Goal: Transaction & Acquisition: Purchase product/service

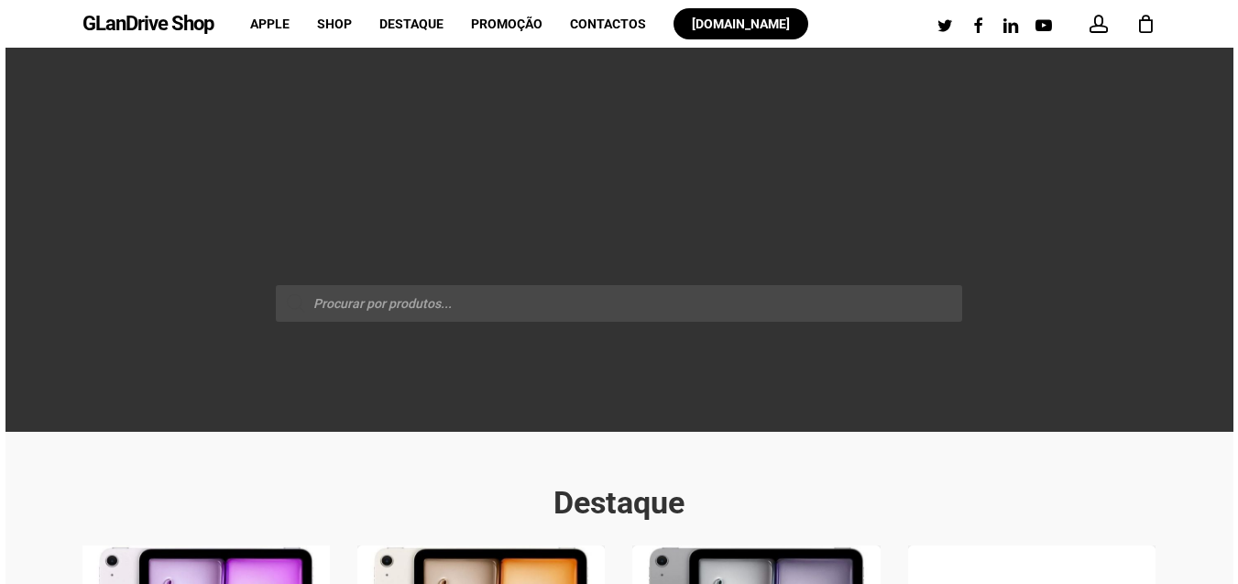
scroll to position [550, 0]
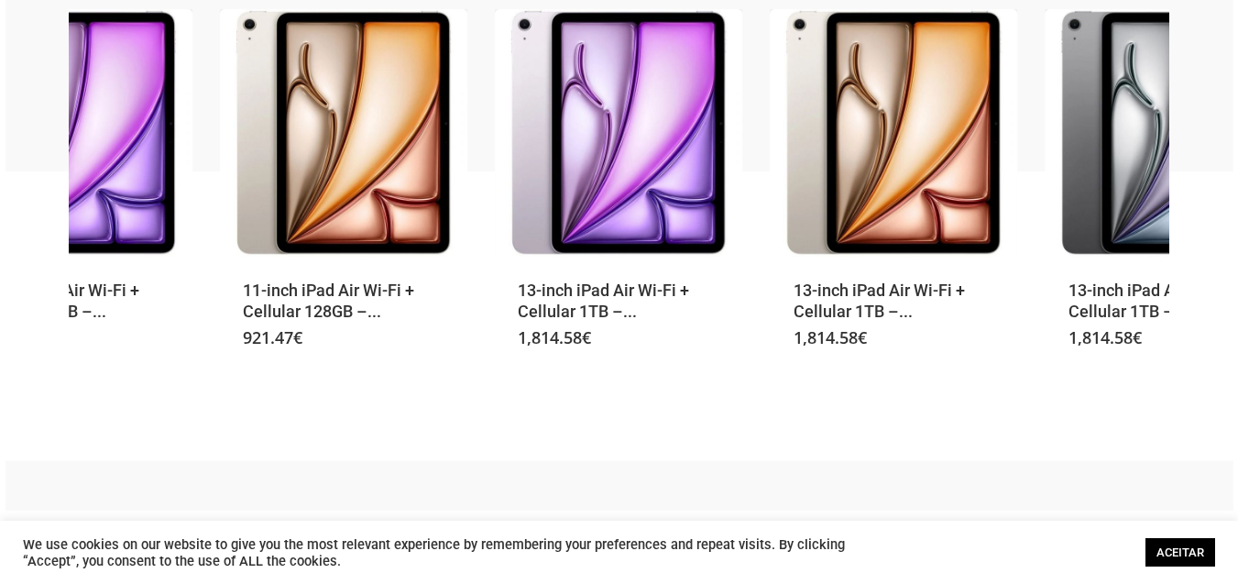
click at [1174, 548] on link "ACEITAR" at bounding box center [1181, 552] width 70 height 28
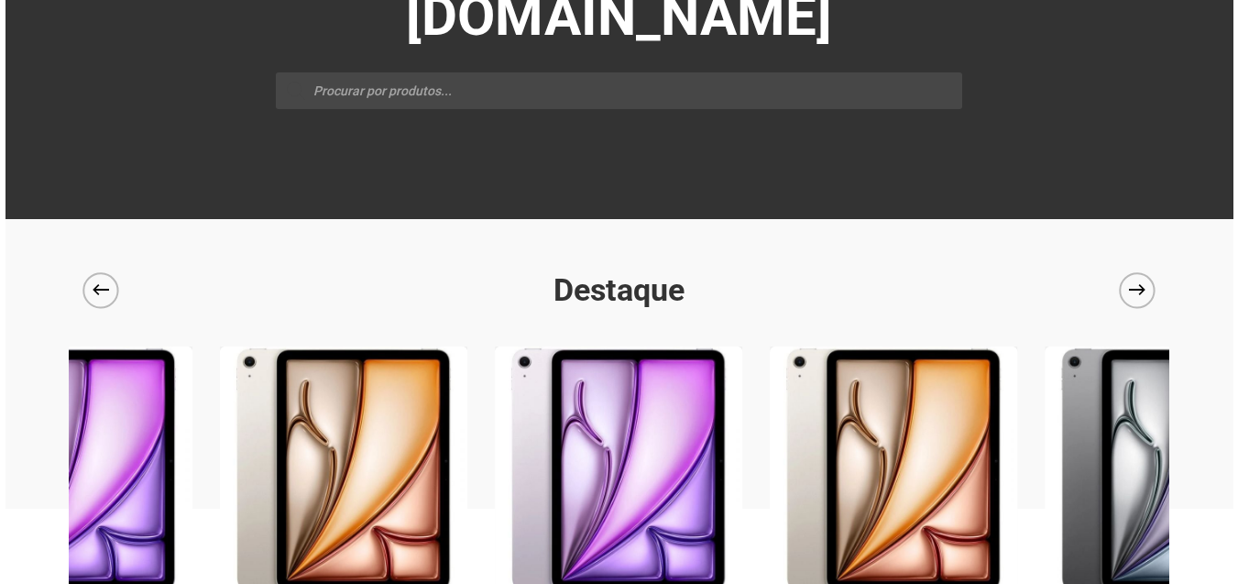
scroll to position [0, 0]
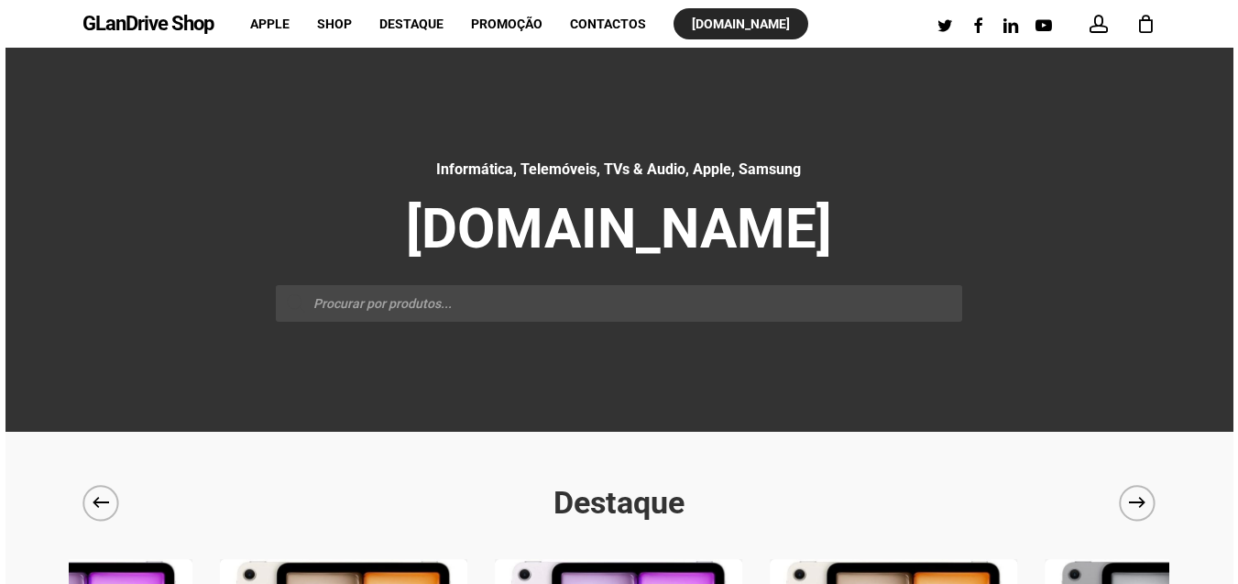
click at [764, 20] on span "[DOMAIN_NAME]" at bounding box center [741, 23] width 98 height 15
click at [489, 22] on span "Promoção" at bounding box center [506, 23] width 71 height 15
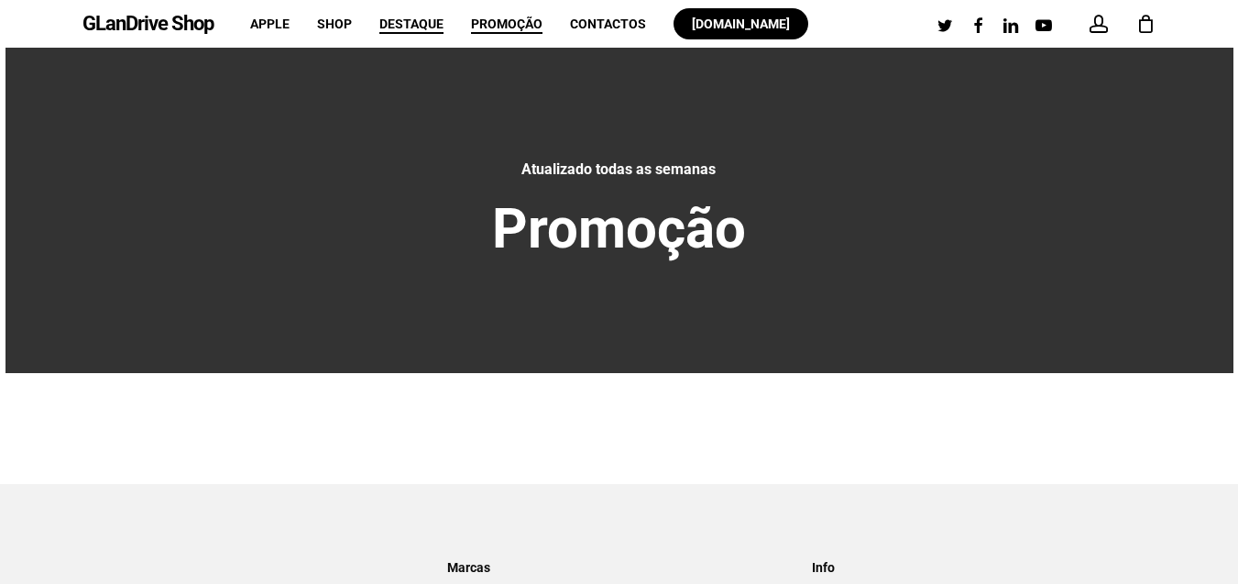
click at [408, 18] on span "Destaque" at bounding box center [411, 23] width 64 height 15
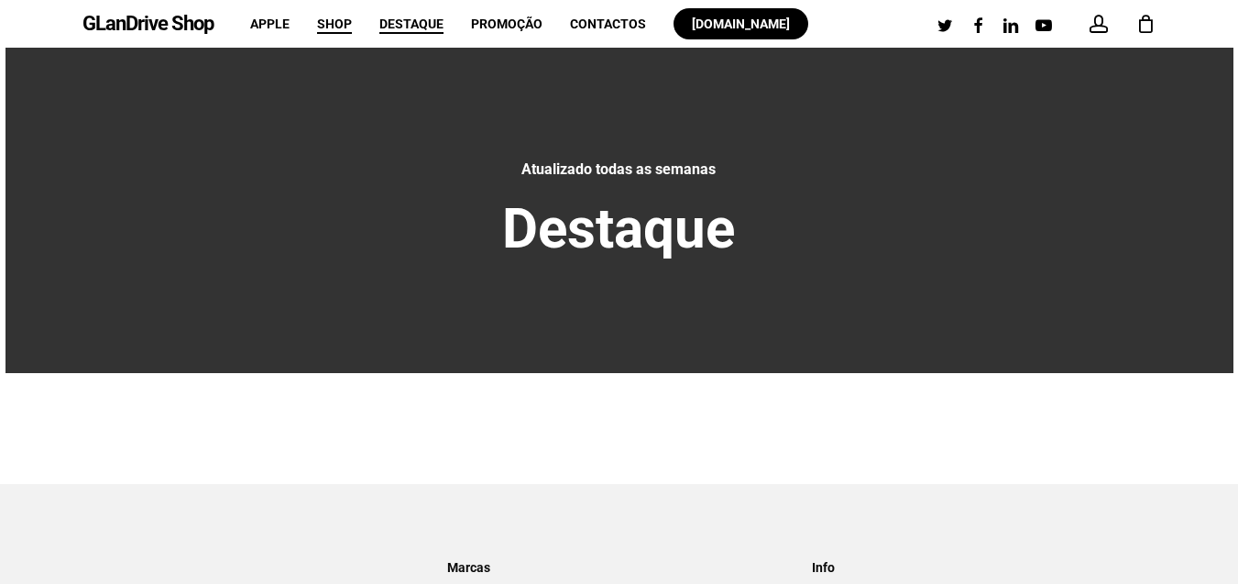
click at [340, 25] on span "Shop" at bounding box center [334, 23] width 35 height 15
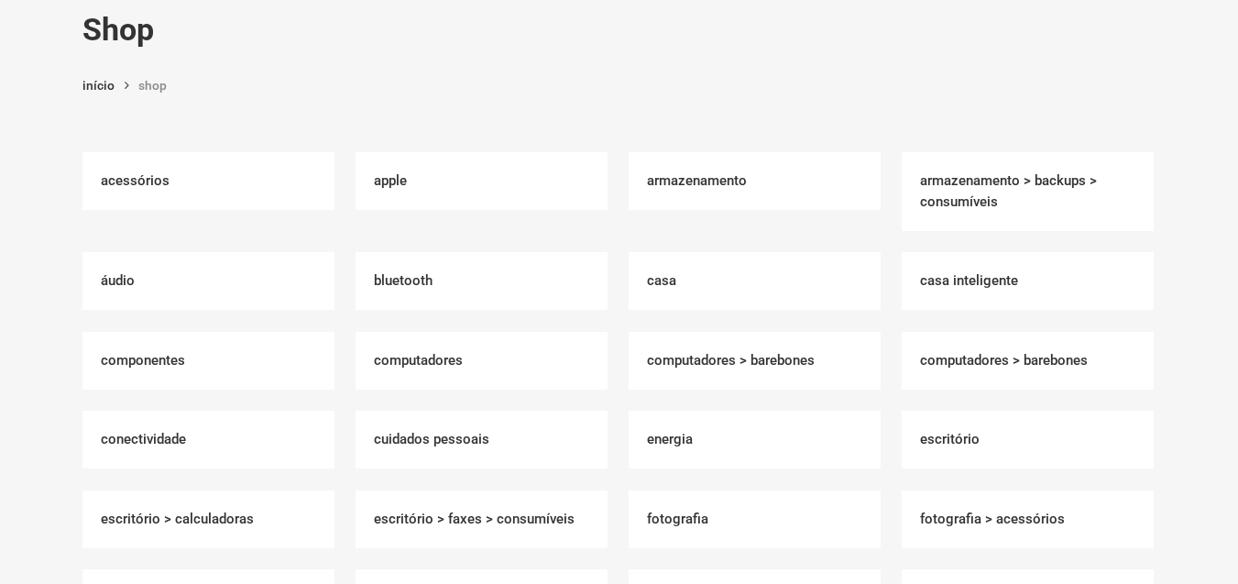
scroll to position [110, 0]
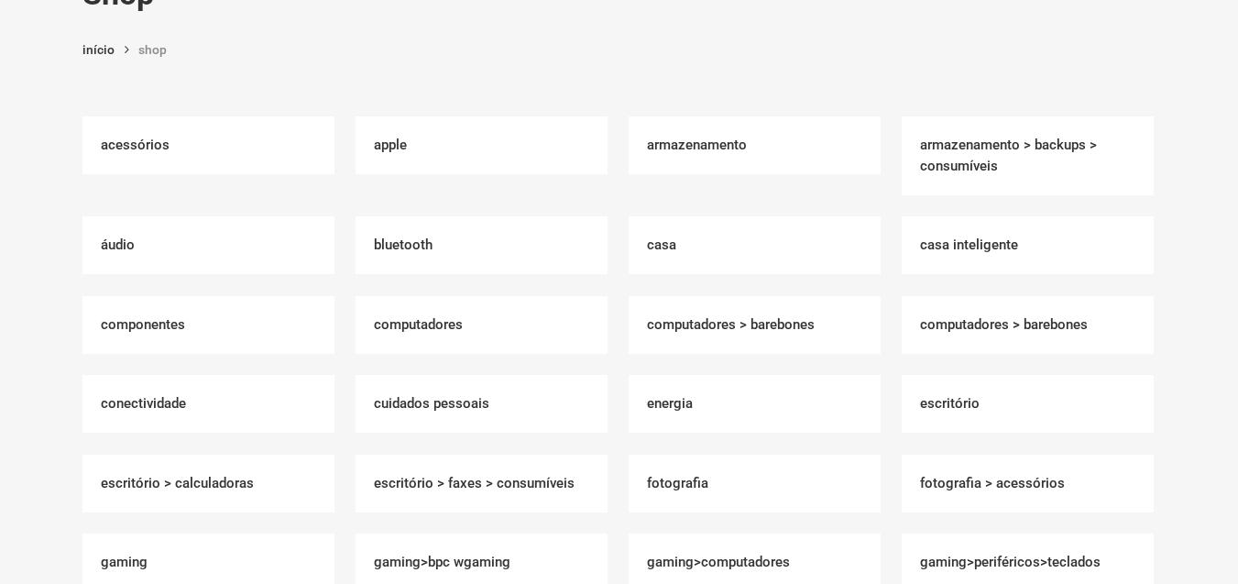
click at [974, 162] on h2 "Armazenamento > Backups > Consumíveis" at bounding box center [1028, 155] width 252 height 79
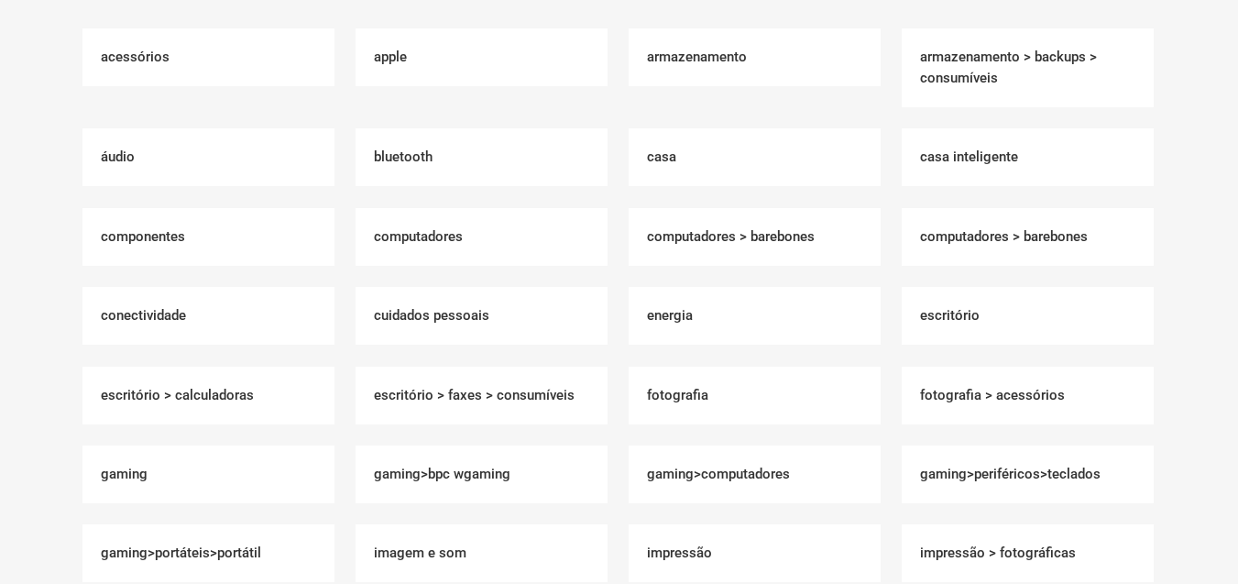
scroll to position [330, 0]
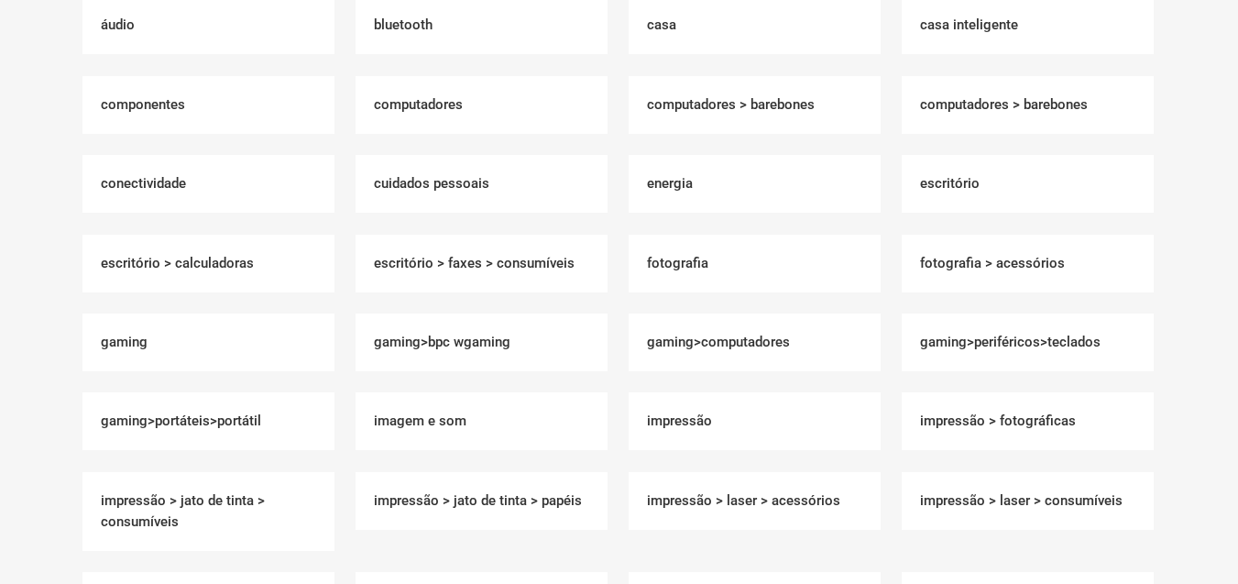
click at [138, 350] on h2 "Gaming (222)" at bounding box center [208, 342] width 252 height 58
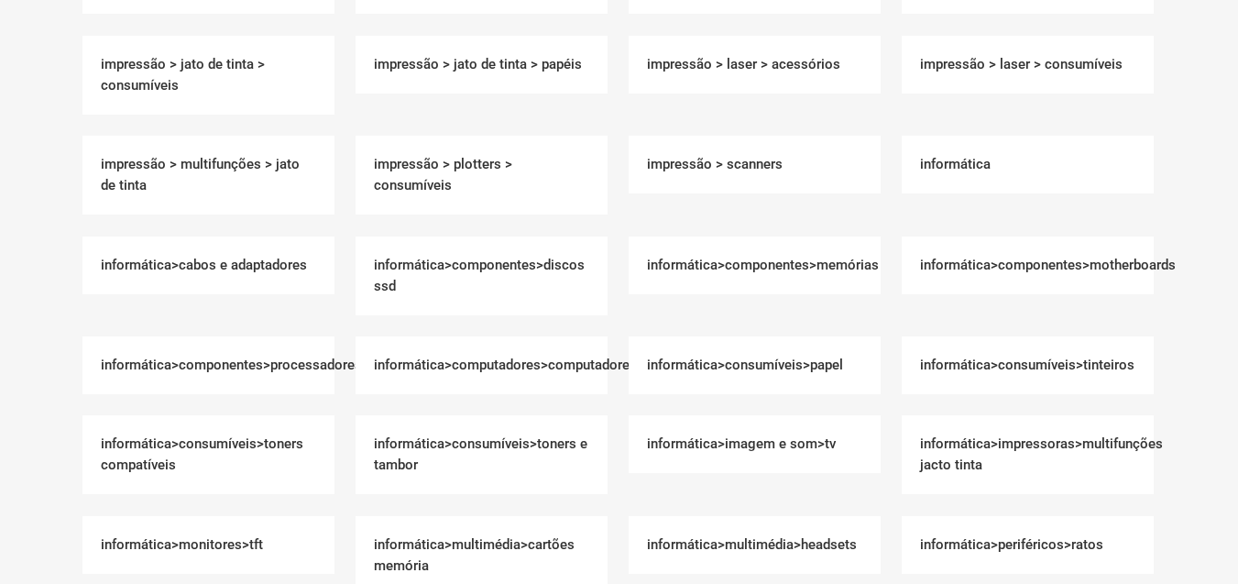
scroll to position [770, 0]
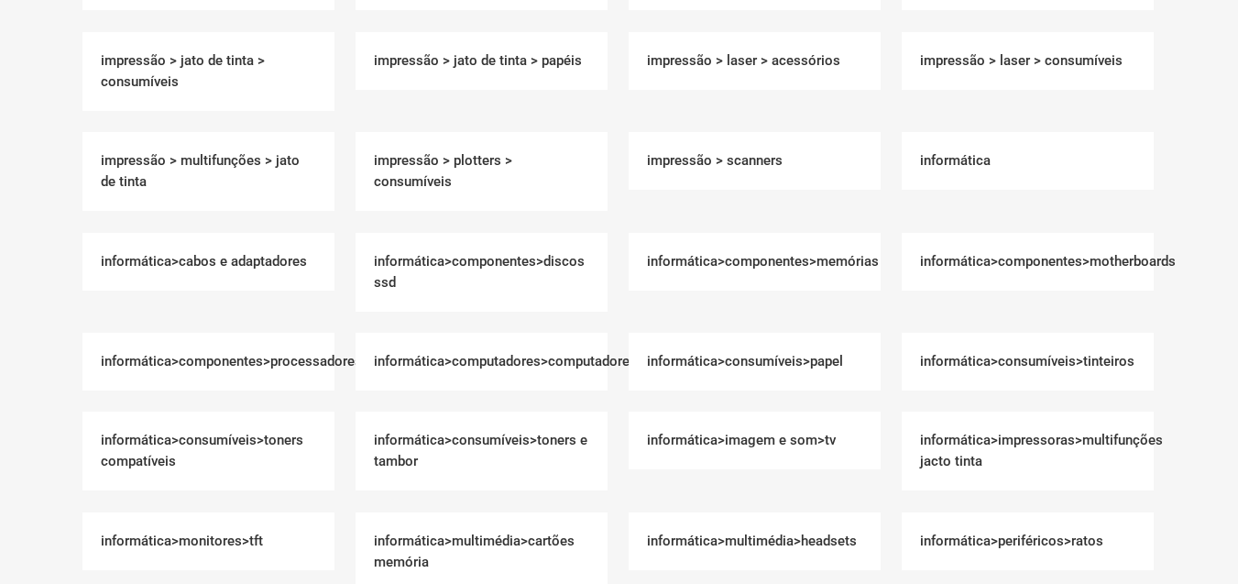
click at [795, 256] on h2 "Informática>Componentes>Memórias" at bounding box center [755, 262] width 252 height 58
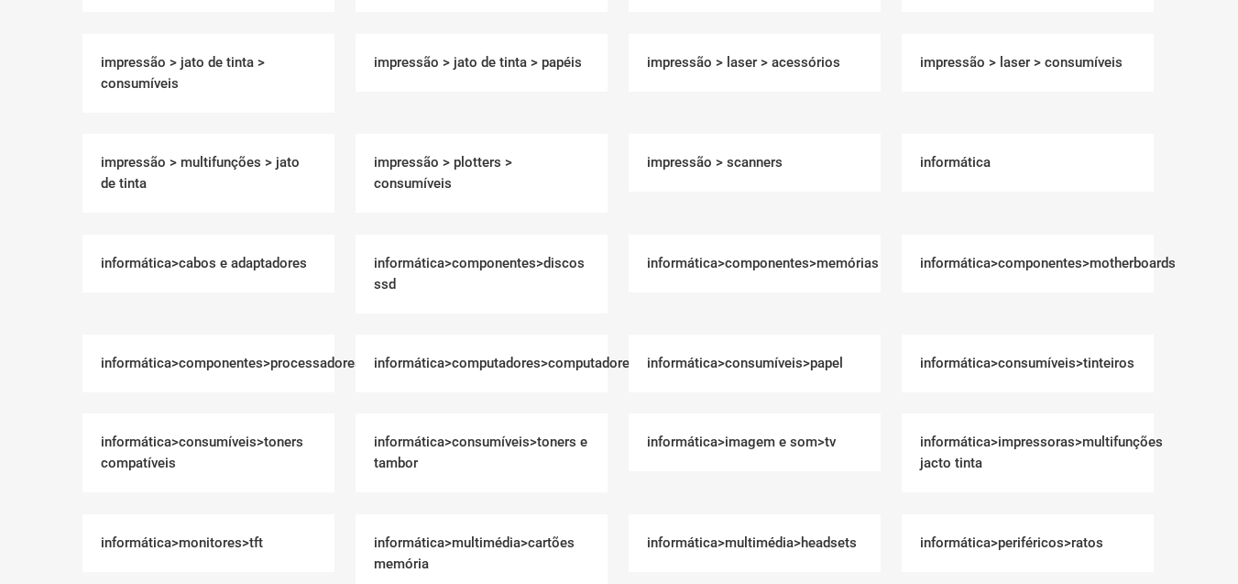
click at [946, 164] on h2 "Informática (6074)" at bounding box center [1028, 163] width 252 height 58
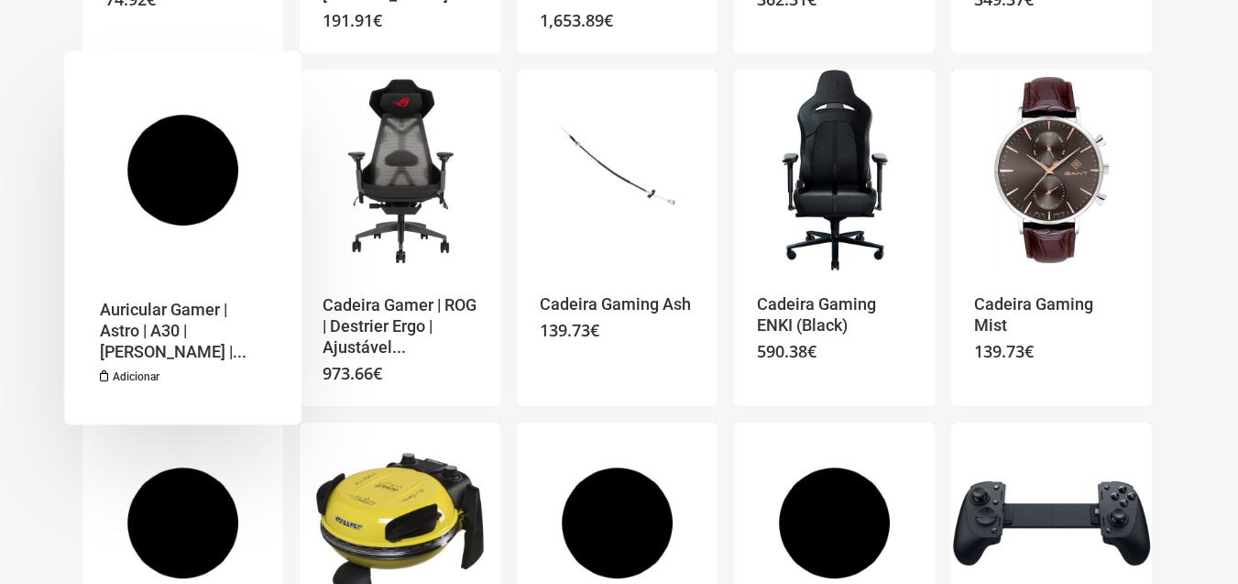
scroll to position [1540, 0]
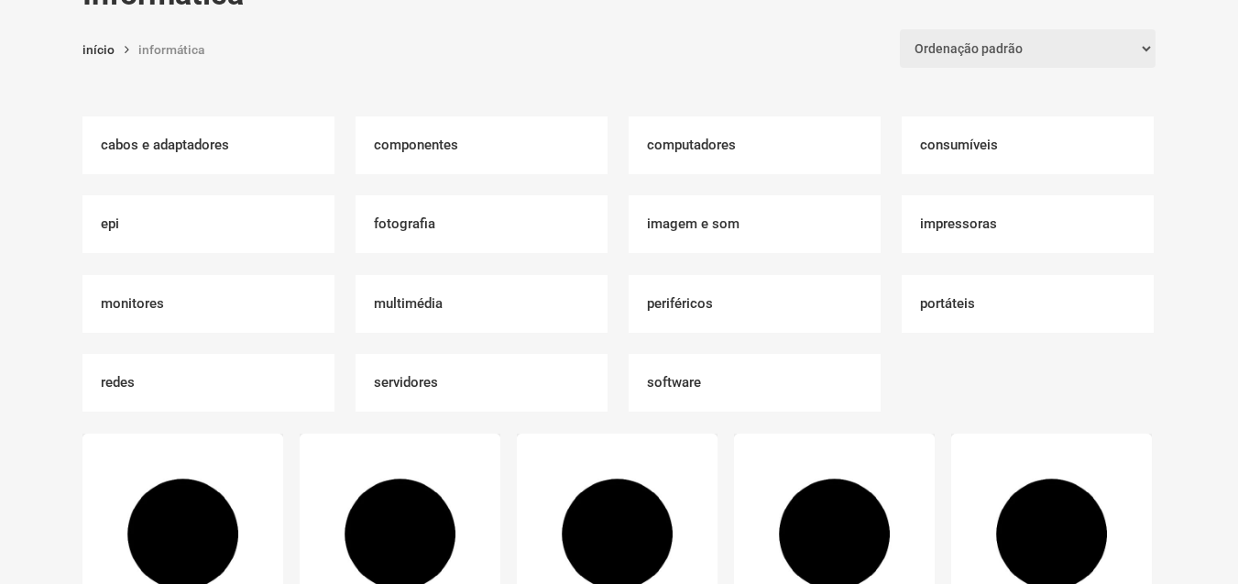
click at [428, 142] on h2 "Componentes (997)" at bounding box center [482, 145] width 252 height 58
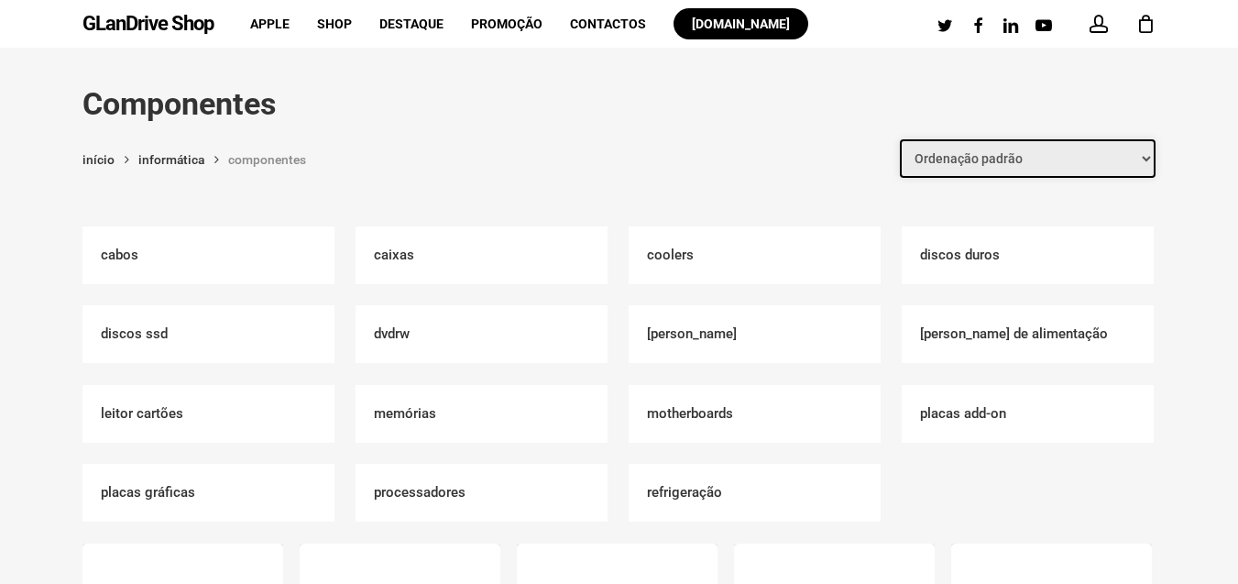
select select "price"
click at [903, 139] on select "Ordenação padrão Ordenar por mais recentes Ordenar por preço: menor para maior …" at bounding box center [1028, 158] width 256 height 38
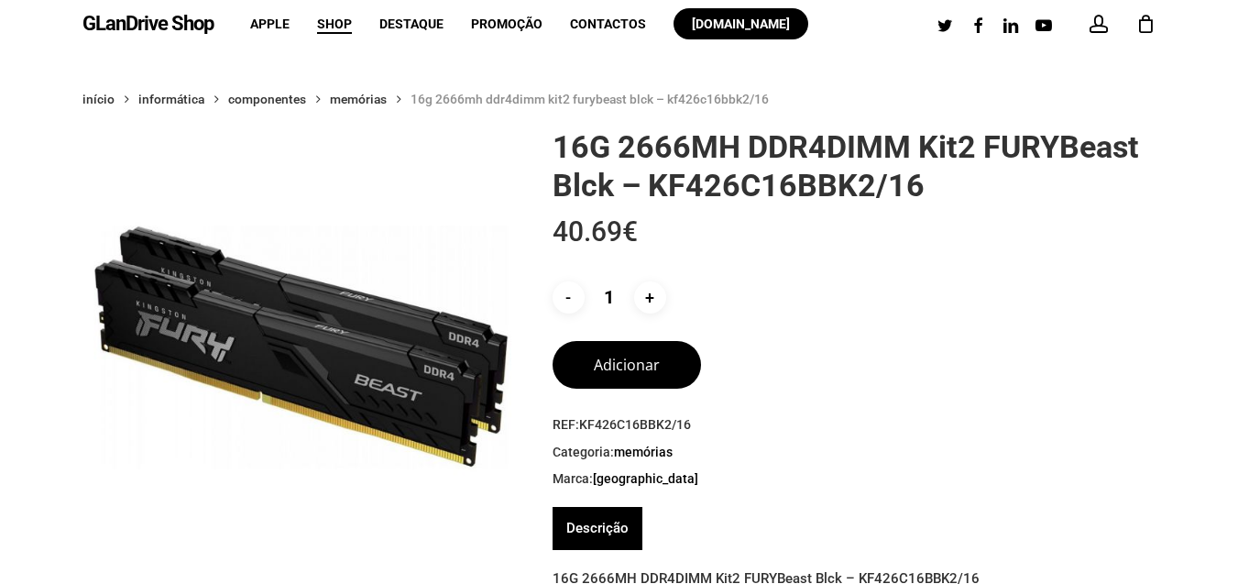
click at [350, 402] on img at bounding box center [299, 344] width 434 height 434
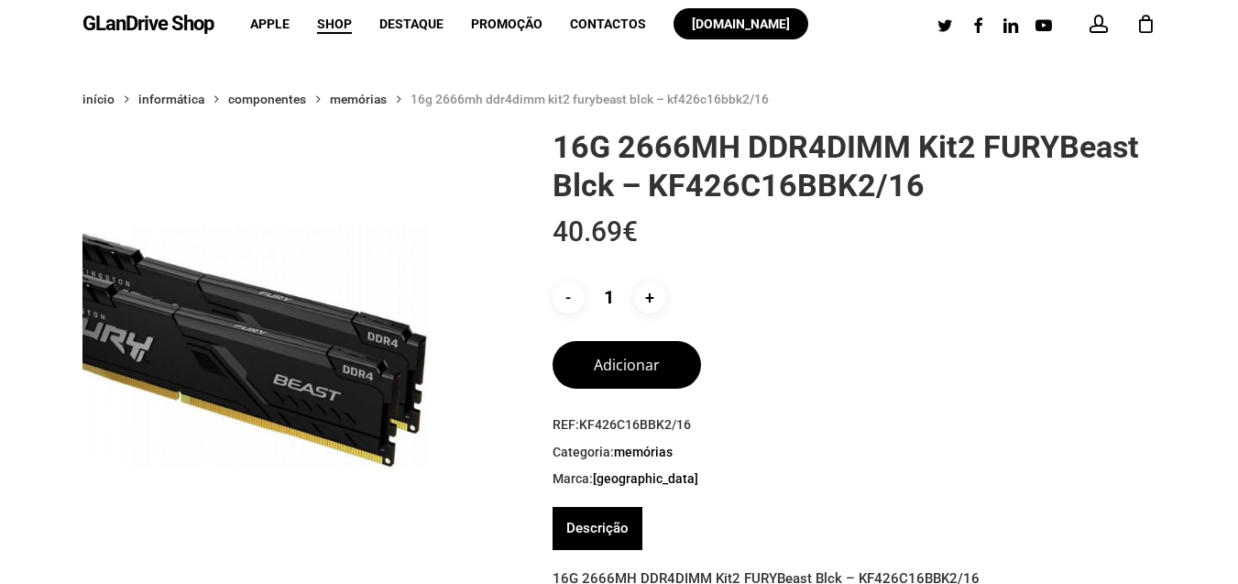
click at [132, 315] on img at bounding box center [219, 344] width 434 height 434
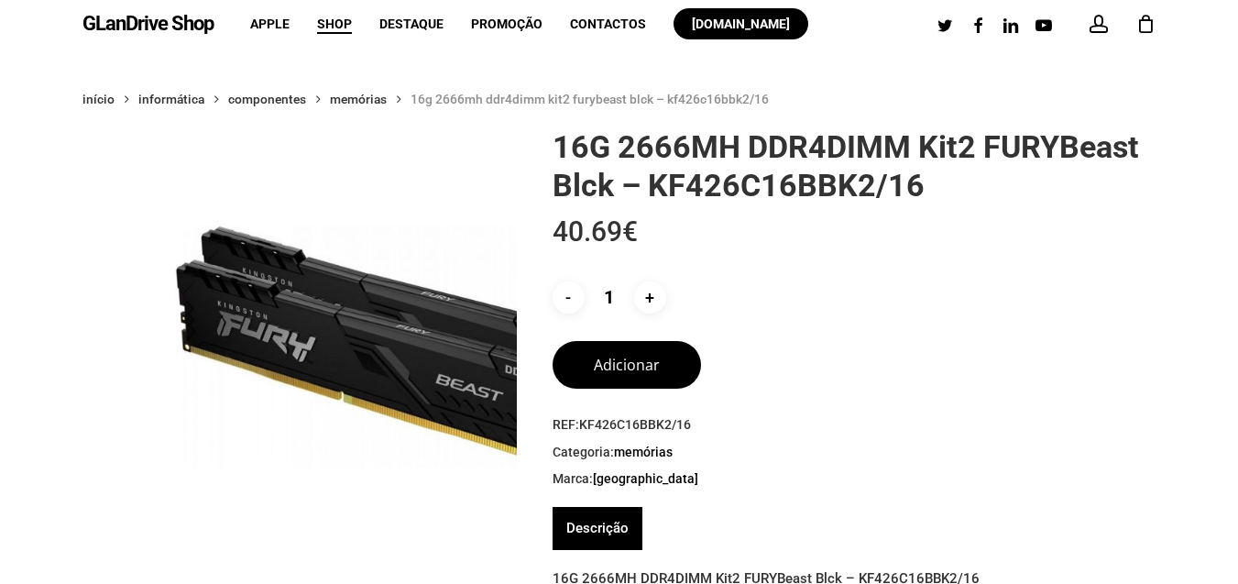
click at [544, 127] on div "16G 2666MH DDR4DIMM Kit2 FURYBeast Blck – KF426C16BBK2/16 40.69 € - Quantidade …" at bounding box center [618, 127] width 1073 height 0
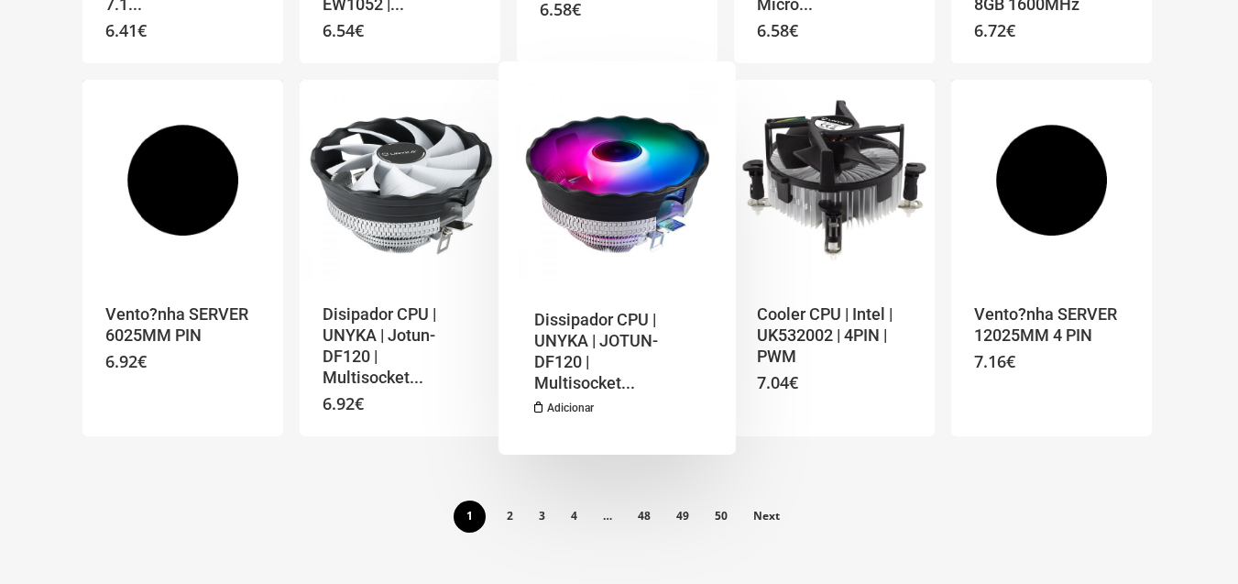
scroll to position [1760, 0]
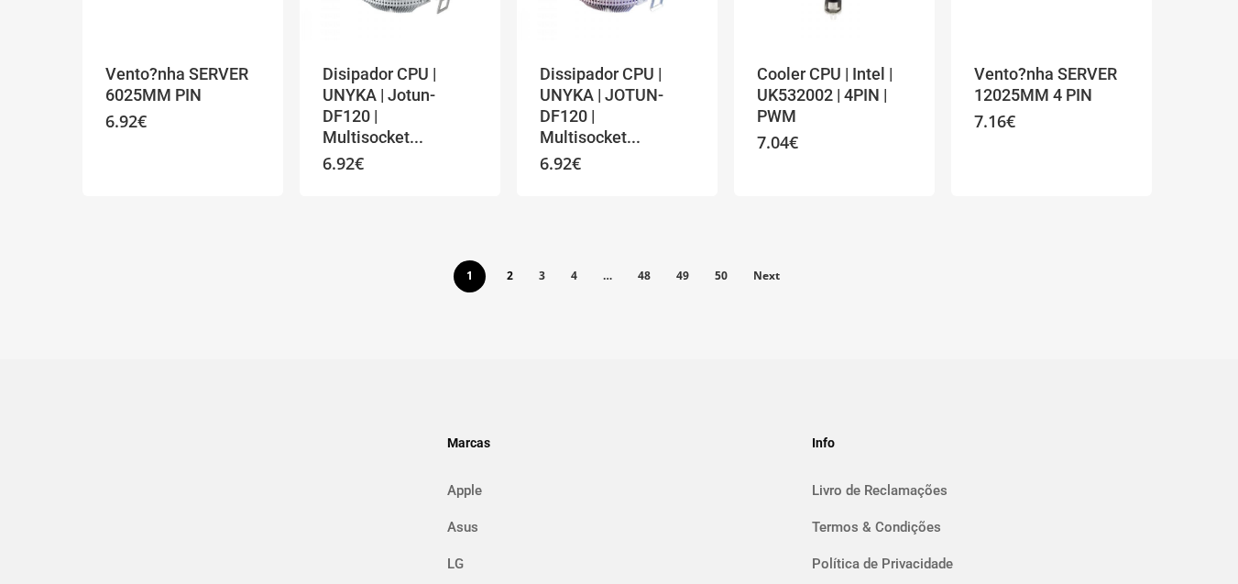
click at [510, 281] on link "2" at bounding box center [510, 274] width 30 height 29
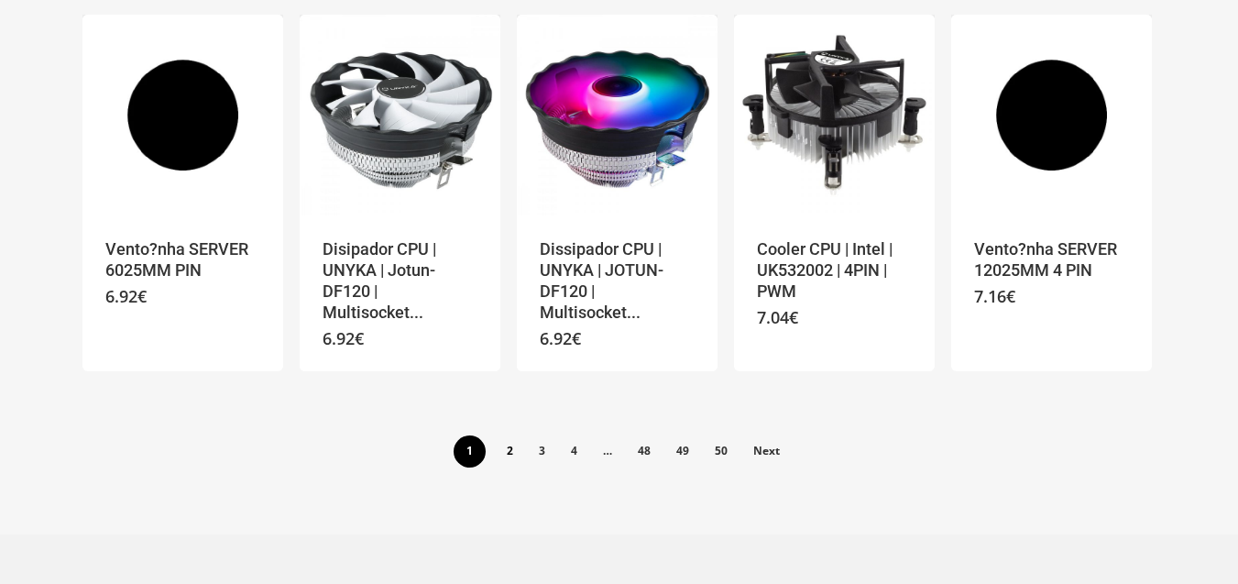
scroll to position [1430, 0]
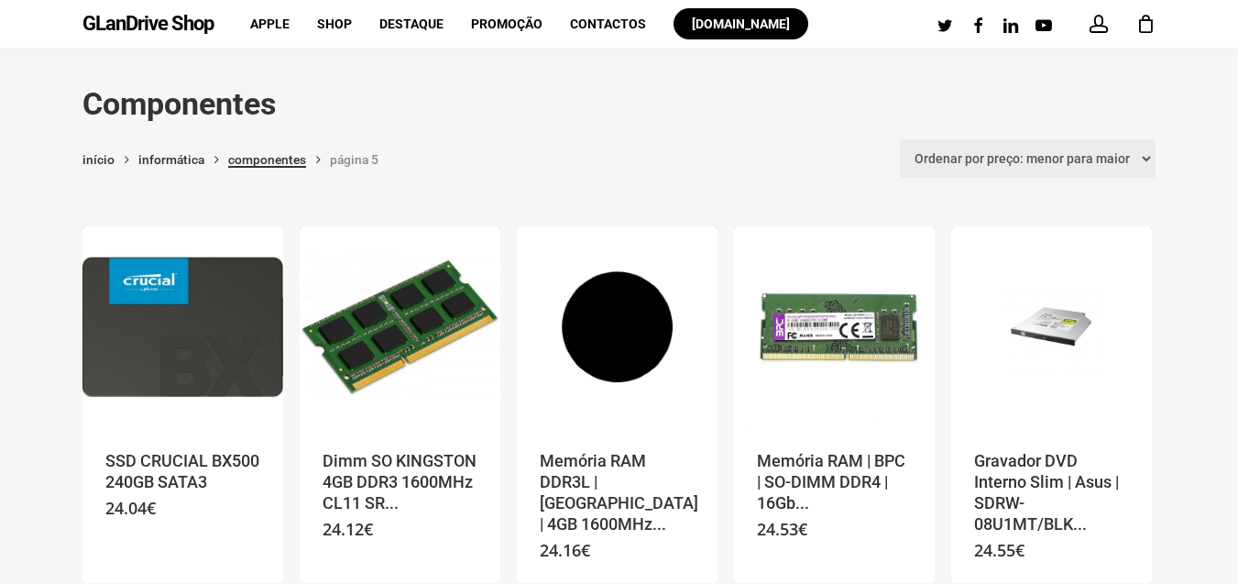
click at [286, 154] on link "Componentes" at bounding box center [267, 159] width 78 height 16
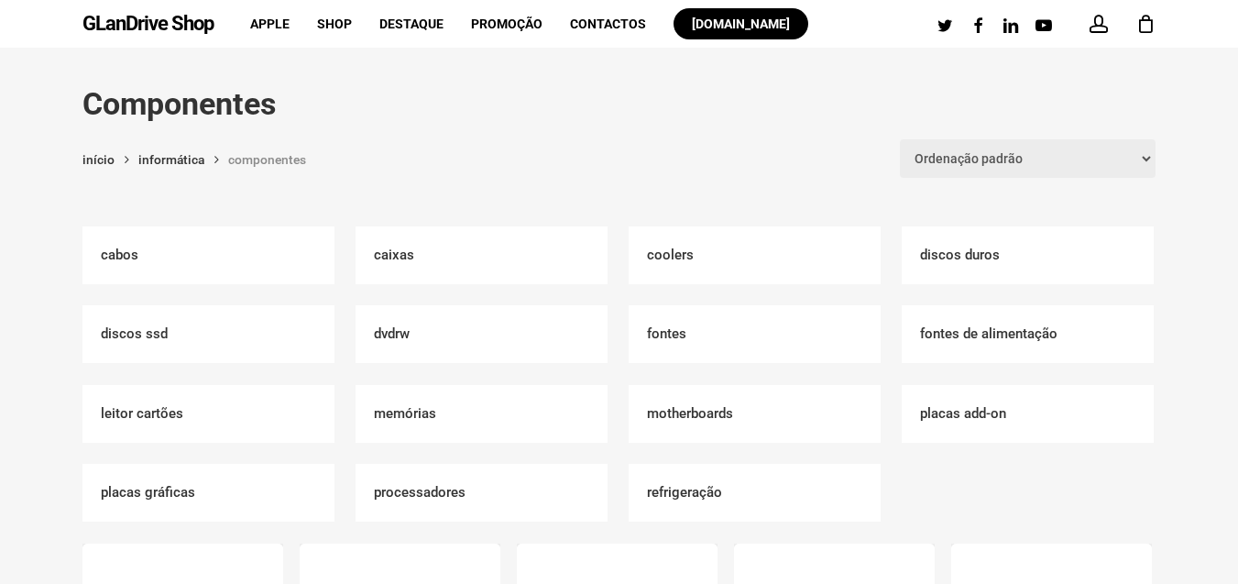
click at [399, 406] on h2 "Memórias (212)" at bounding box center [482, 414] width 252 height 58
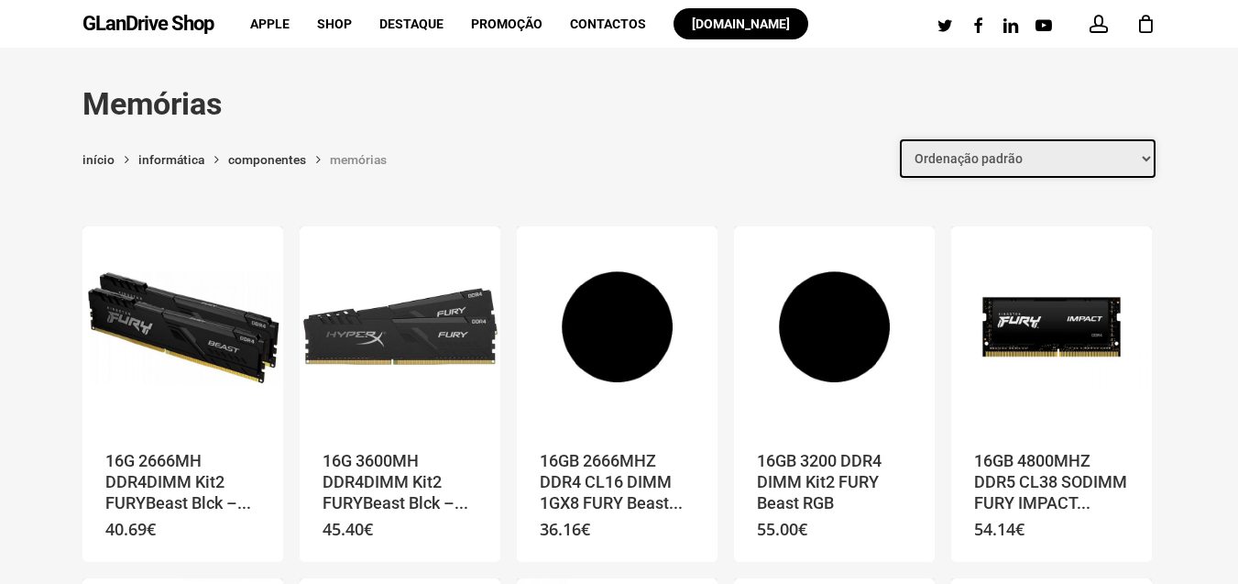
select select "price"
click at [903, 139] on select "Ordenação padrão Ordenar por mais recentes Ordenar por preço: menor para maior …" at bounding box center [1028, 158] width 256 height 38
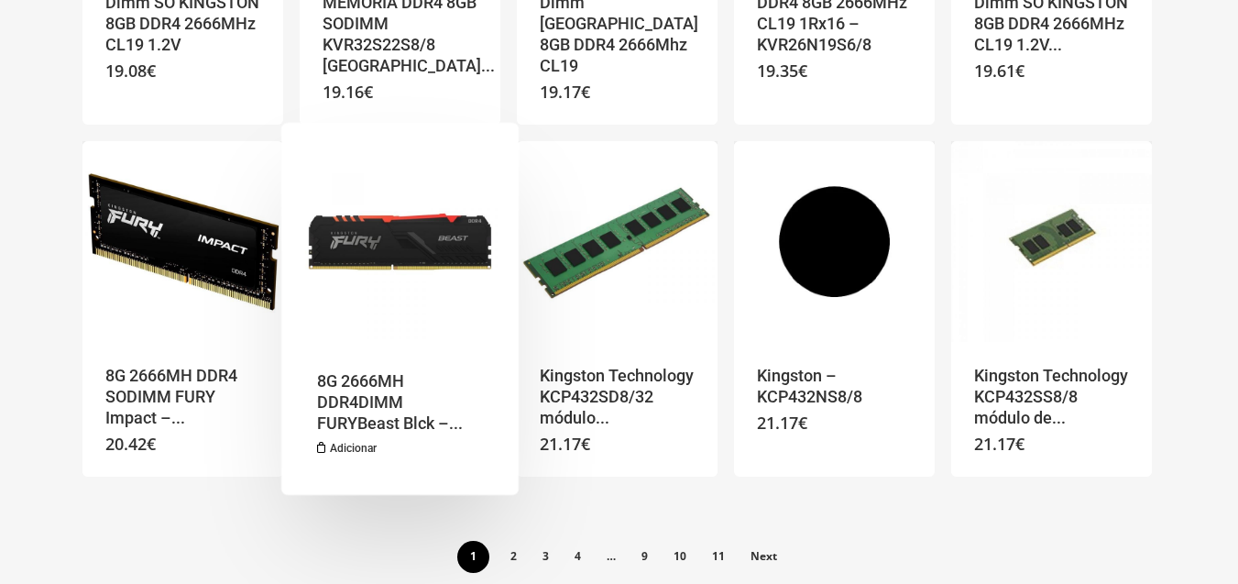
scroll to position [1210, 0]
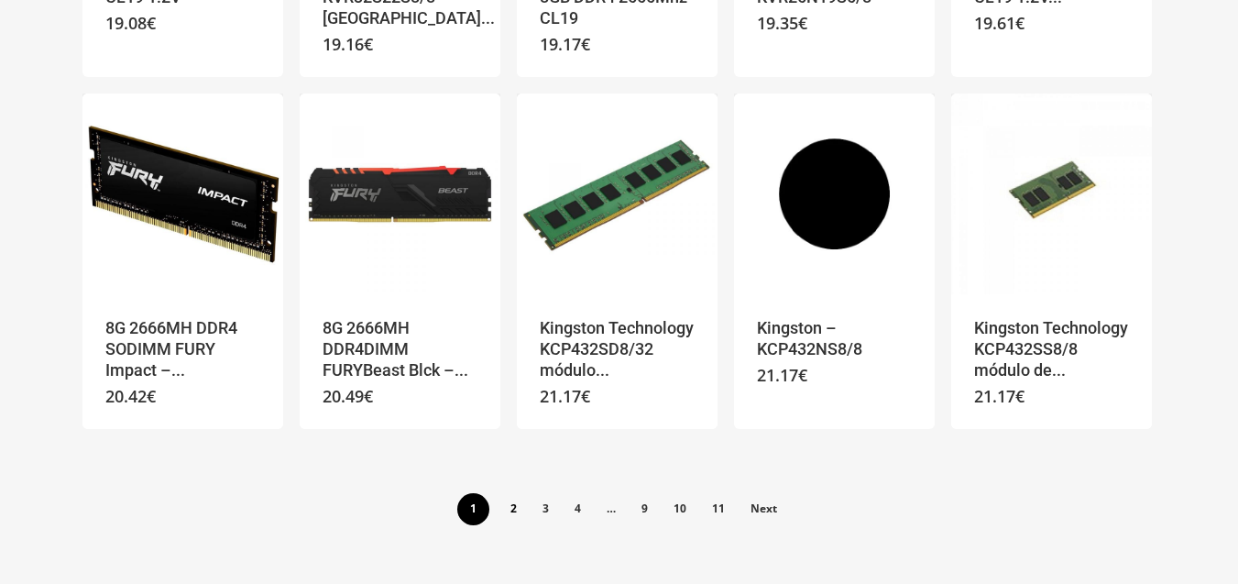
click at [513, 509] on link "2" at bounding box center [514, 507] width 30 height 29
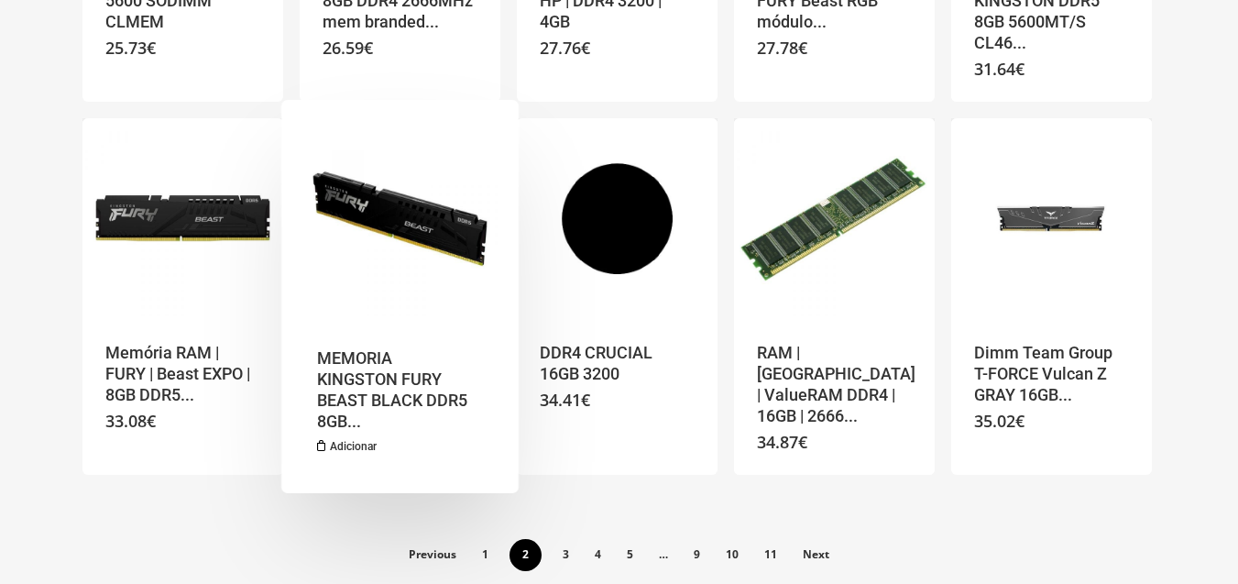
scroll to position [1320, 0]
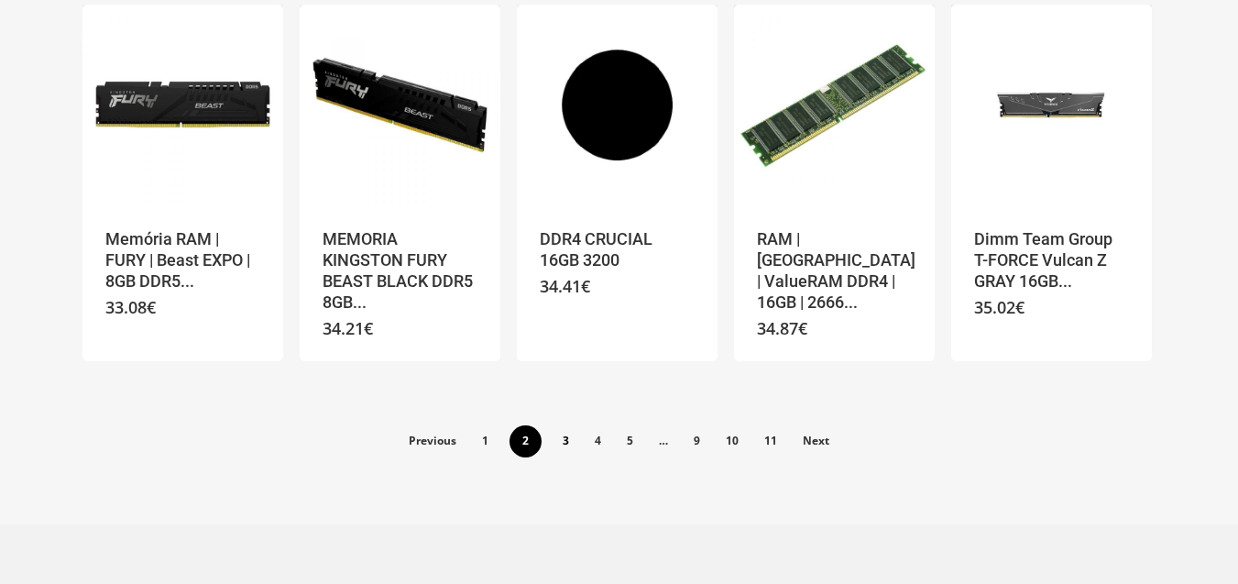
click at [572, 427] on link "3" at bounding box center [566, 439] width 30 height 29
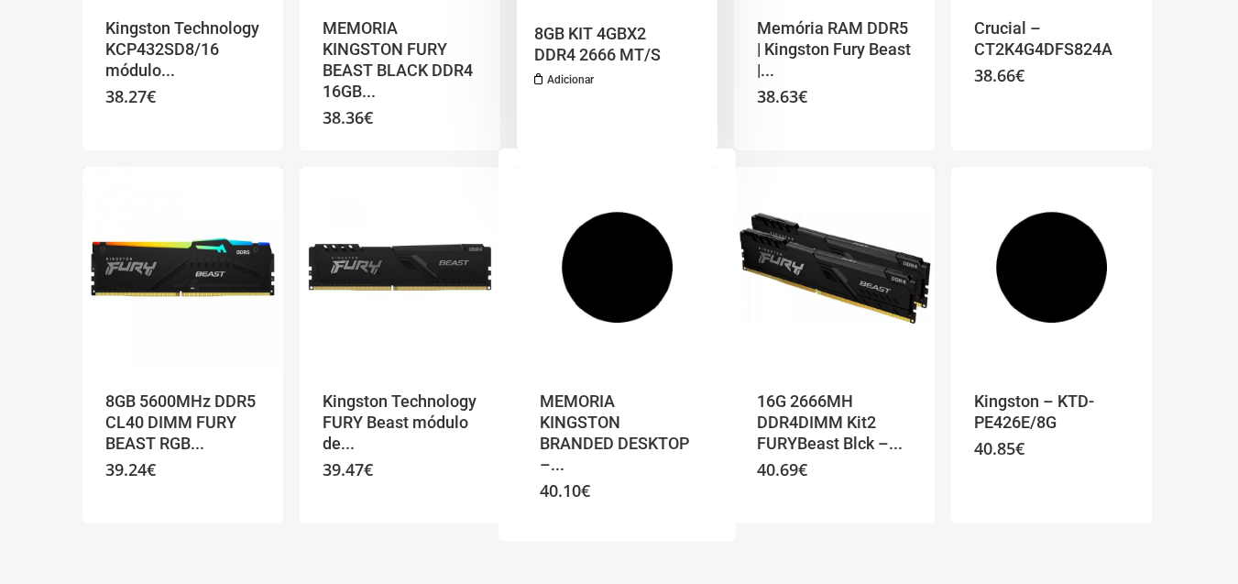
scroll to position [1210, 0]
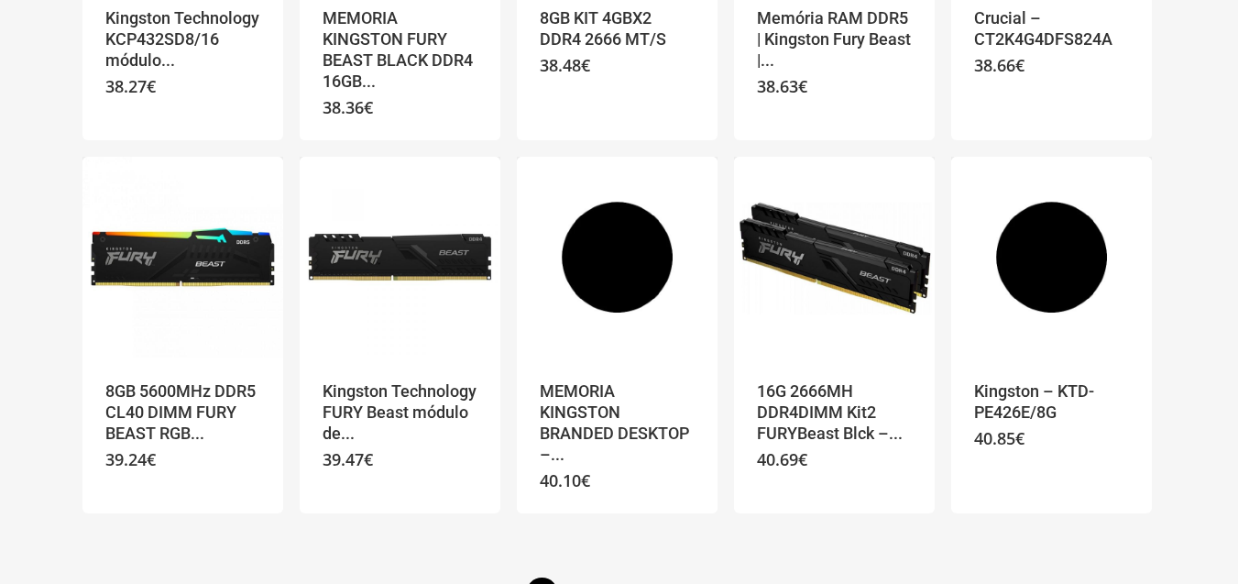
click at [581, 577] on link "4" at bounding box center [582, 591] width 30 height 29
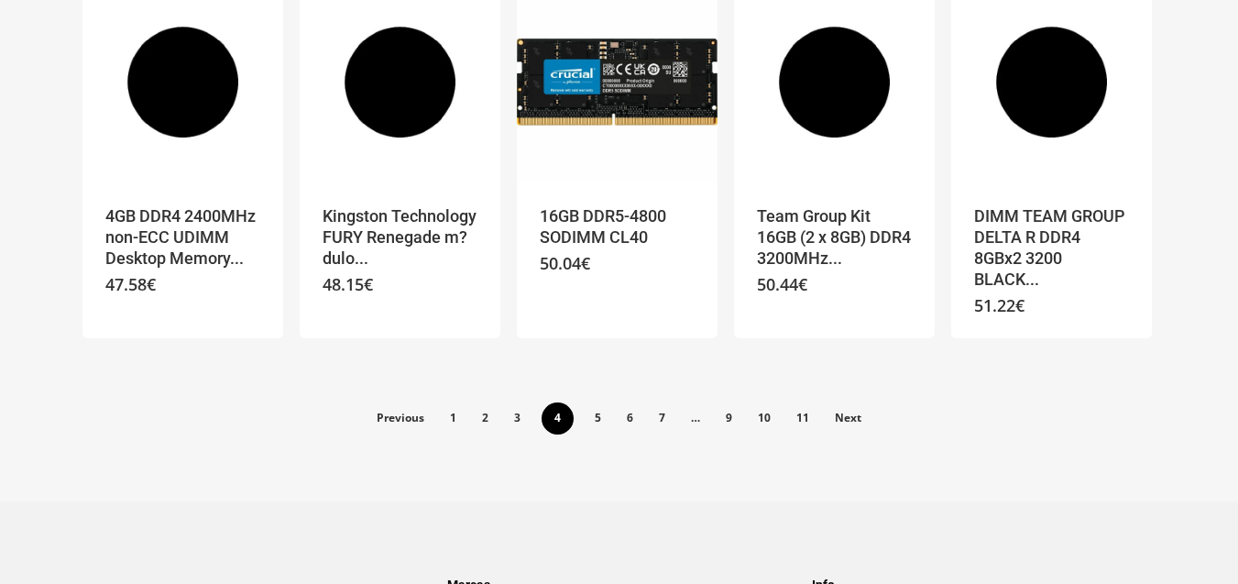
scroll to position [1320, 0]
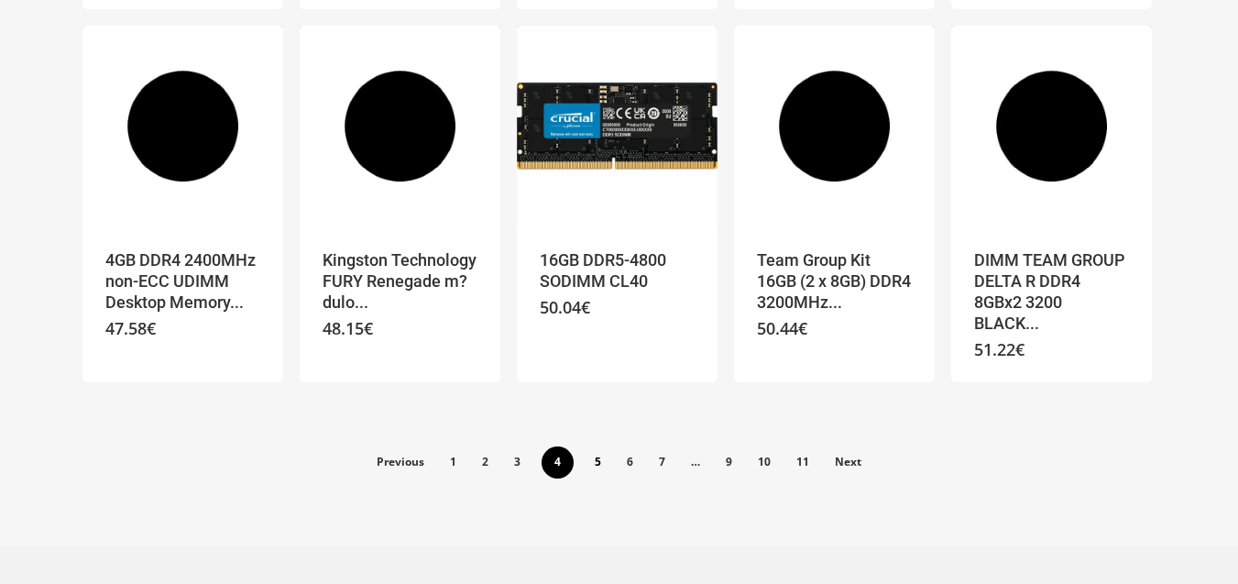
click at [588, 446] on link "5" at bounding box center [598, 460] width 30 height 29
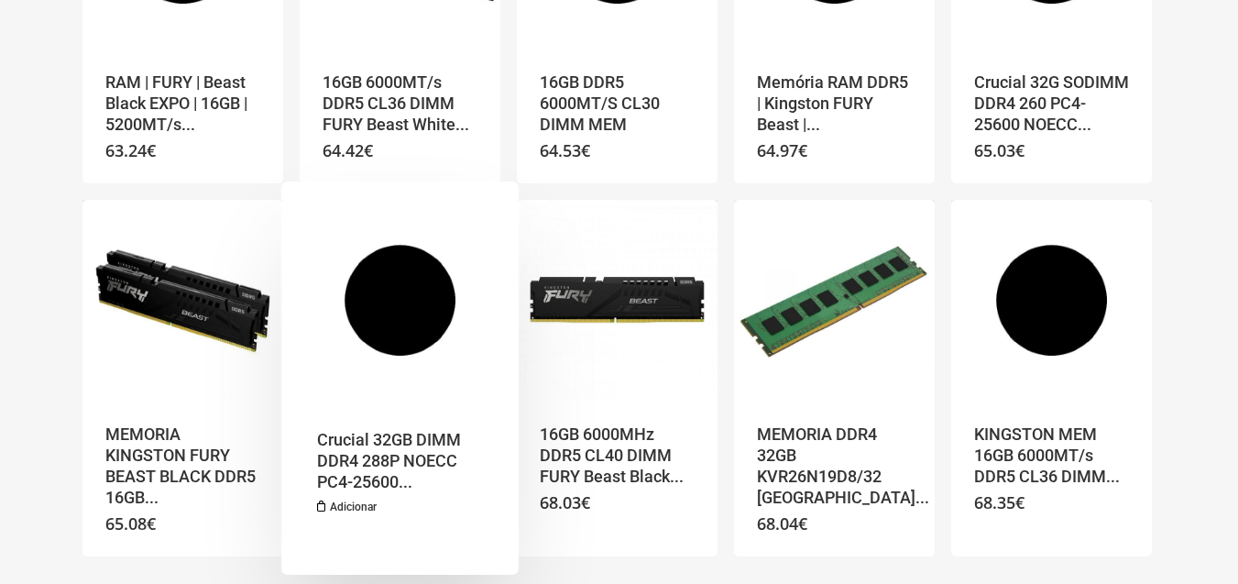
scroll to position [1210, 0]
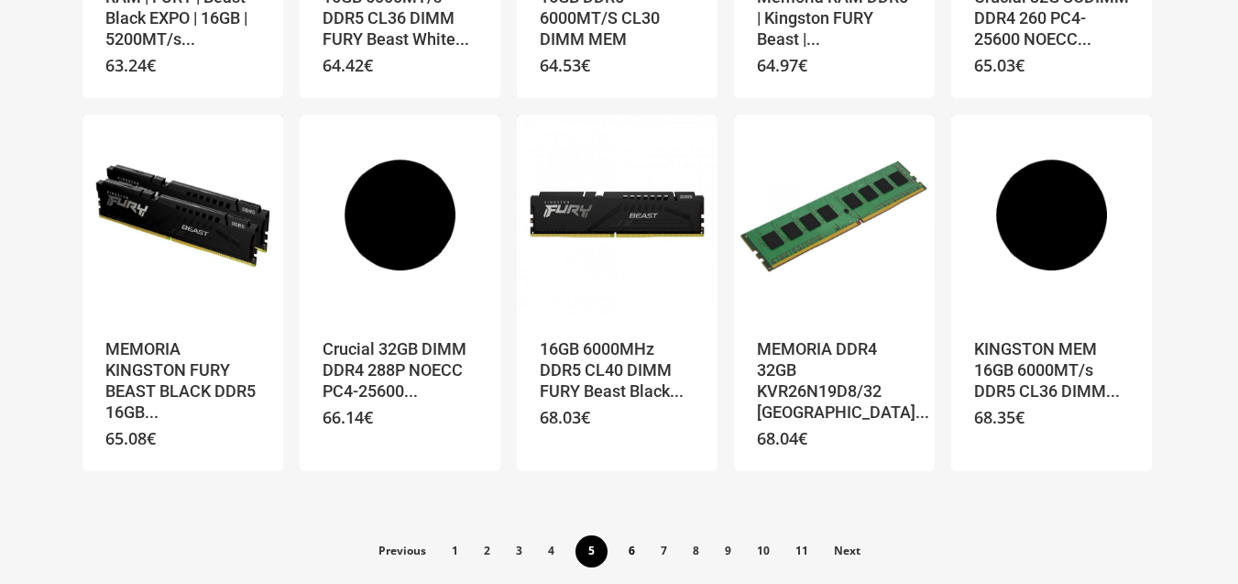
click at [636, 555] on link "6" at bounding box center [632, 549] width 30 height 29
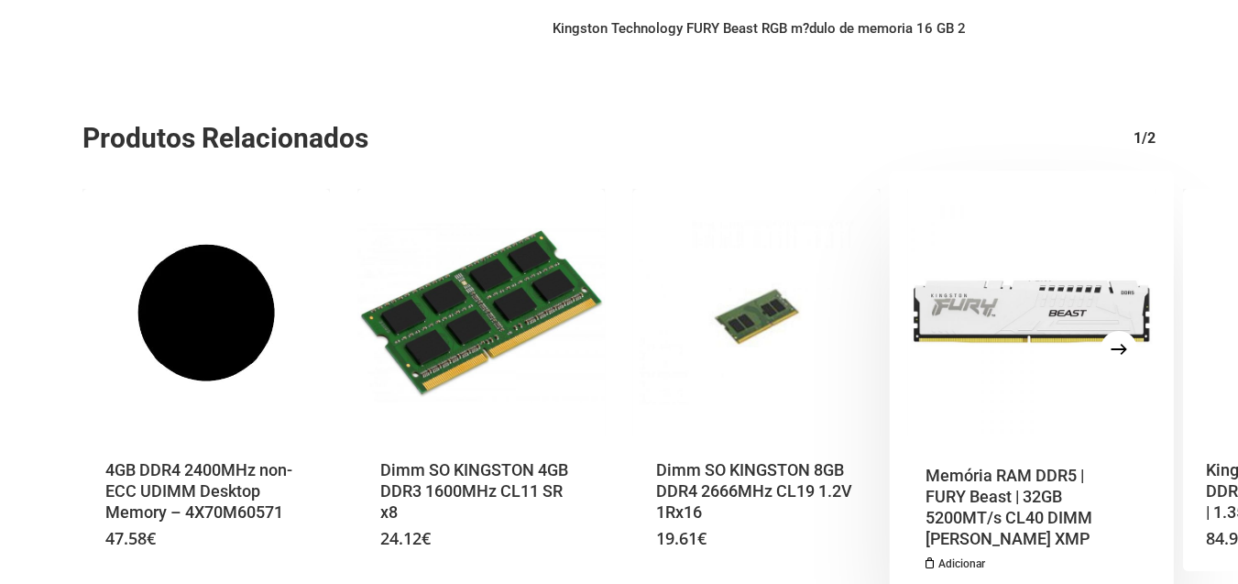
scroll to position [220, 0]
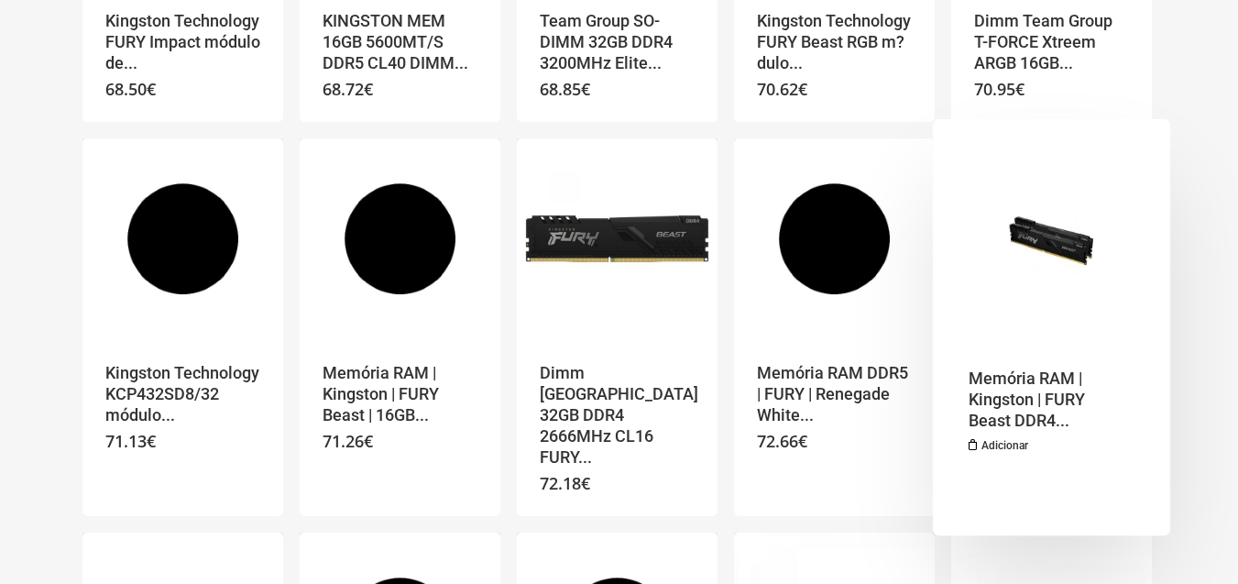
drag, startPoint x: 1033, startPoint y: 407, endPoint x: 1014, endPoint y: 428, distance: 28.5
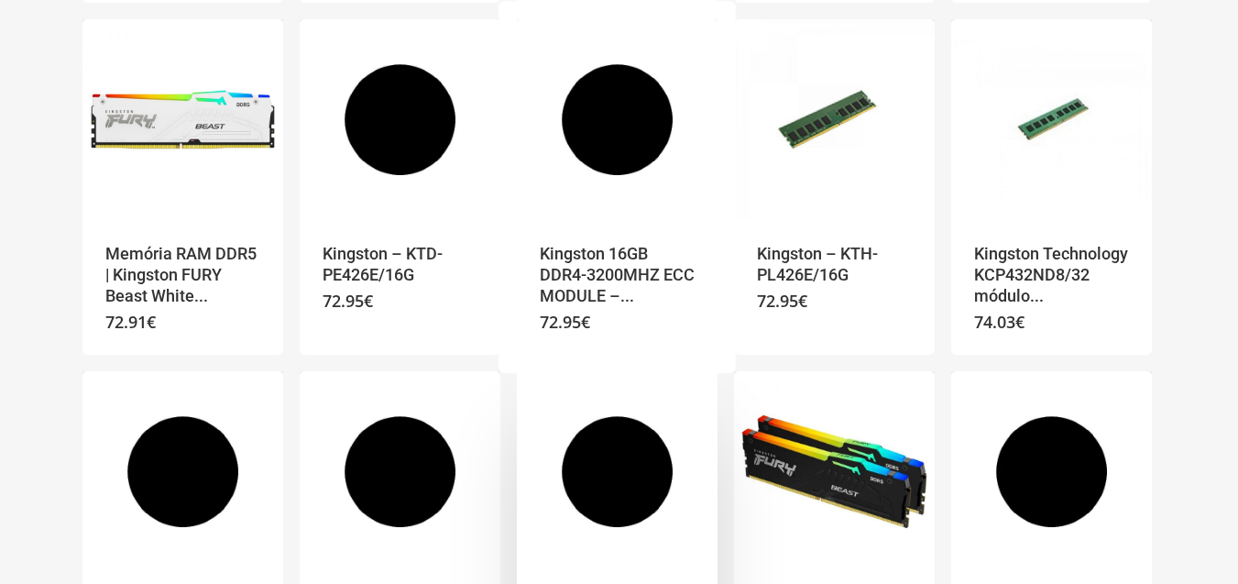
scroll to position [880, 0]
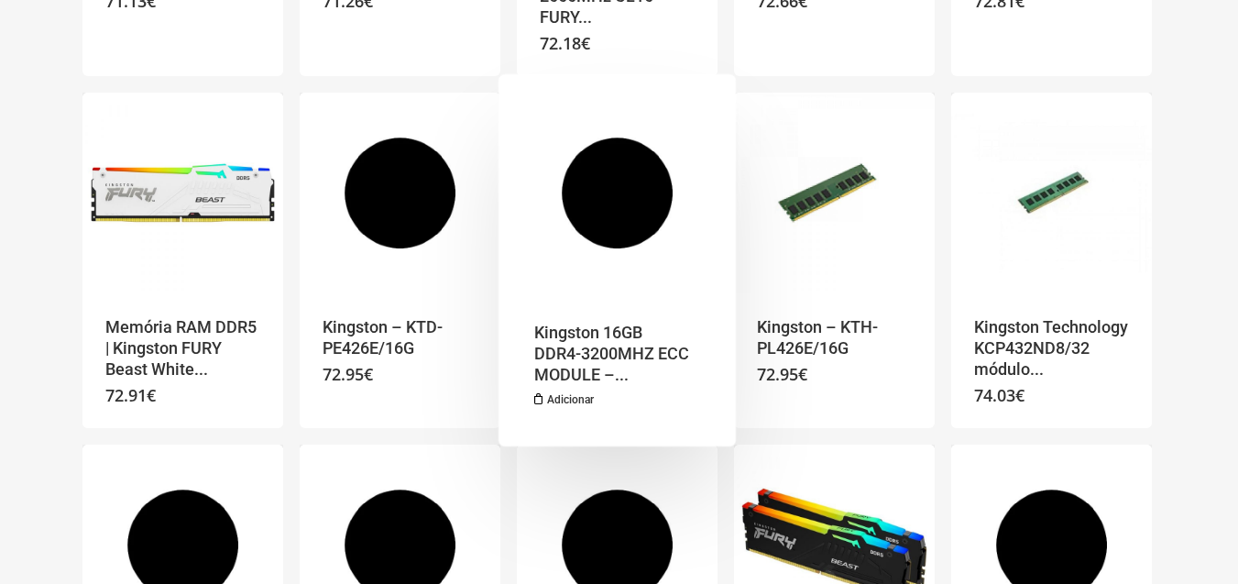
drag, startPoint x: 674, startPoint y: 154, endPoint x: 656, endPoint y: 141, distance: 21.6
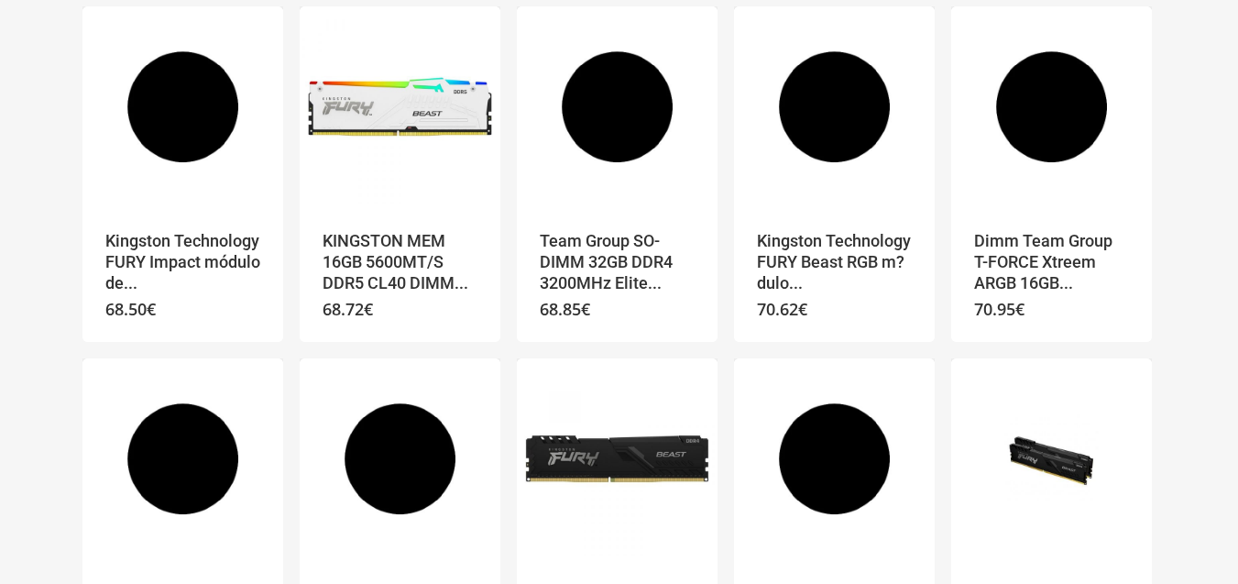
scroll to position [85, 0]
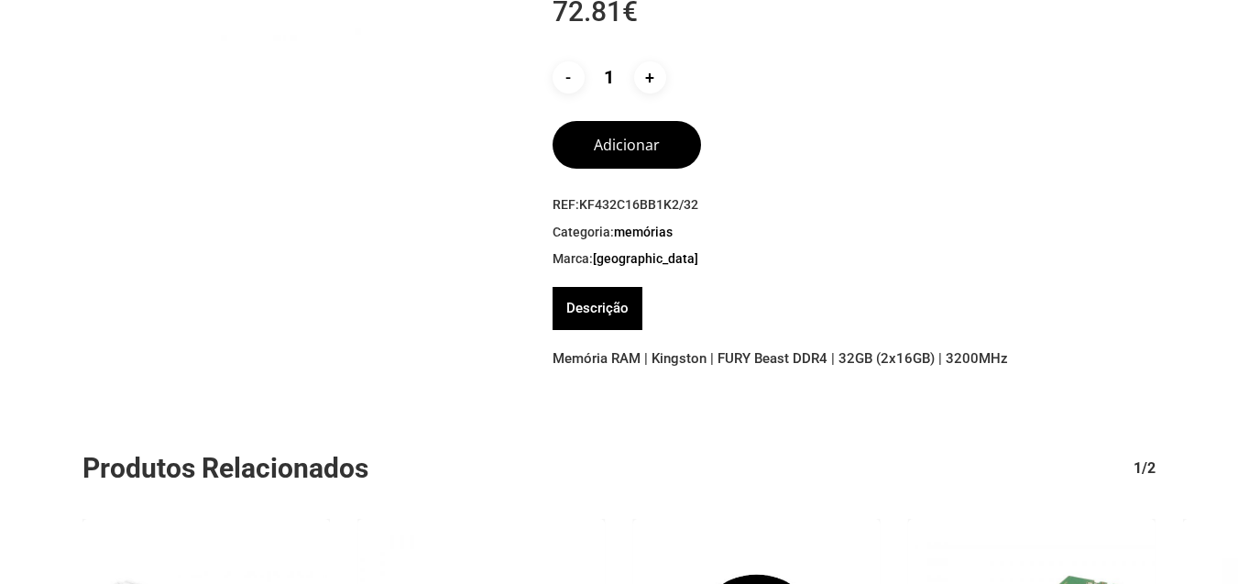
scroll to position [110, 0]
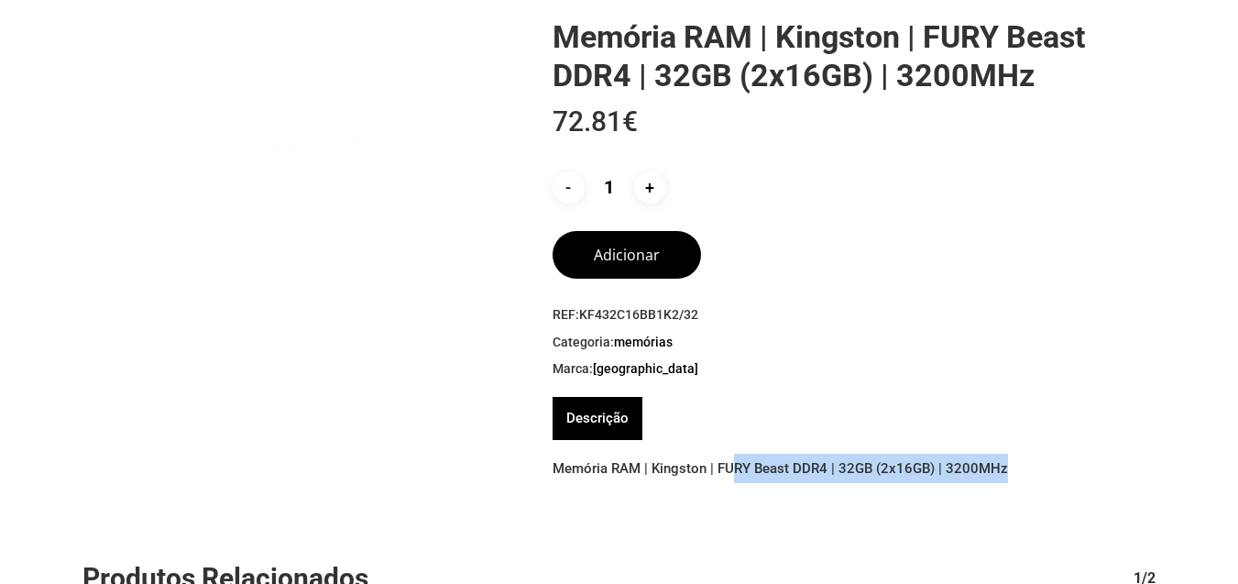
drag, startPoint x: 729, startPoint y: 469, endPoint x: 1028, endPoint y: 476, distance: 299.8
click at [1028, 476] on p "Memória RAM | Kingston | FURY Beast DDR4 | 32GB (2x16GB) | 3200MHz" at bounding box center [854, 468] width 603 height 29
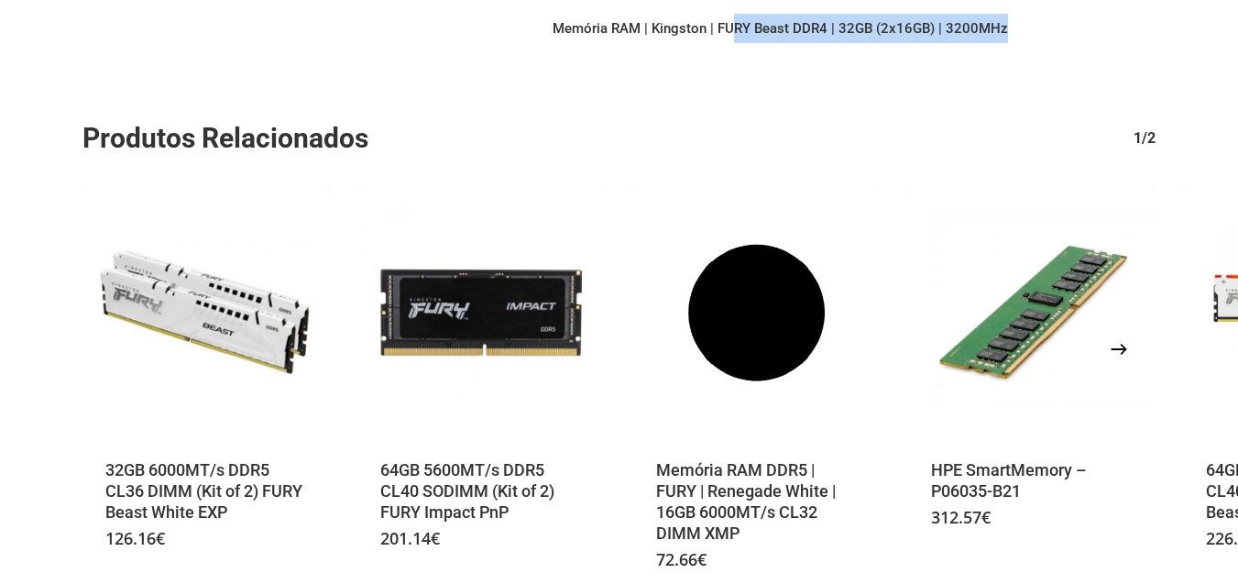
scroll to position [0, 0]
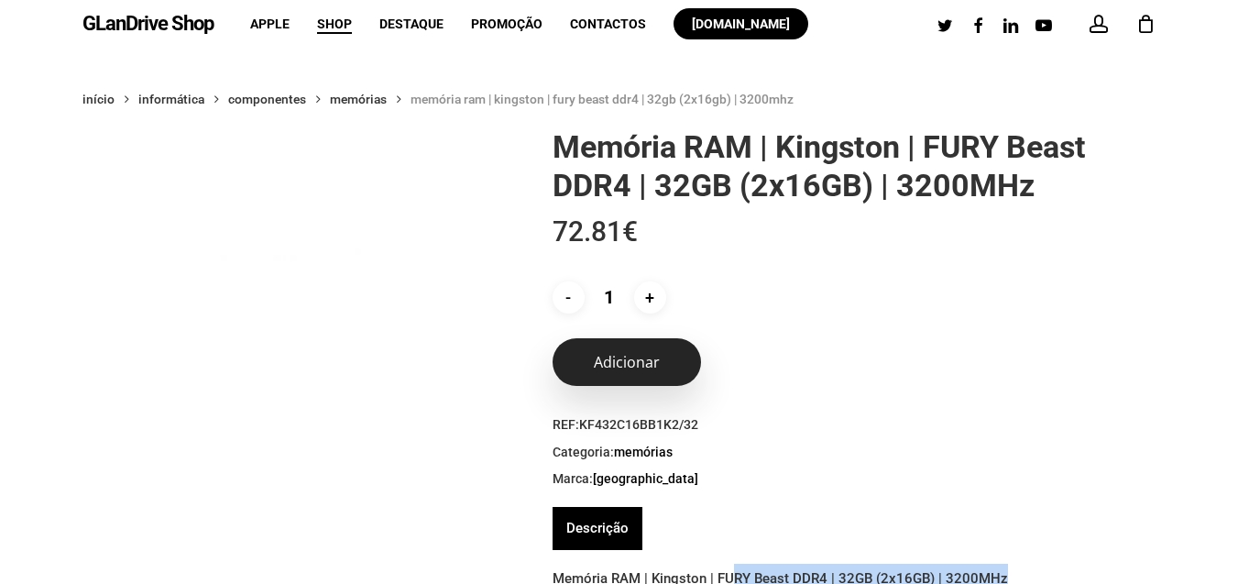
click at [622, 361] on button "Adicionar" at bounding box center [627, 362] width 148 height 48
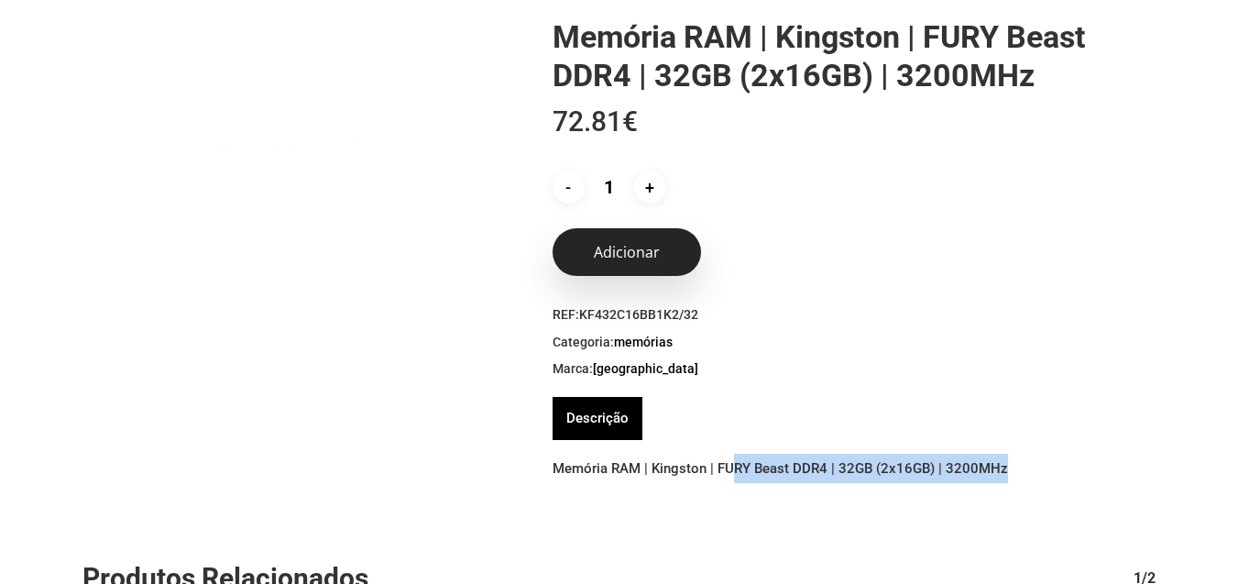
click at [661, 269] on button "Adicionar" at bounding box center [627, 252] width 148 height 48
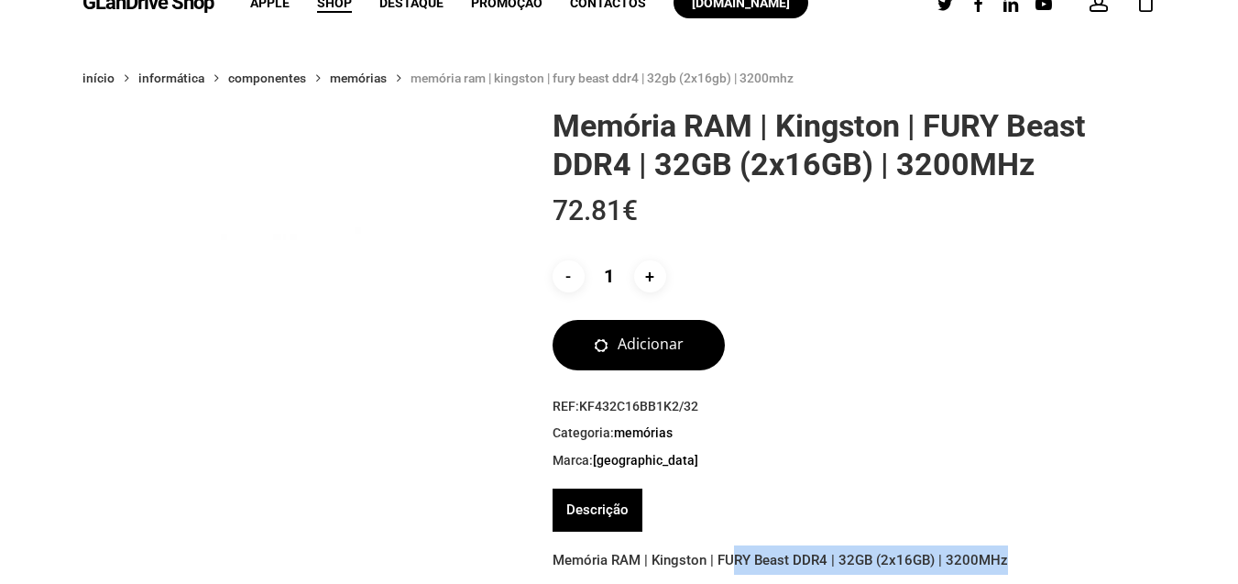
scroll to position [0, 0]
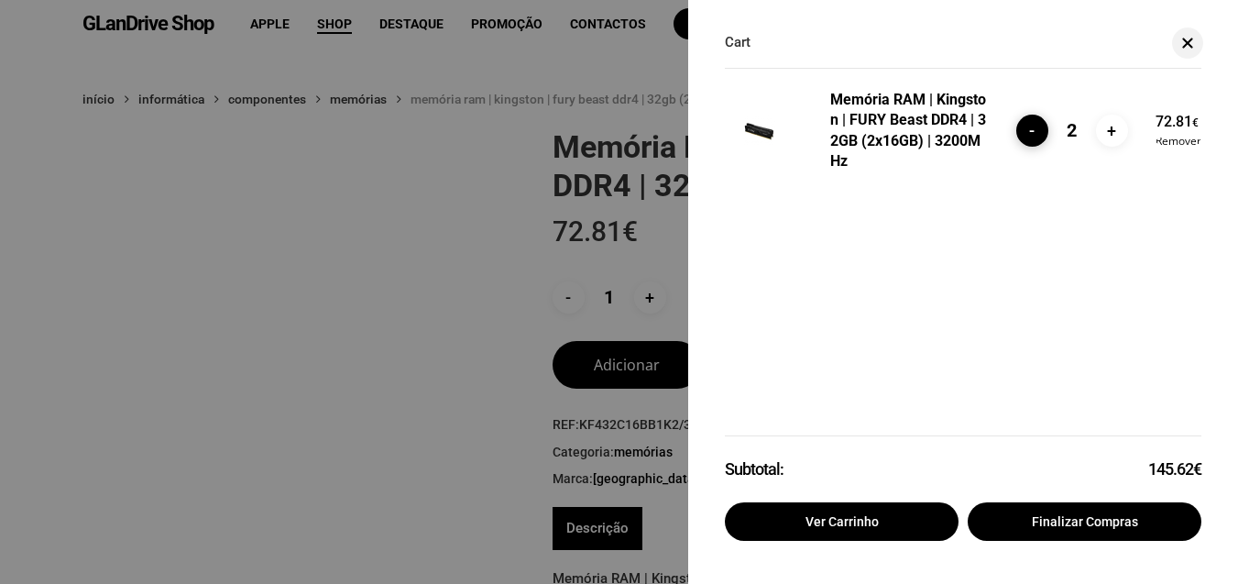
click at [1027, 137] on input "-" at bounding box center [1033, 131] width 32 height 32
type input "1"
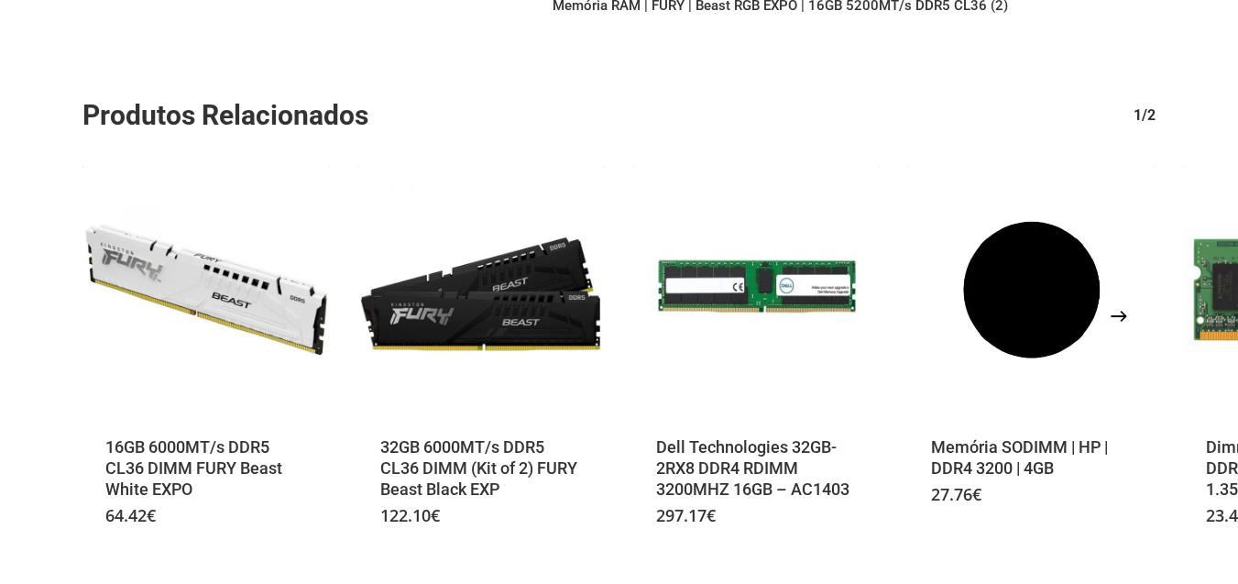
scroll to position [770, 0]
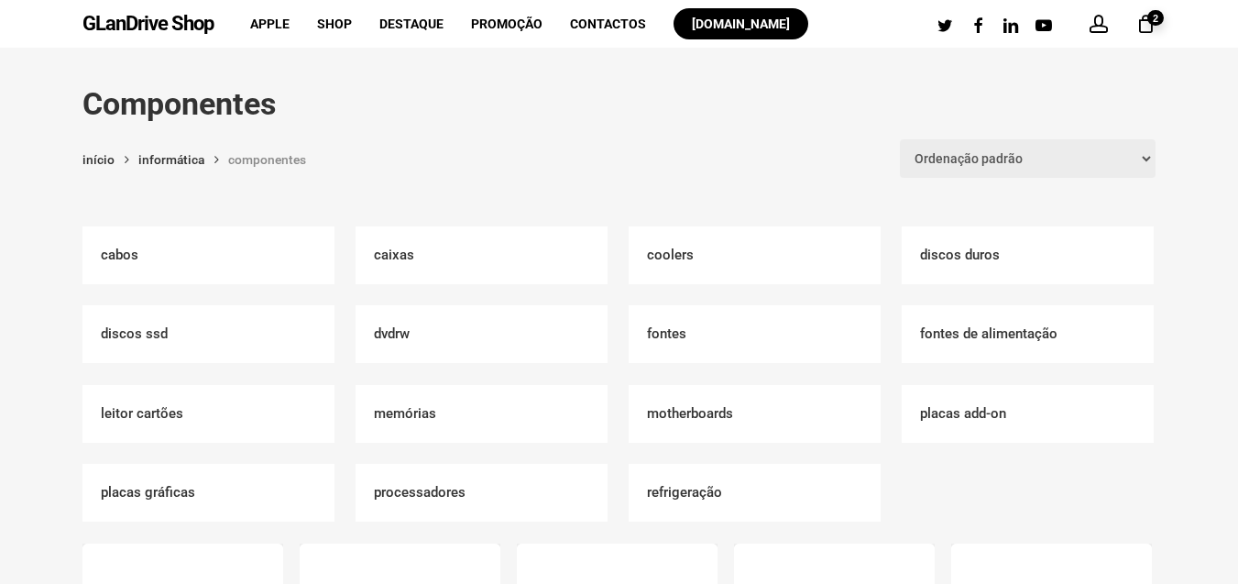
click at [697, 421] on h2 "Motherboards (103)" at bounding box center [755, 414] width 252 height 58
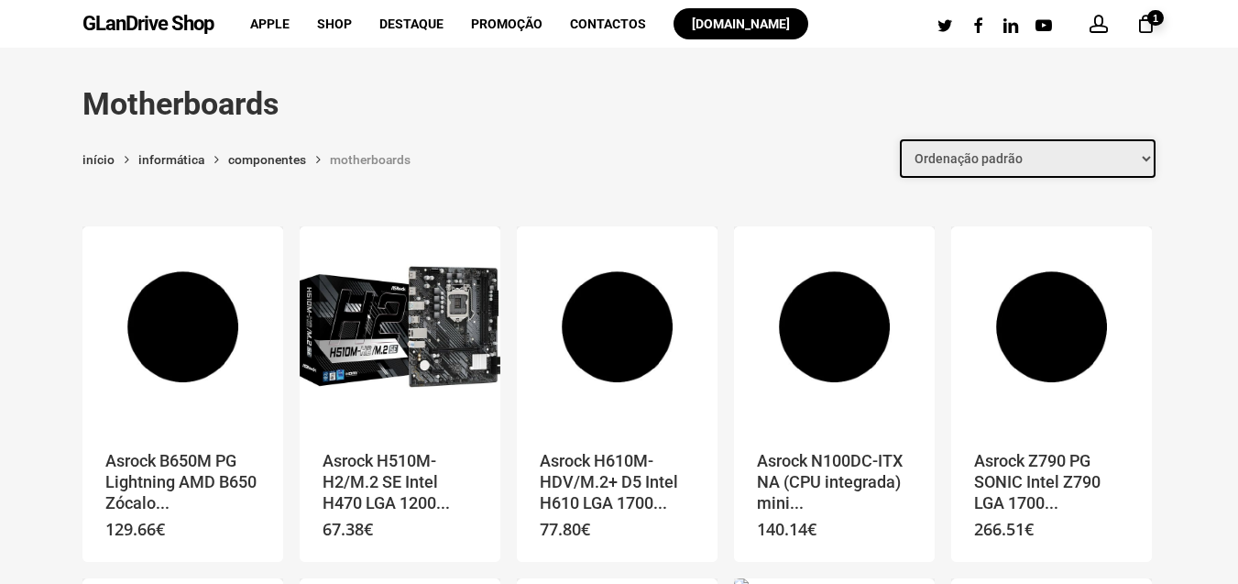
select select "price"
click at [903, 139] on select "Ordenação padrão Ordenar por mais recentes Ordenar por preço: menor para maior …" at bounding box center [1028, 158] width 256 height 38
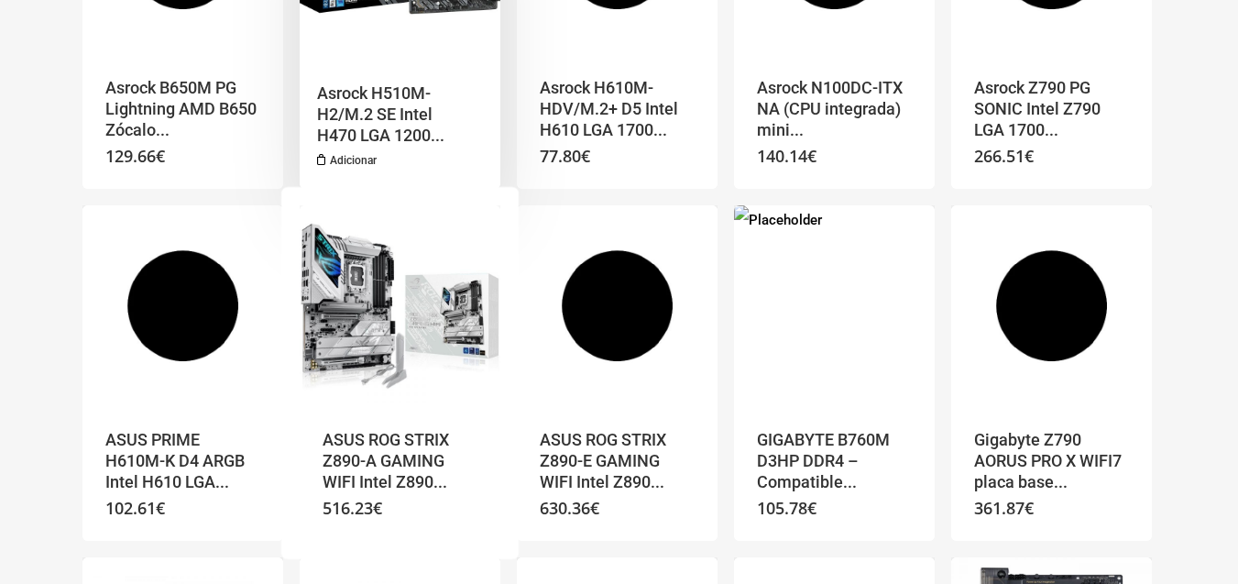
scroll to position [440, 0]
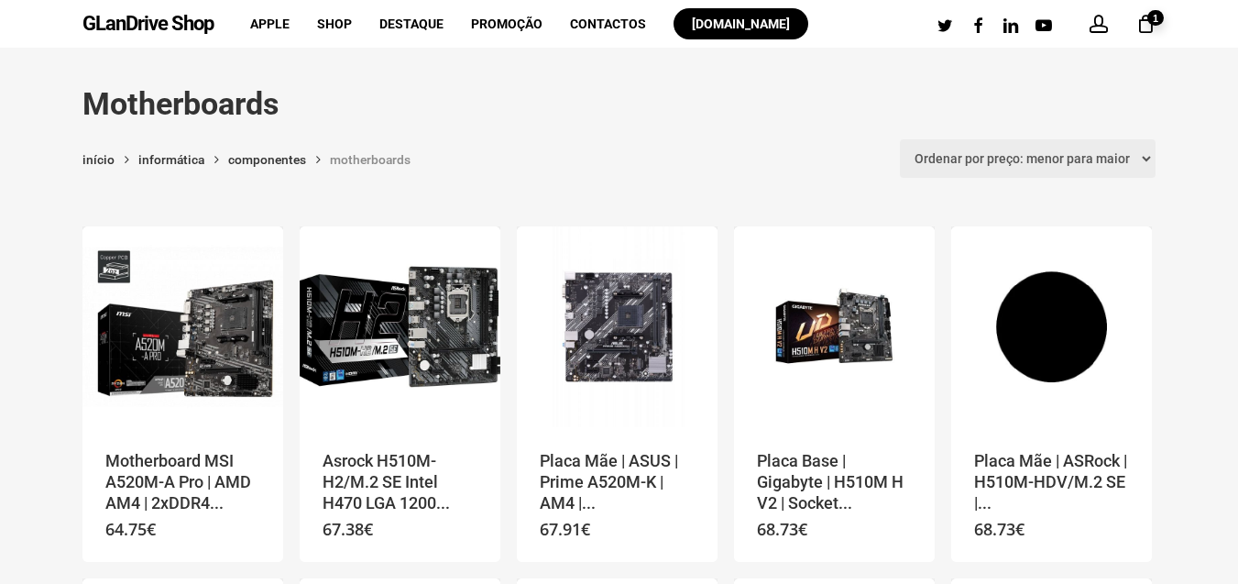
click at [1149, 17] on span "1" at bounding box center [1156, 18] width 16 height 16
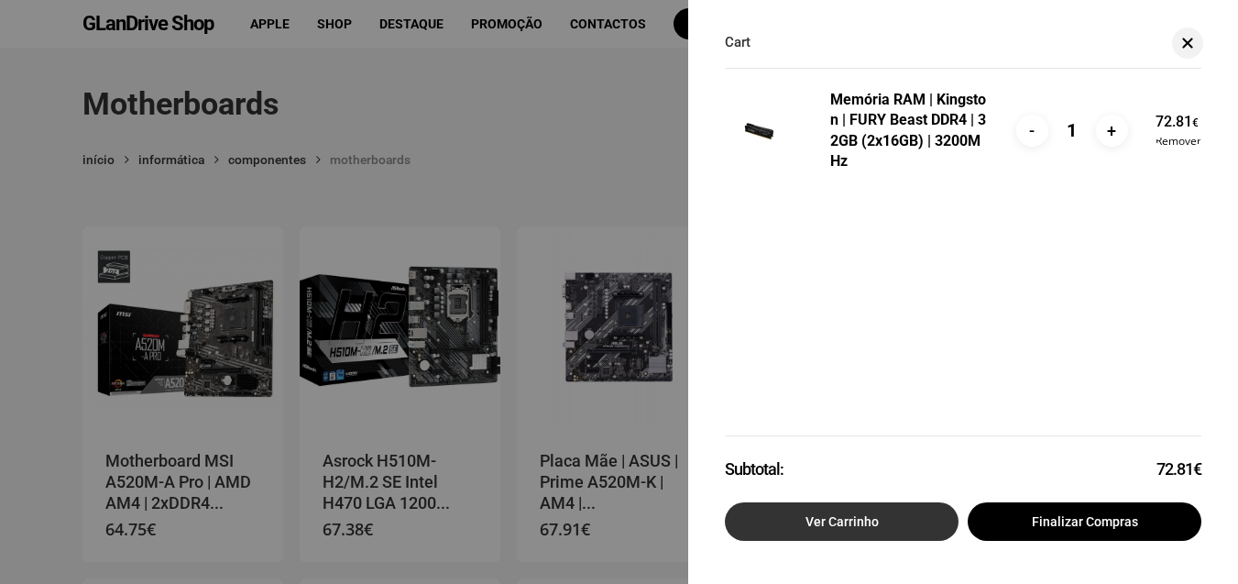
click at [852, 533] on link "Ver carrinho" at bounding box center [842, 521] width 234 height 38
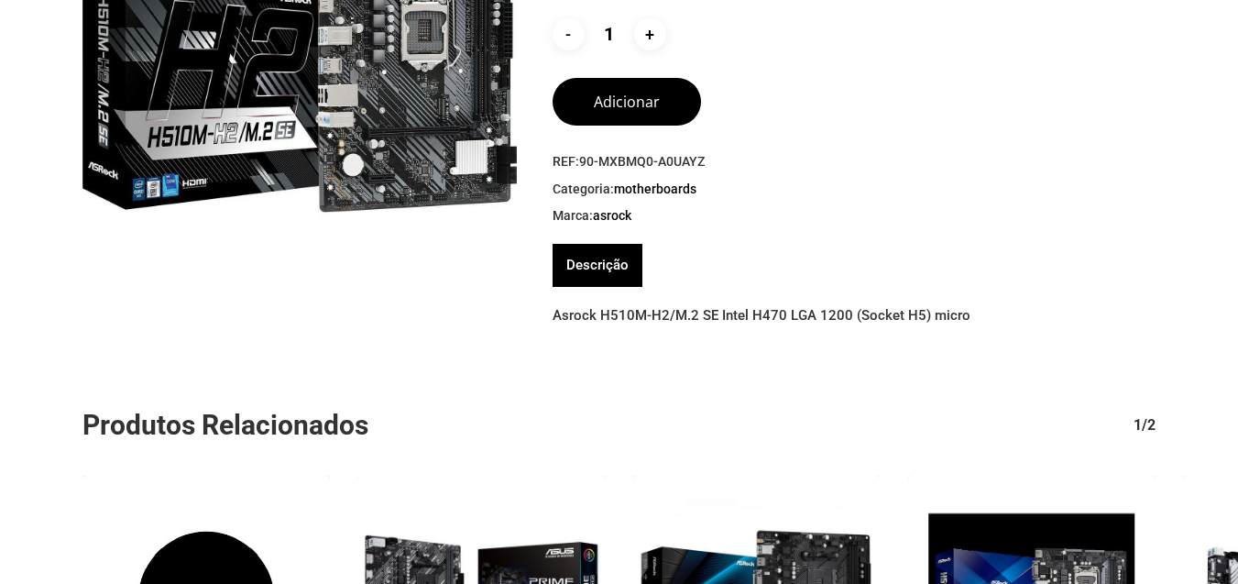
scroll to position [131, 0]
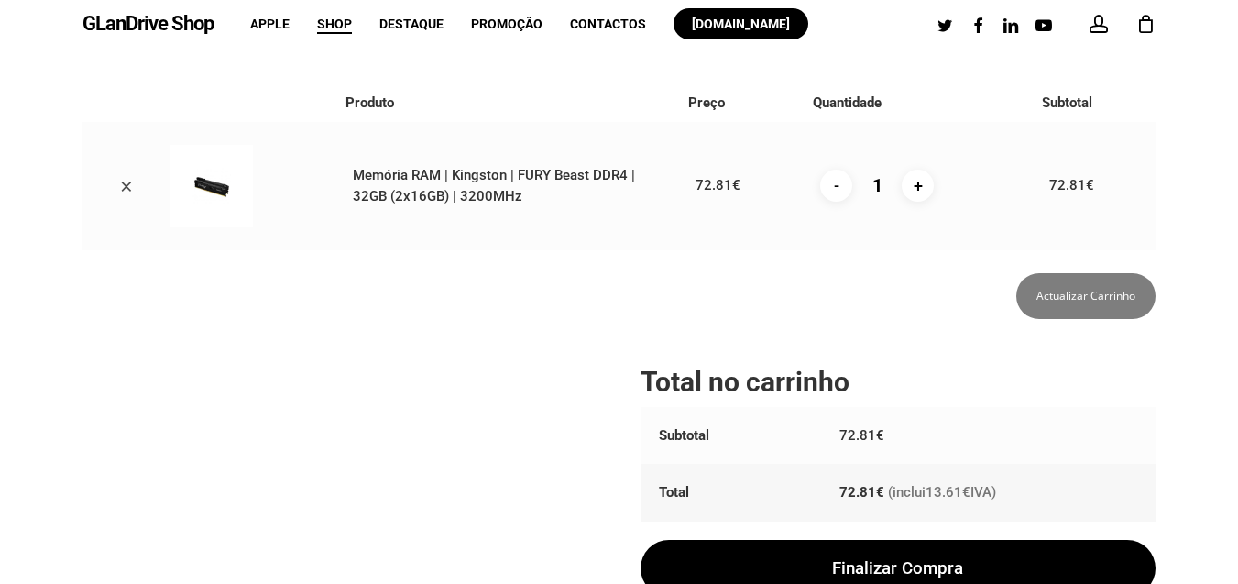
click at [350, 27] on link "Shop" at bounding box center [334, 23] width 35 height 13
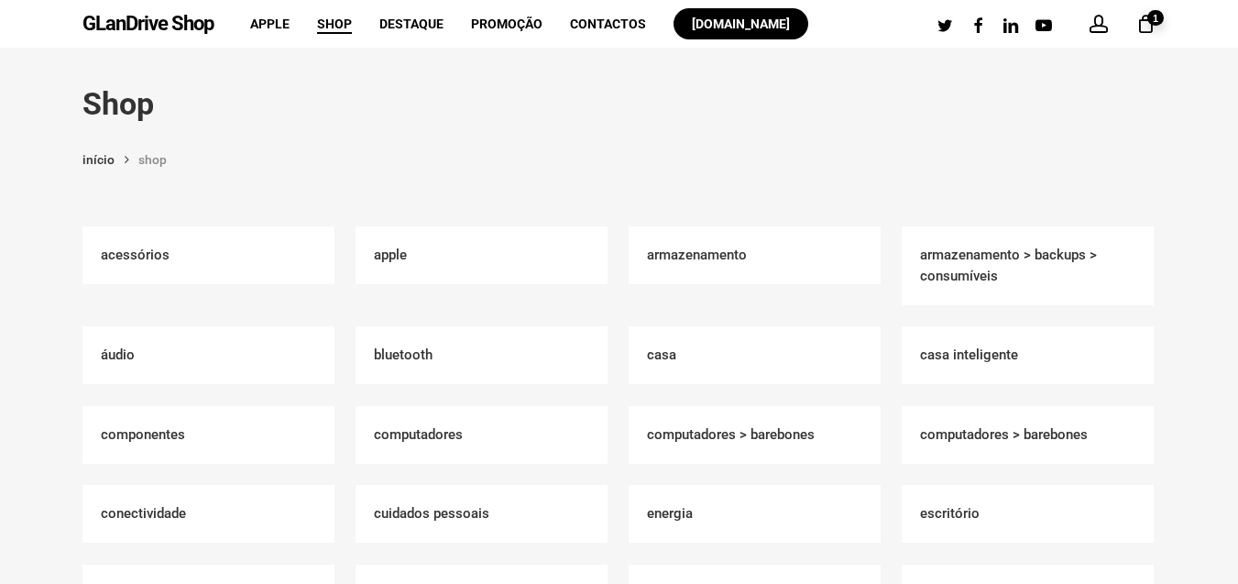
click at [179, 254] on h2 "Acessórios (546)" at bounding box center [208, 255] width 252 height 58
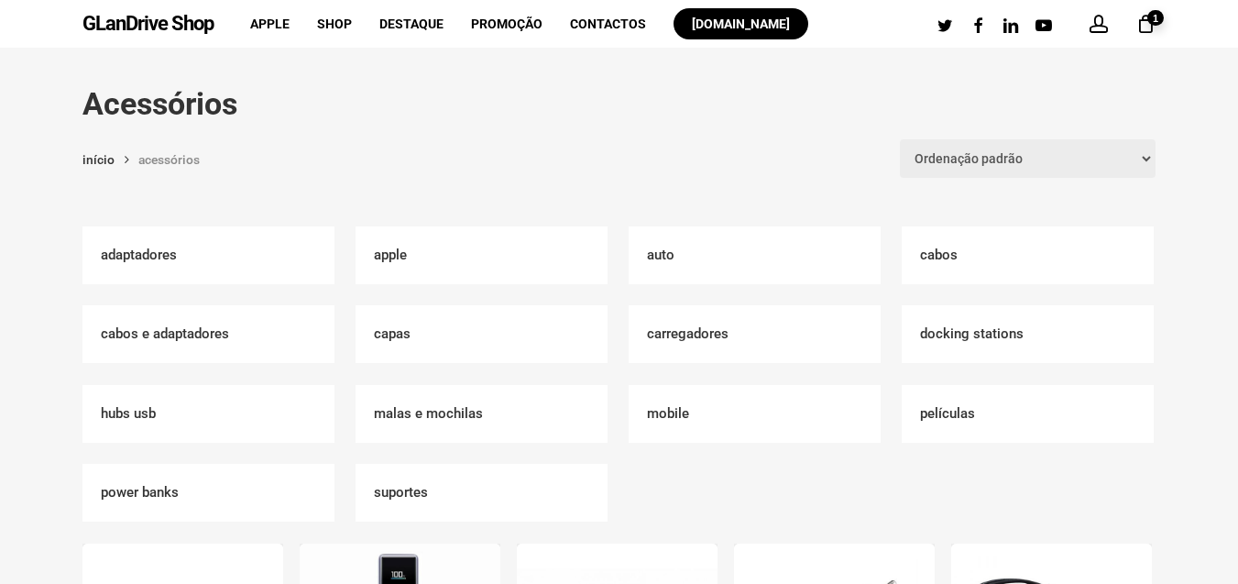
click at [145, 419] on h2 "Hubs USB (10)" at bounding box center [208, 414] width 252 height 58
click at [1155, 27] on div "1" at bounding box center [1154, 19] width 20 height 20
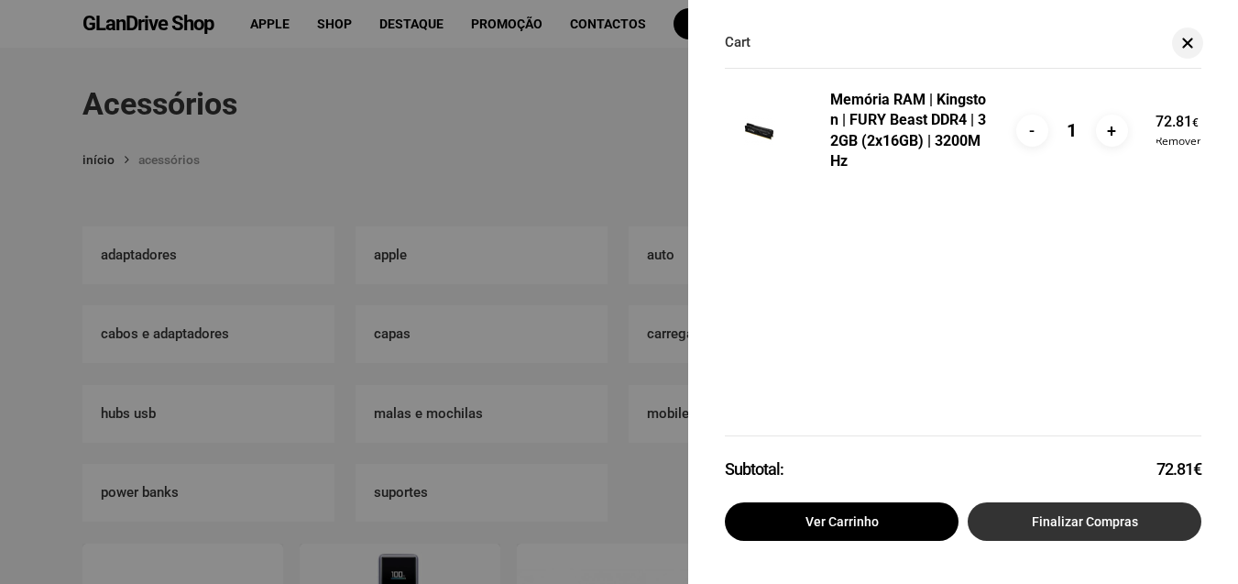
click at [1016, 526] on link "Finalizar compras" at bounding box center [1085, 521] width 234 height 38
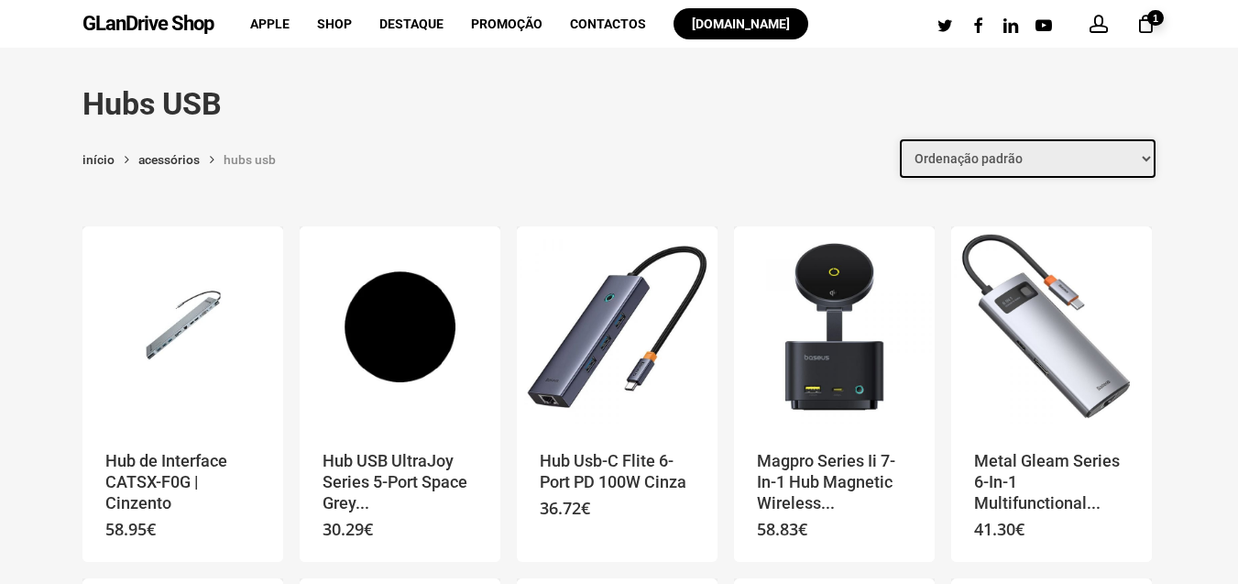
select select "price"
click at [903, 139] on select "Ordenação padrão Ordenar por mais recentes Ordenar por preço: menor para maior …" at bounding box center [1028, 158] width 256 height 38
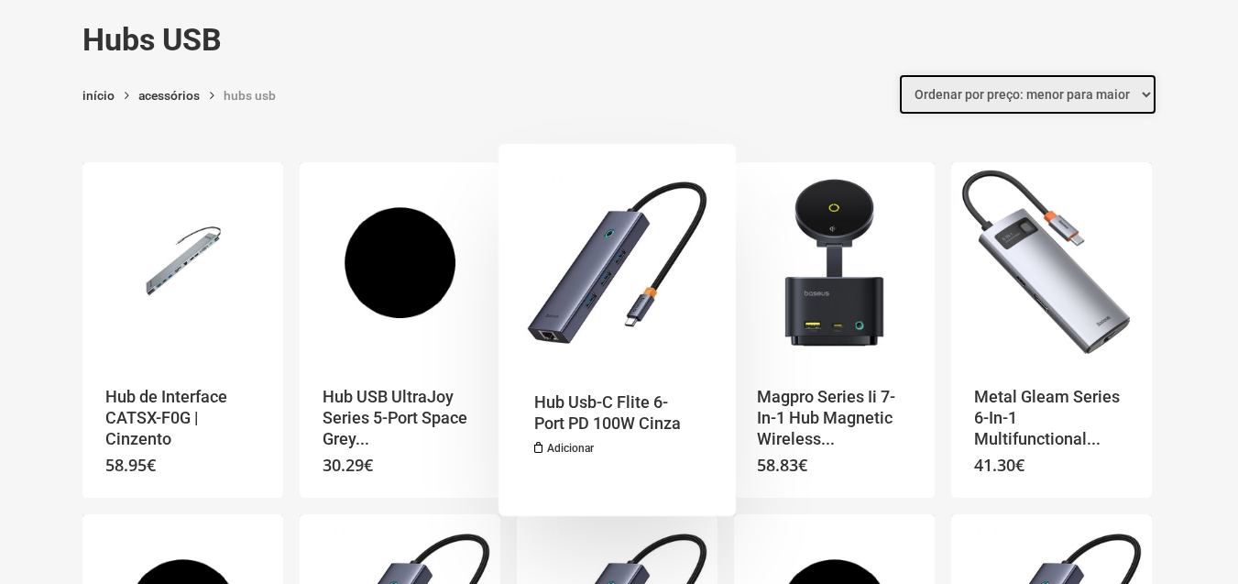
scroll to position [110, 0]
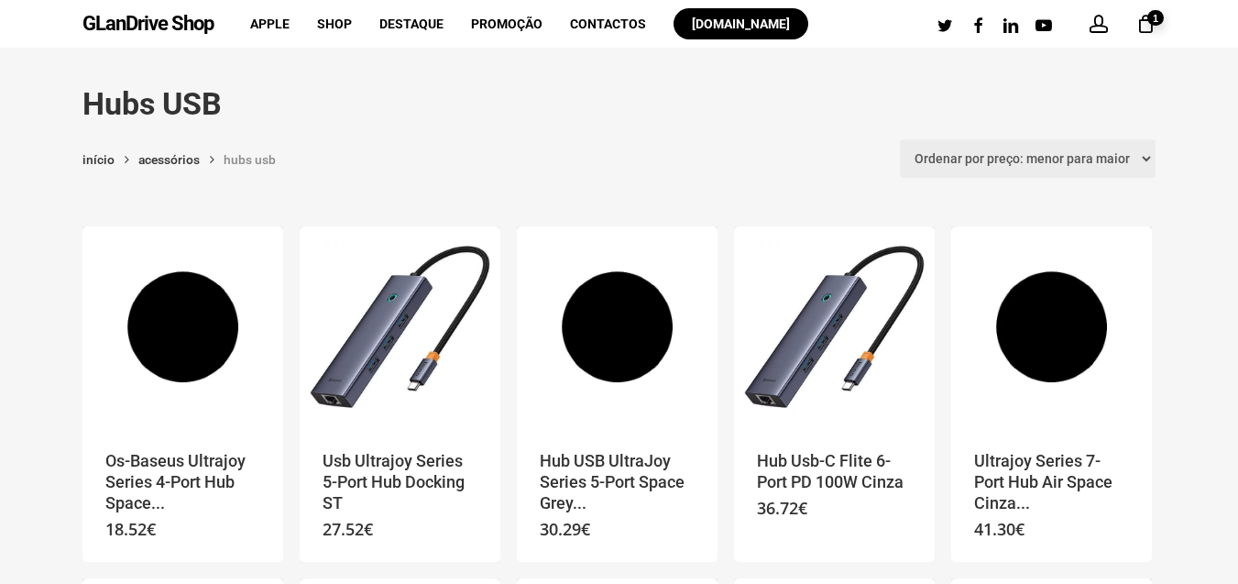
drag, startPoint x: 263, startPoint y: 115, endPoint x: 322, endPoint y: 137, distance: 63.0
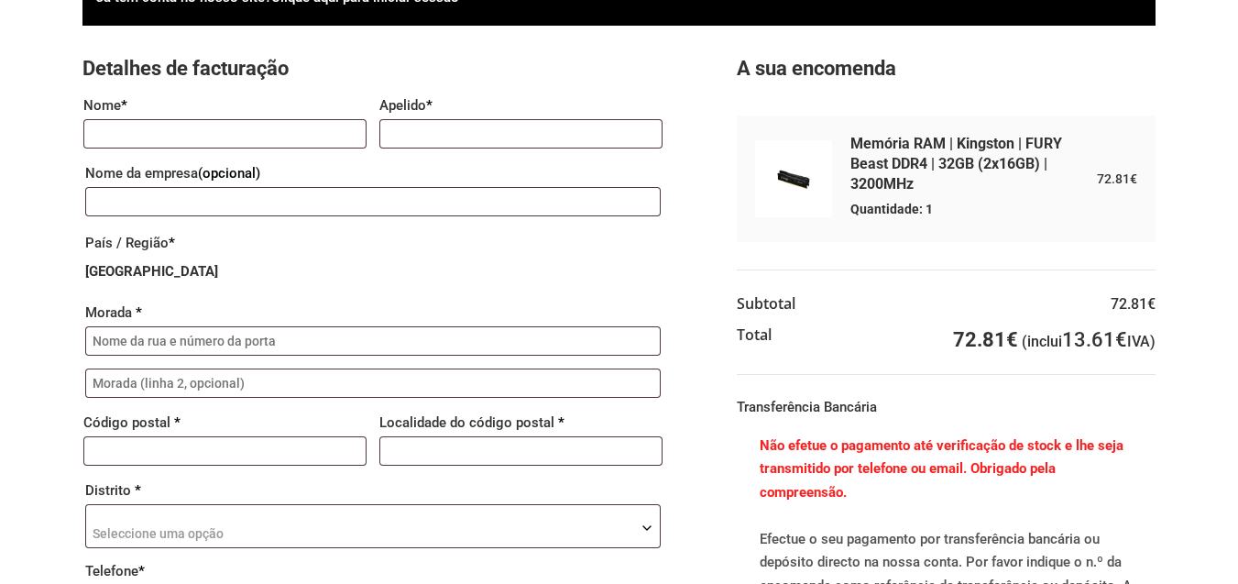
scroll to position [82, 0]
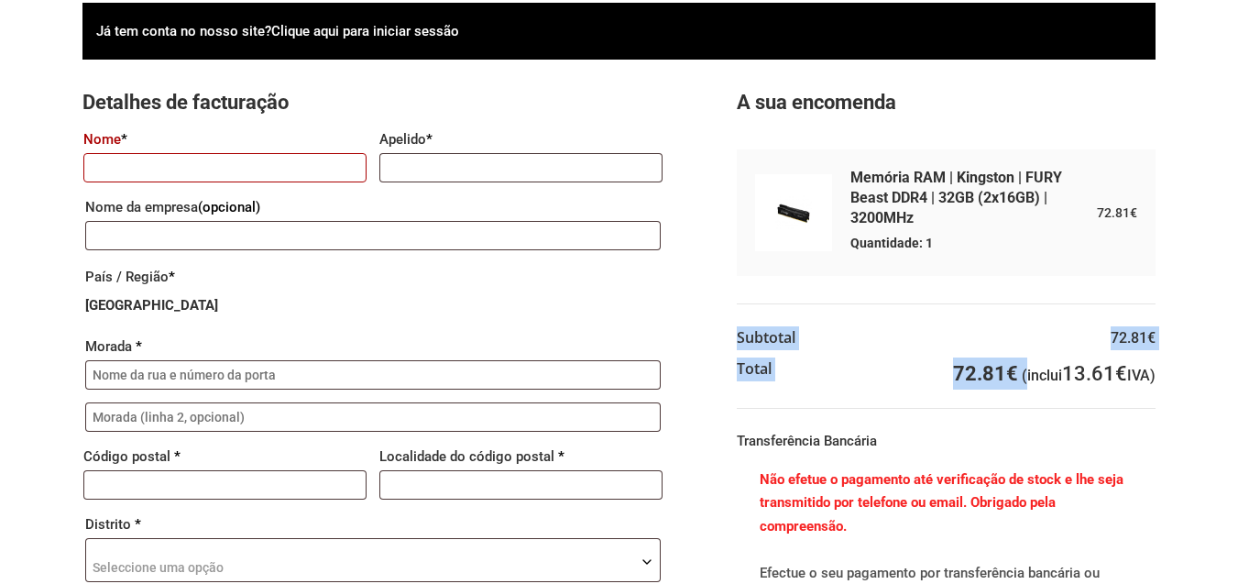
drag, startPoint x: 1026, startPoint y: 376, endPoint x: 1120, endPoint y: 380, distance: 94.5
click at [1166, 386] on div "Já tem conta no nosso site? Clique aqui para iniciar sessão Se já efectuou comp…" at bounding box center [619, 470] width 1238 height 935
click at [288, 172] on input "Nome *" at bounding box center [224, 167] width 283 height 29
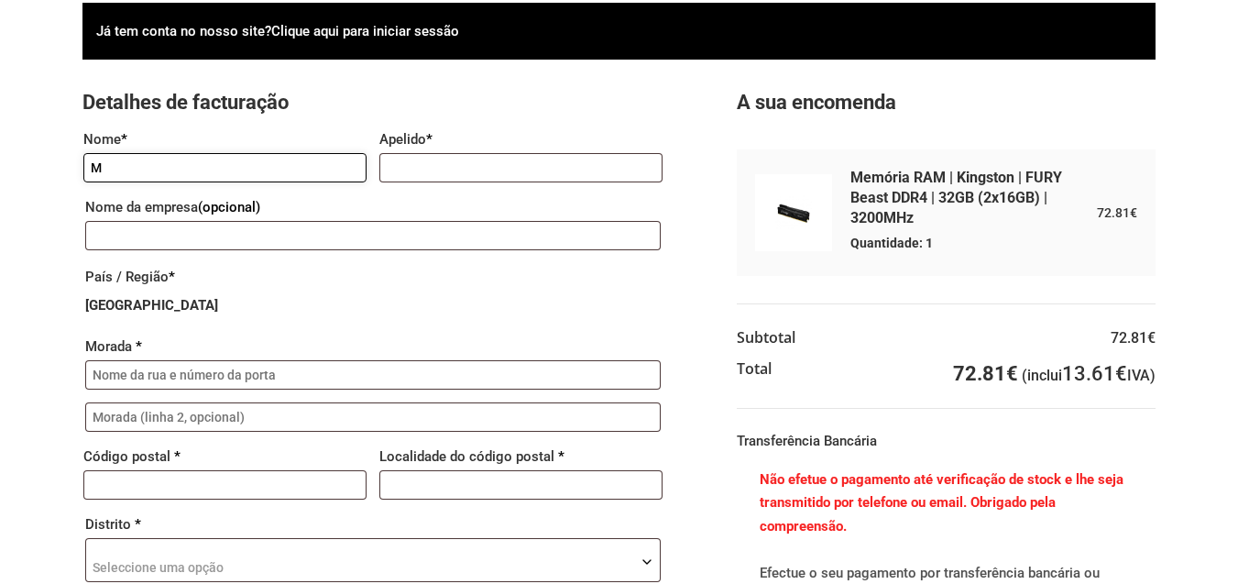
type input "[PERSON_NAME]"
type input "[PERSON_NAME] de [DEMOGRAPHIC_DATA]"
type input "Lusófila"
type input "Rua Serpa Pinto-40-1º"
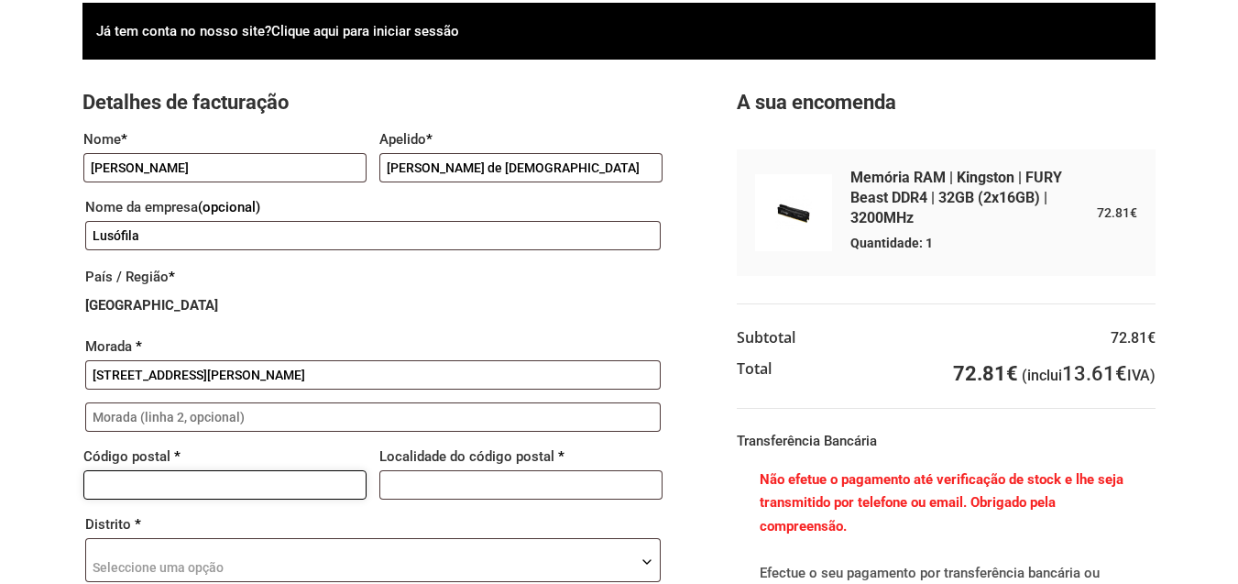
type input "2300-592"
type input "Tomar"
type input "+351249312446"
type input "lusofila@sapo.pt"
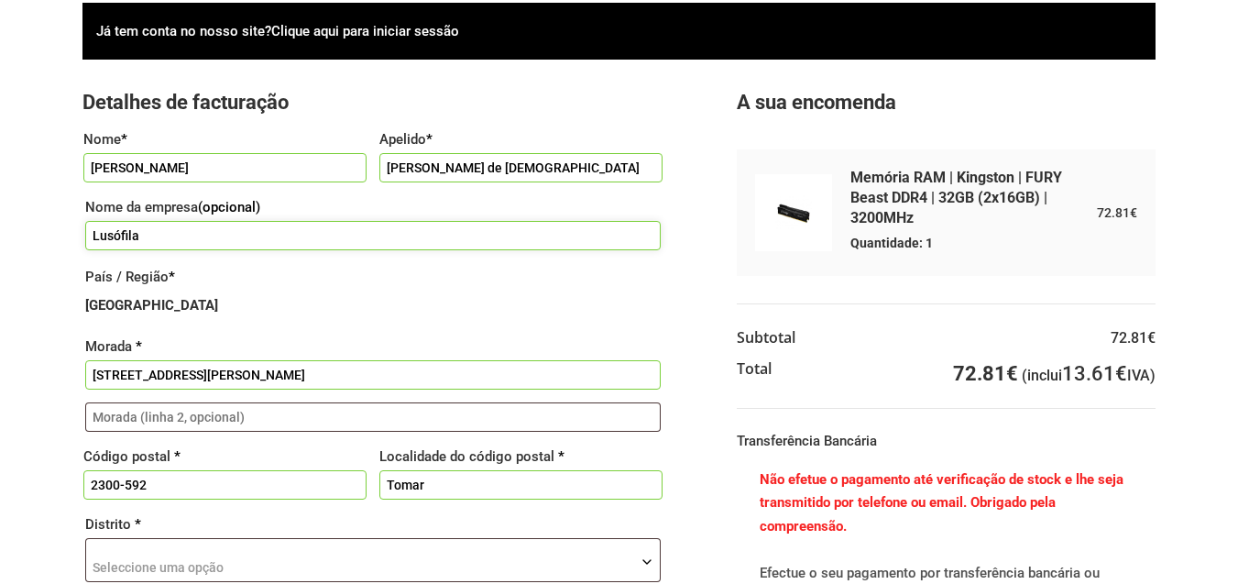
click at [179, 238] on input "Lusófila" at bounding box center [373, 235] width 576 height 29
click at [428, 290] on label "País / Região *" at bounding box center [373, 276] width 576 height 27
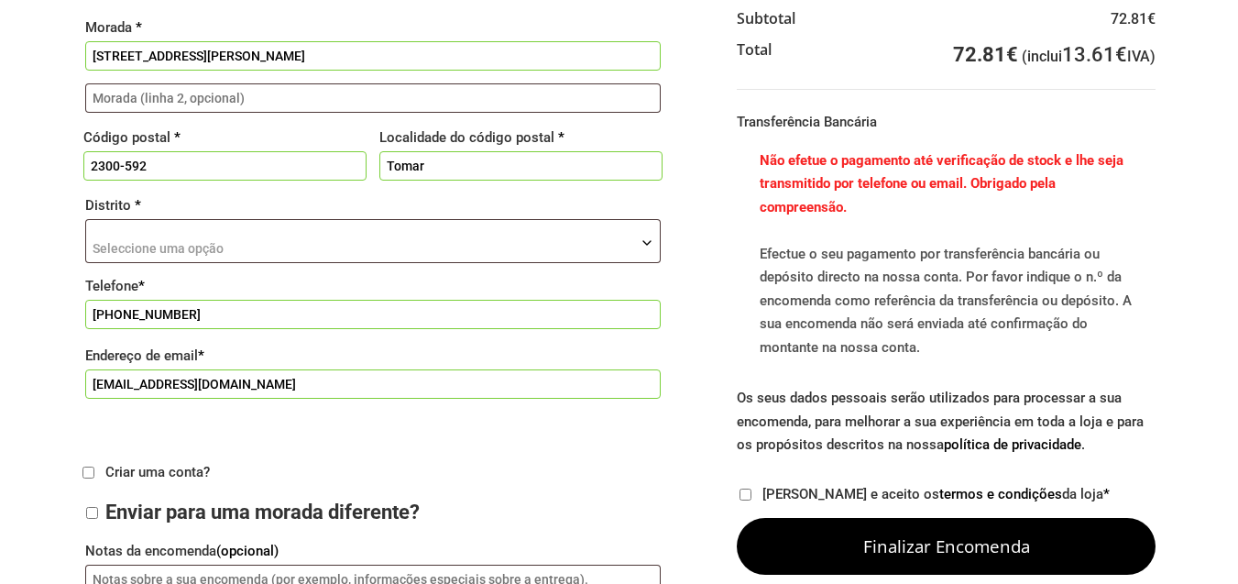
scroll to position [412, 0]
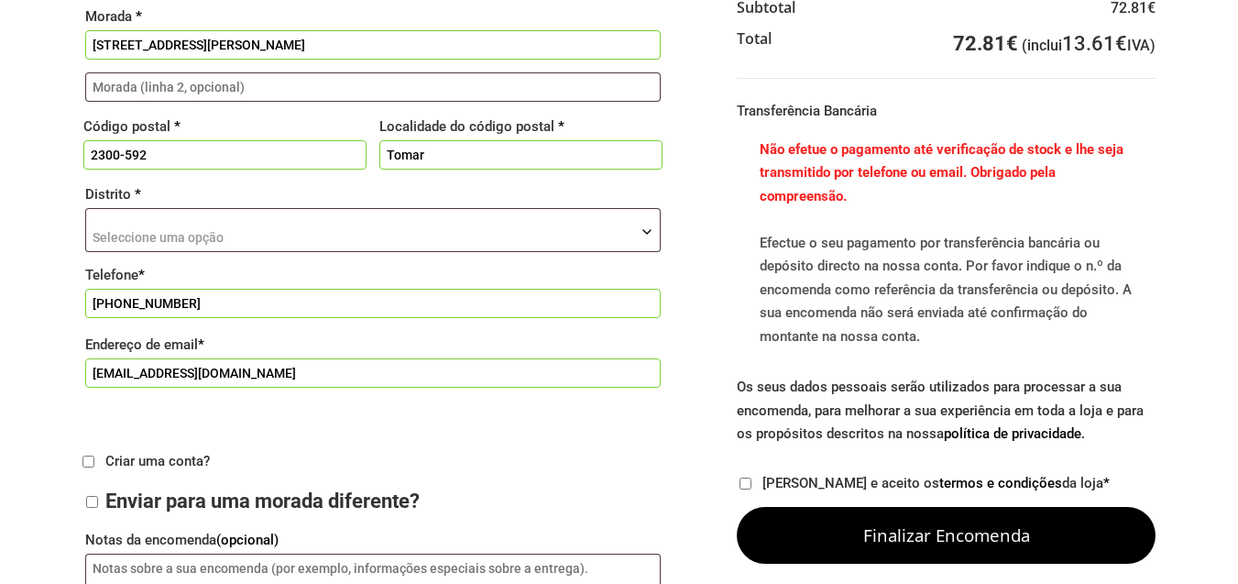
click at [286, 239] on span "Seleccione uma opção" at bounding box center [373, 231] width 574 height 44
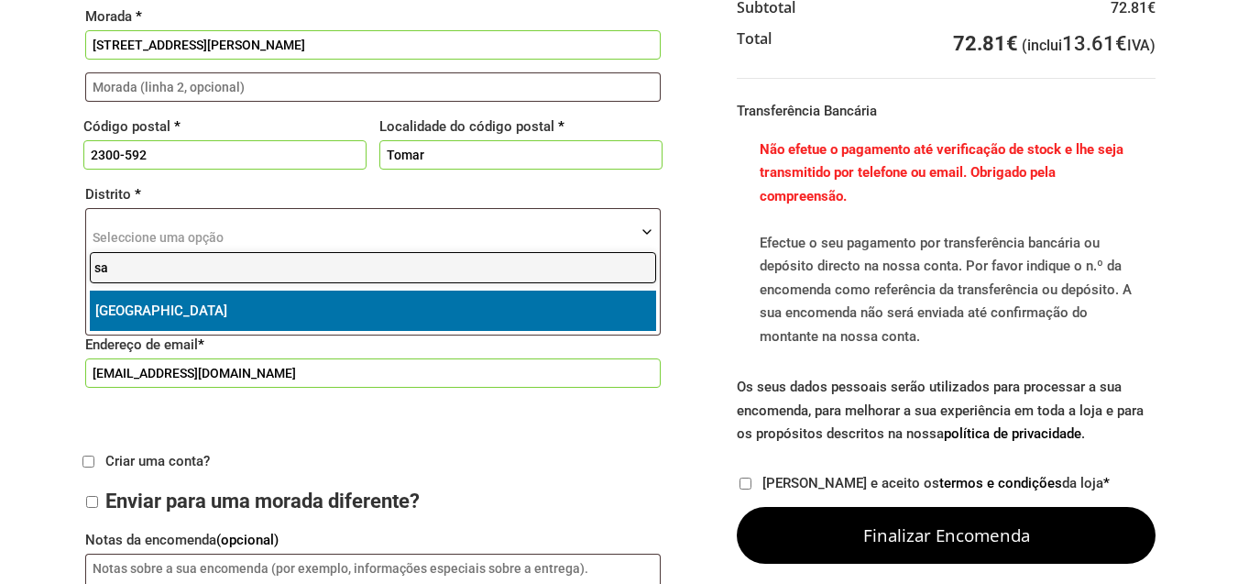
type input "sa"
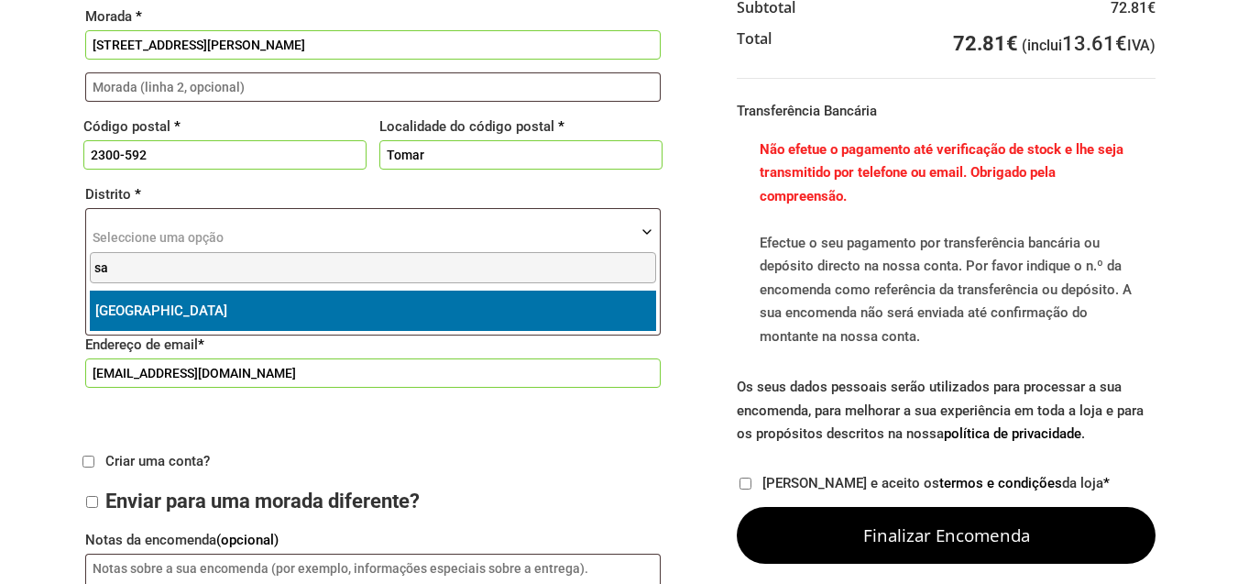
select select "ST"
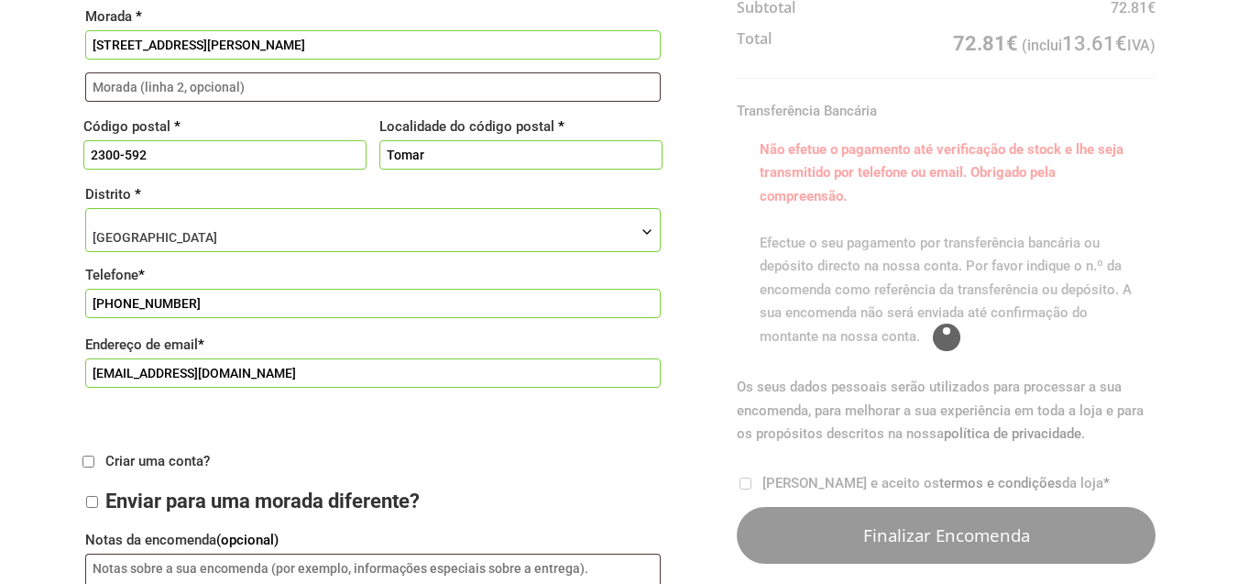
scroll to position [522, 0]
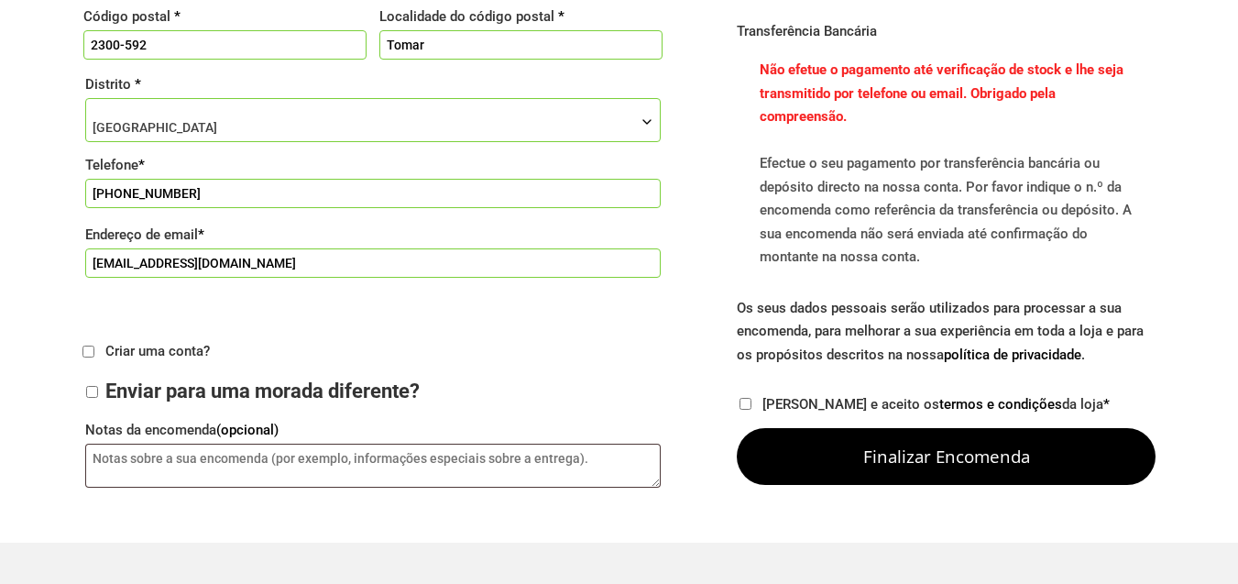
click at [748, 409] on input "Li e aceito os termos e condições da loja *" at bounding box center [746, 404] width 12 height 12
checkbox input "true"
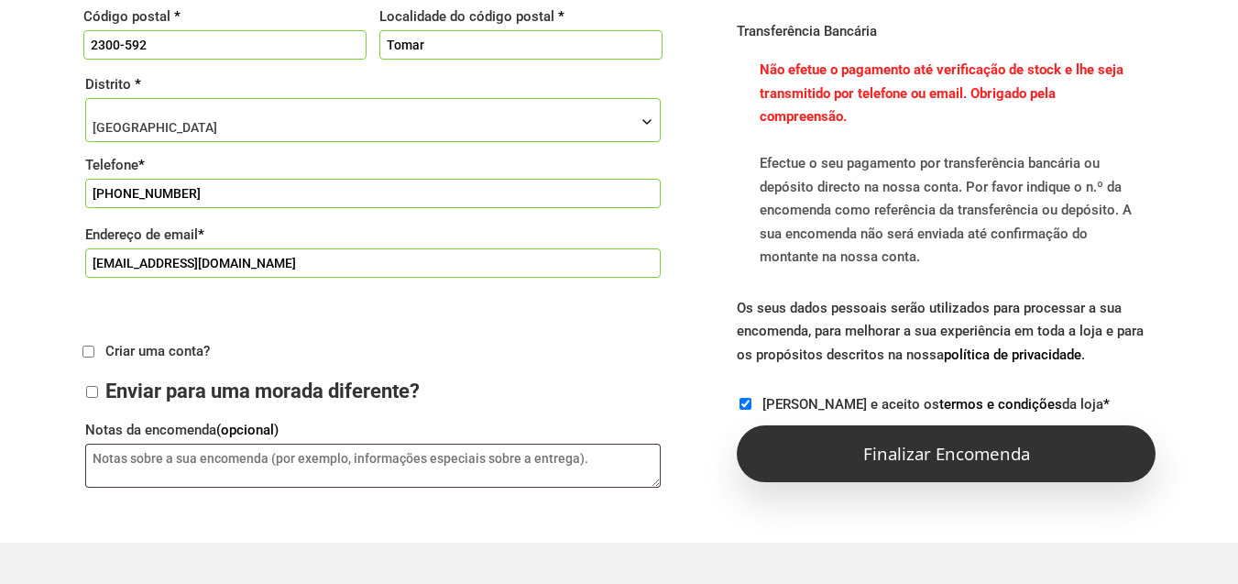
click at [813, 434] on button "Finalizar encomenda" at bounding box center [946, 453] width 419 height 57
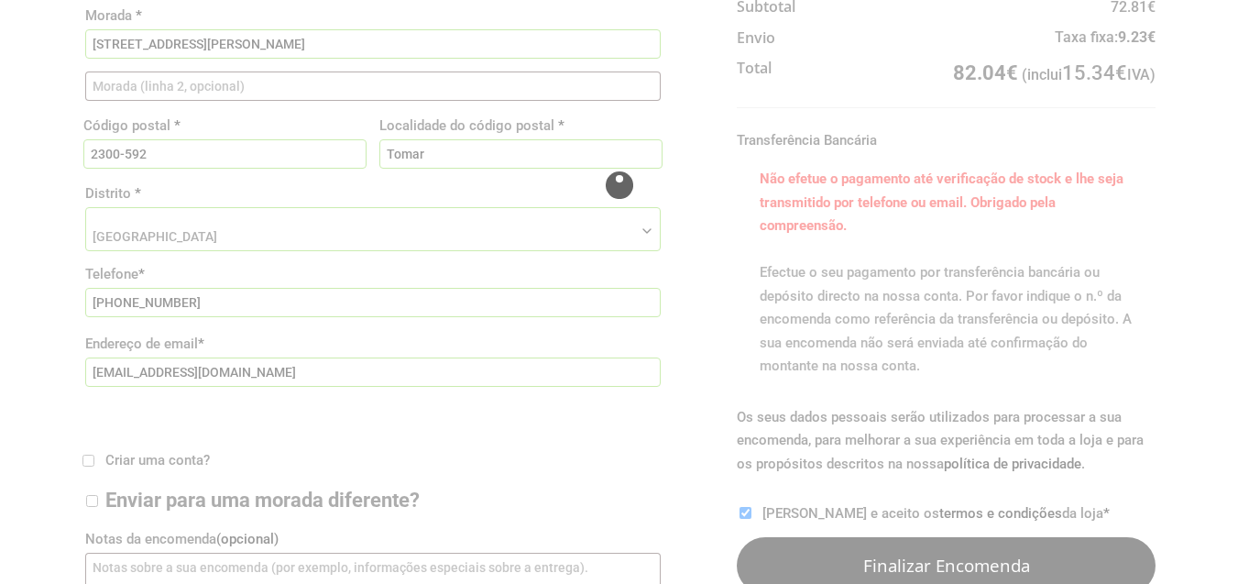
scroll to position [302, 0]
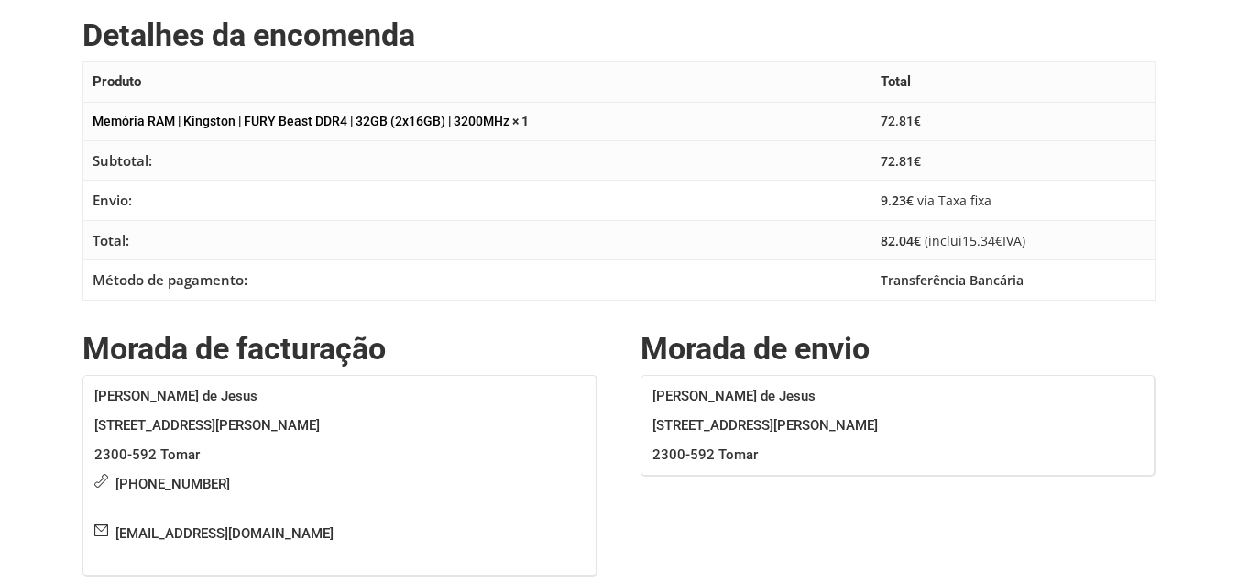
scroll to position [440, 0]
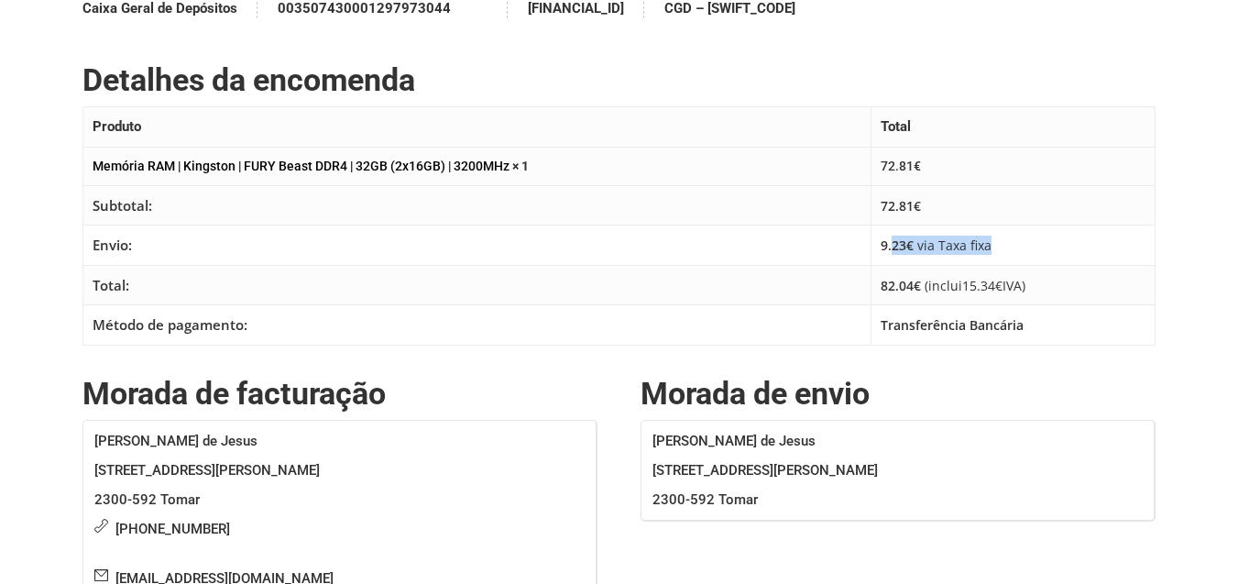
drag, startPoint x: 888, startPoint y: 244, endPoint x: 1057, endPoint y: 248, distance: 168.7
click at [1057, 248] on td "9.23 € via Taxa fixa" at bounding box center [1014, 245] width 284 height 40
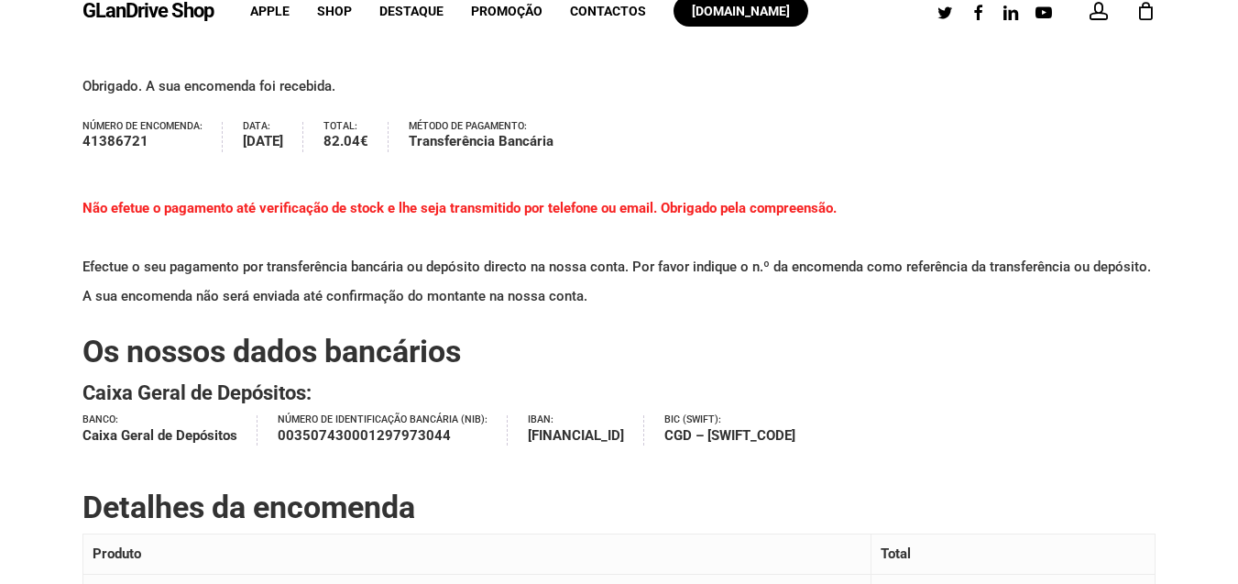
scroll to position [0, 0]
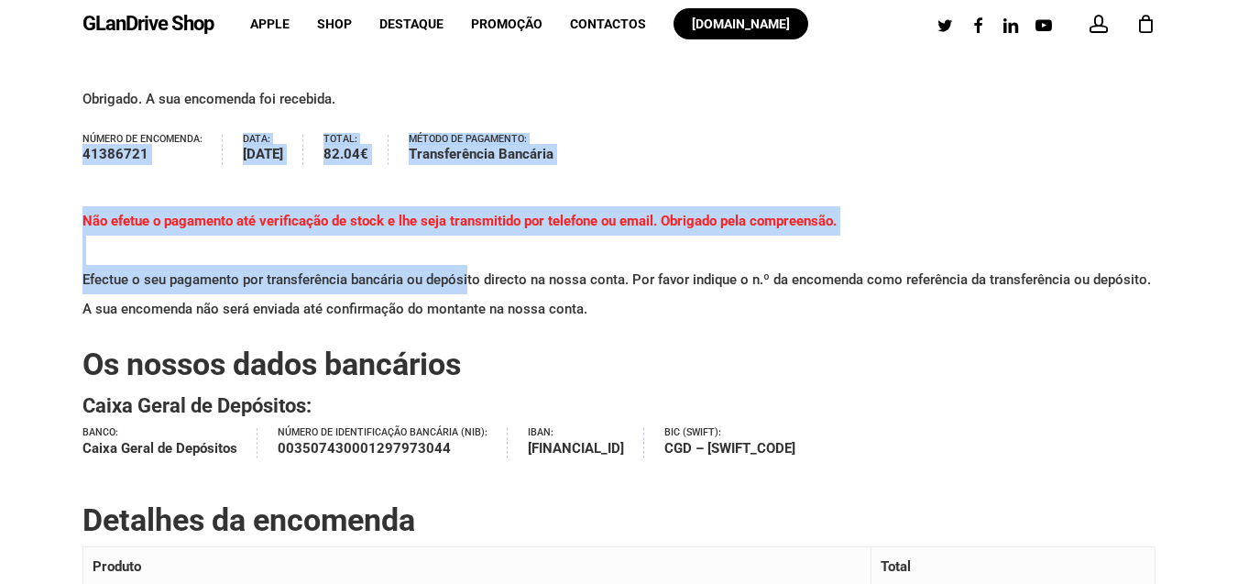
drag, startPoint x: 78, startPoint y: 149, endPoint x: 458, endPoint y: 287, distance: 404.5
click at [460, 291] on div "Obrigado. A sua encomenda foi recebida. Número de encomenda: 41386721 Data: Out…" at bounding box center [619, 586] width 1238 height 1005
click at [263, 288] on p "Não efetue o pagamento até verificação de stock e lhe seja transmitido por tele…" at bounding box center [618, 275] width 1073 height 138
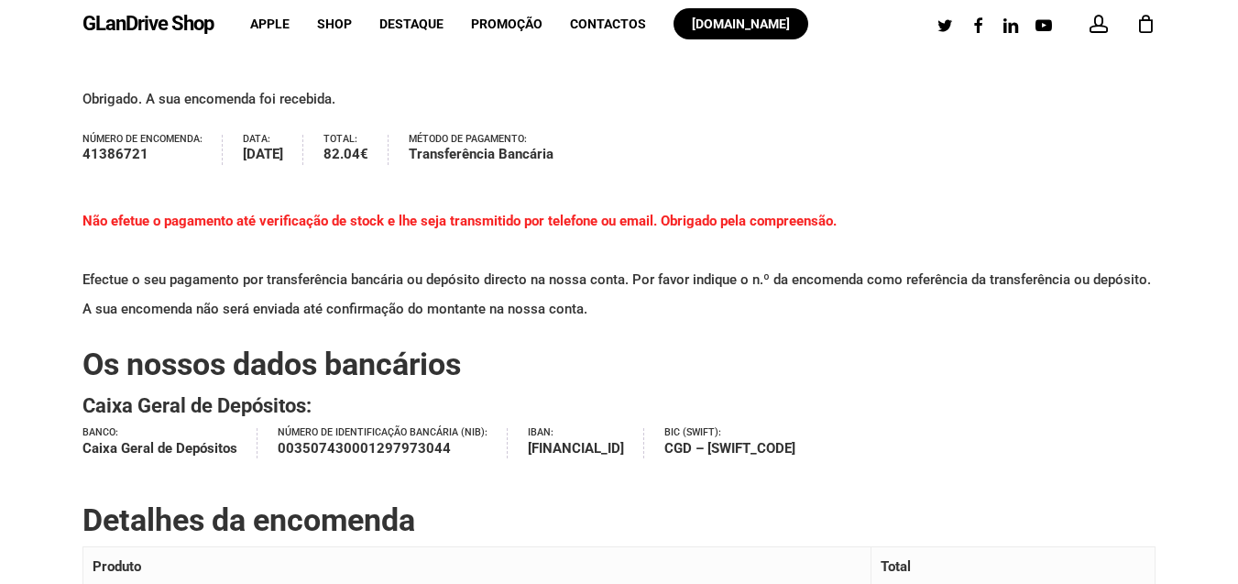
drag, startPoint x: 105, startPoint y: 124, endPoint x: 663, endPoint y: 168, distance: 559.1
click at [663, 168] on div "Obrigado. A sua encomenda foi recebida. Número de encomenda: 41386721 Data: Out…" at bounding box center [618, 572] width 1073 height 977
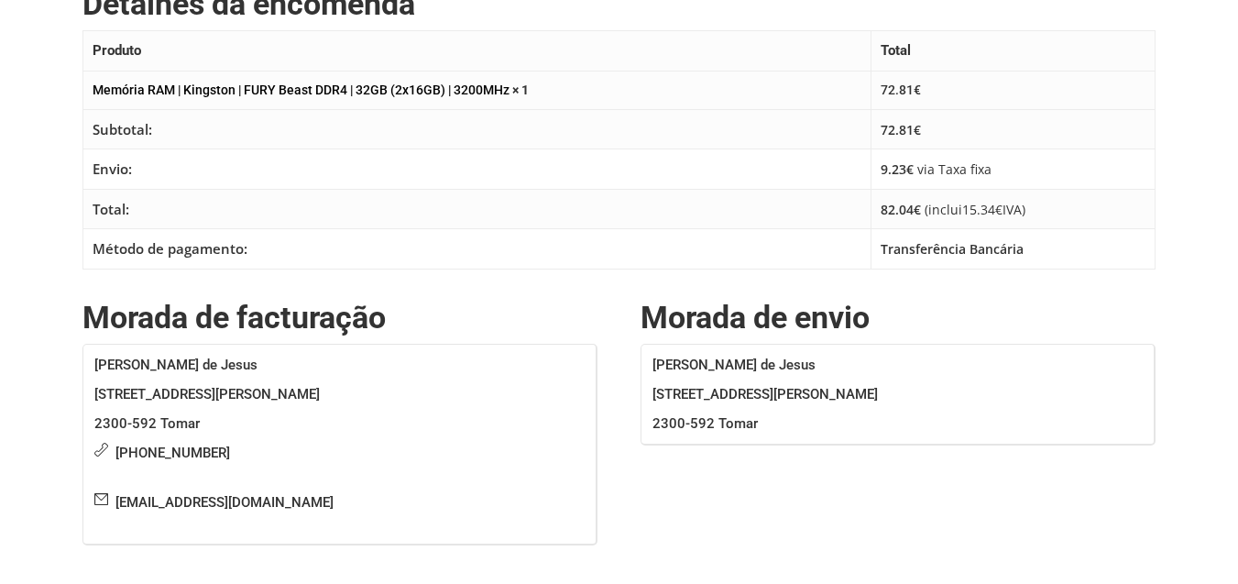
scroll to position [481, 0]
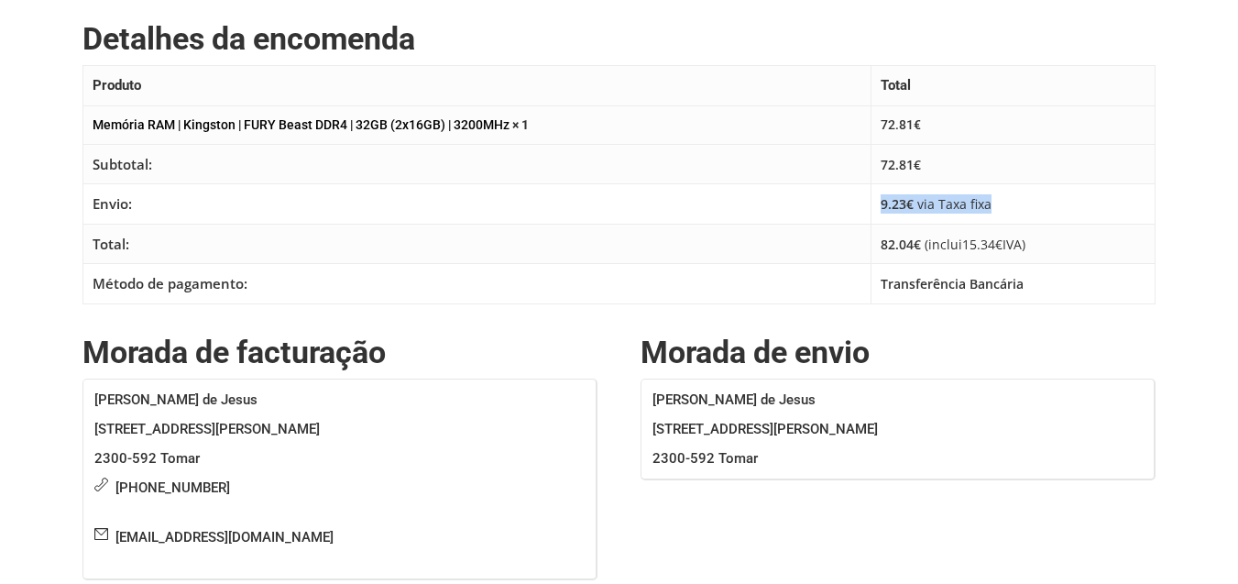
drag, startPoint x: 881, startPoint y: 206, endPoint x: 1024, endPoint y: 209, distance: 143.0
click at [1024, 209] on td "9.23 € via Taxa fixa" at bounding box center [1014, 204] width 284 height 40
click at [434, 130] on link "Memória RAM | Kingston | FURY Beast DDR4 | 32GB (2x16GB) | 3200MHz" at bounding box center [301, 124] width 417 height 15
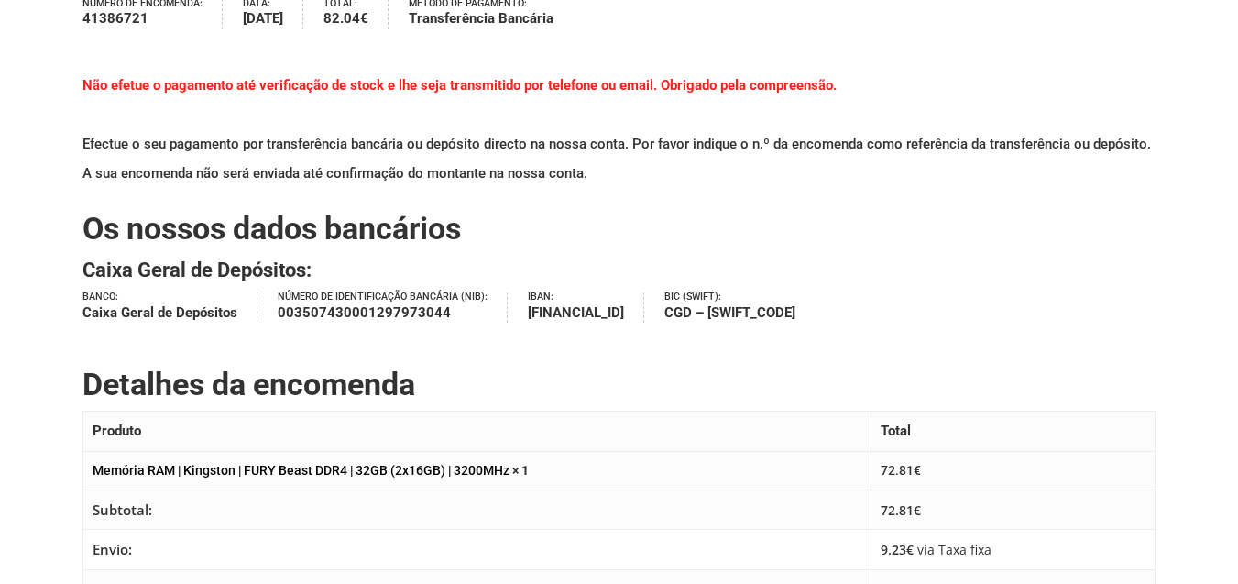
scroll to position [0, 0]
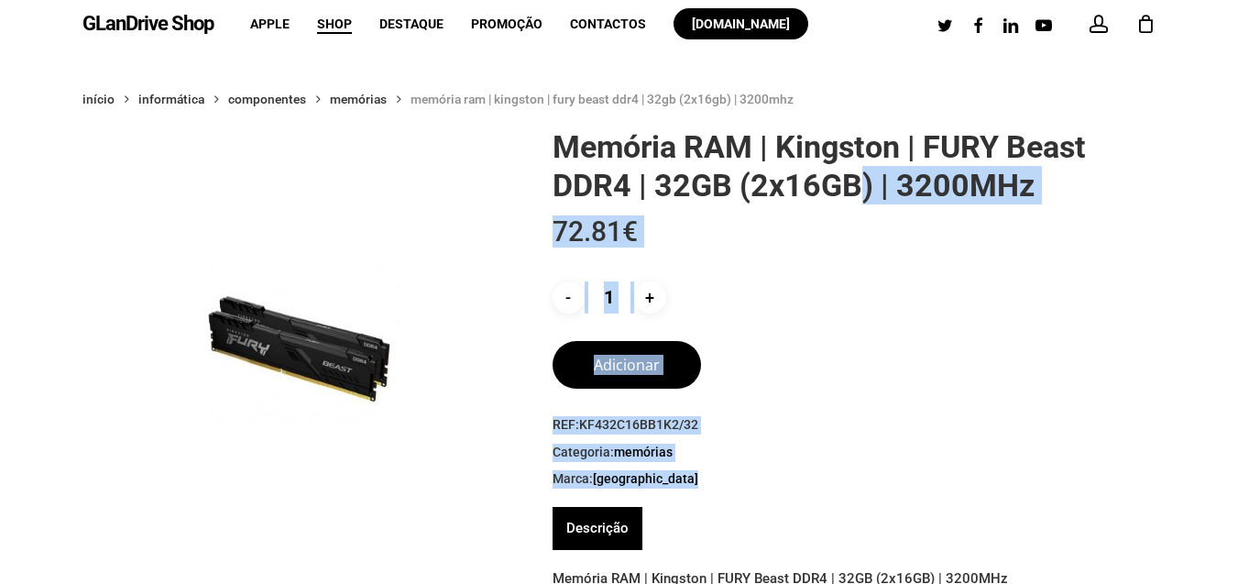
drag, startPoint x: 551, startPoint y: 187, endPoint x: 663, endPoint y: 173, distance: 112.7
click at [665, 173] on div "Memória RAM | Kingston | FURY Beast DDR4 | 32GB (2x16GB) | 3200MHz 72.81 € - Qu…" at bounding box center [847, 366] width 617 height 479
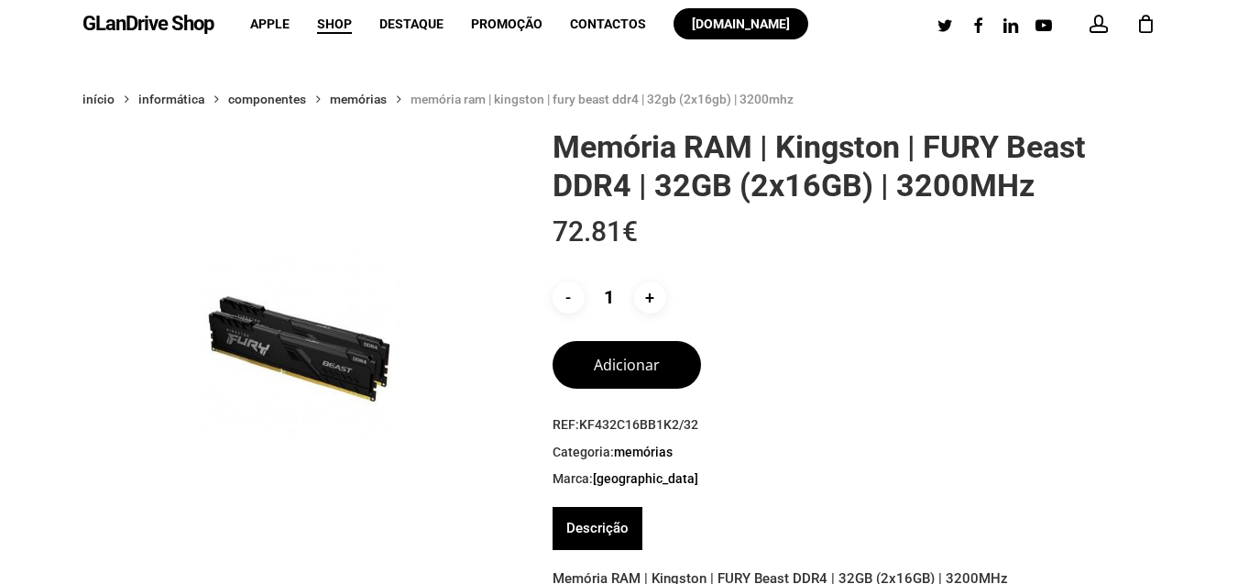
click at [654, 173] on h1 "Memória RAM | Kingston | FURY Beast DDR4 | 32GB (2x16GB) | 3200MHz" at bounding box center [854, 165] width 603 height 77
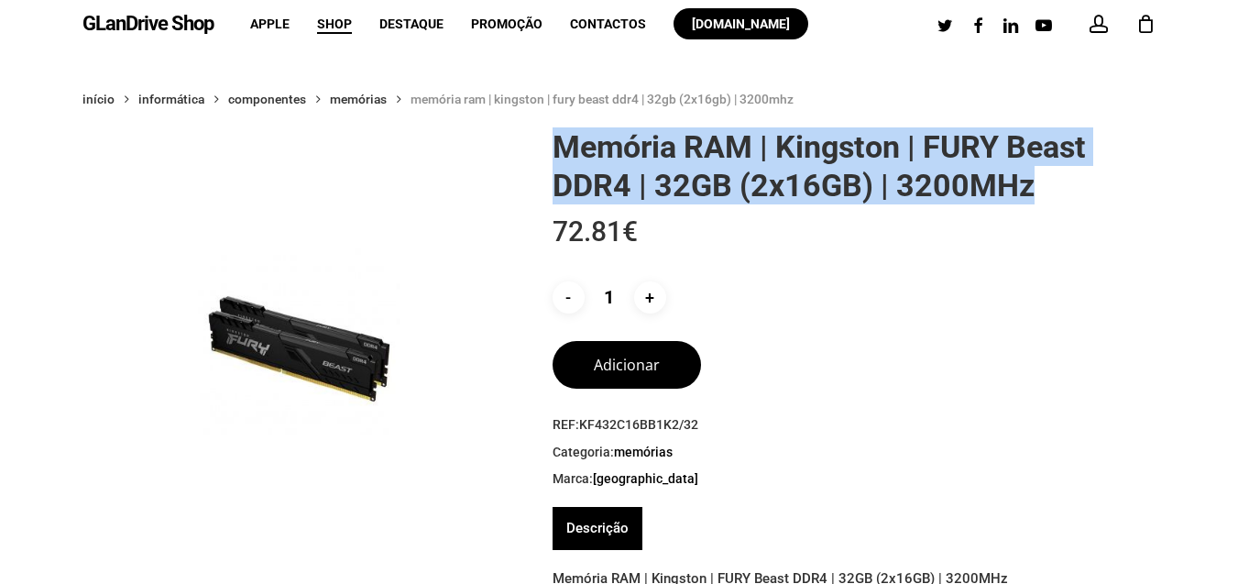
click at [654, 173] on h1 "Memória RAM | Kingston | FURY Beast DDR4 | 32GB (2x16GB) | 3200MHz" at bounding box center [854, 165] width 603 height 77
click at [870, 145] on h1 "Memória RAM | Kingston | FURY Beast DDR4 | 32GB (2x16GB) | 3200MHz" at bounding box center [854, 165] width 603 height 77
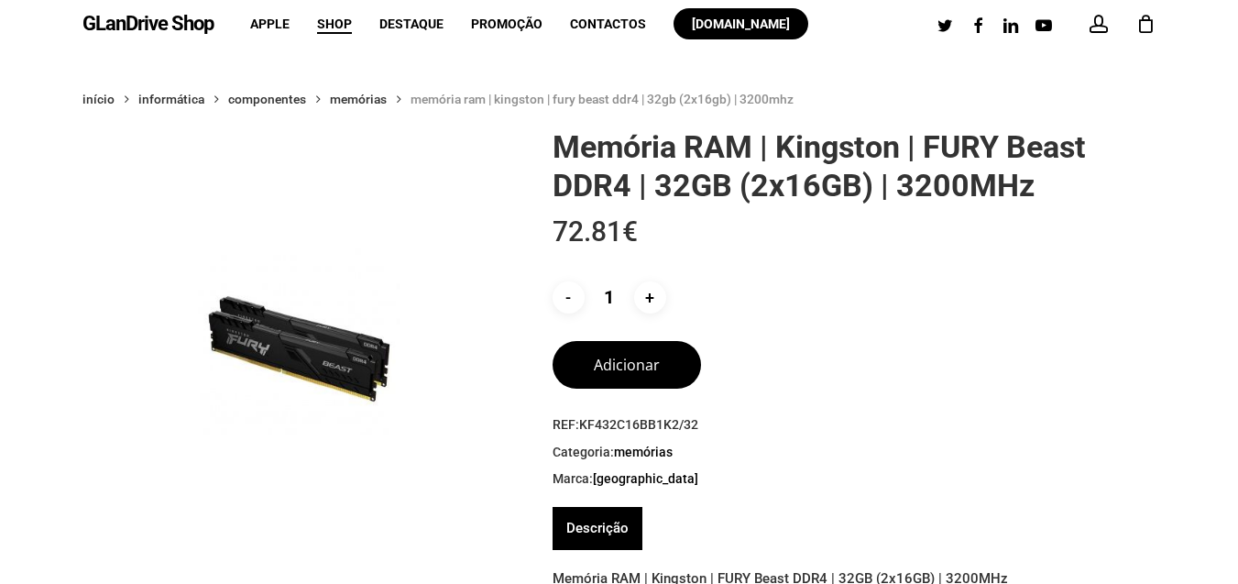
click at [1095, 27] on span at bounding box center [1099, 24] width 18 height 18
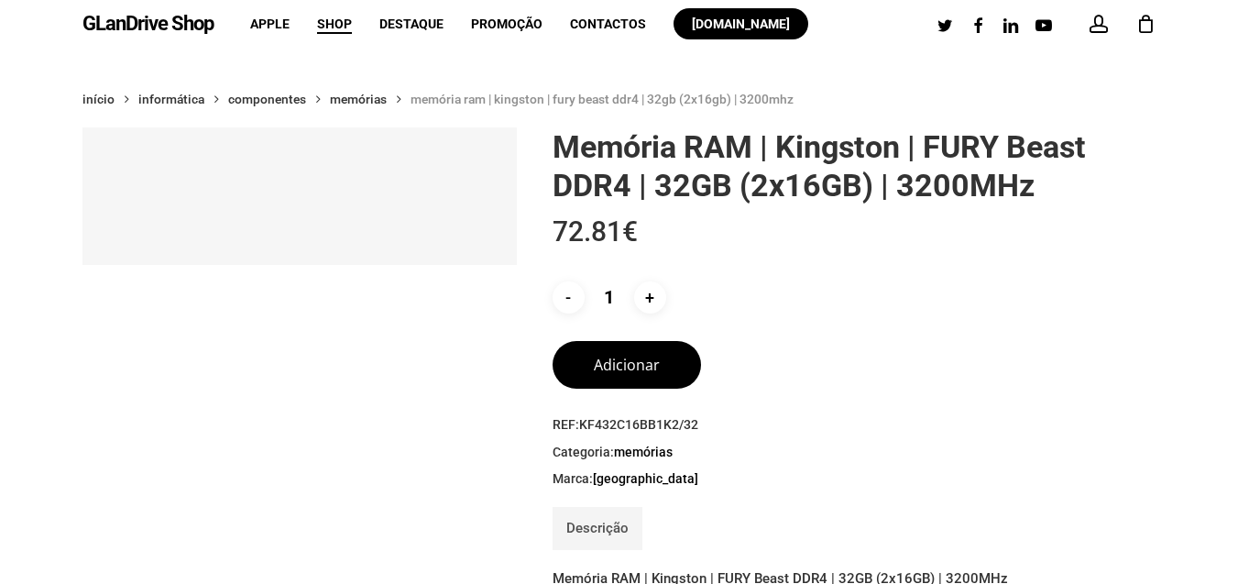
click at [630, 363] on button "Adicionar" at bounding box center [627, 365] width 148 height 48
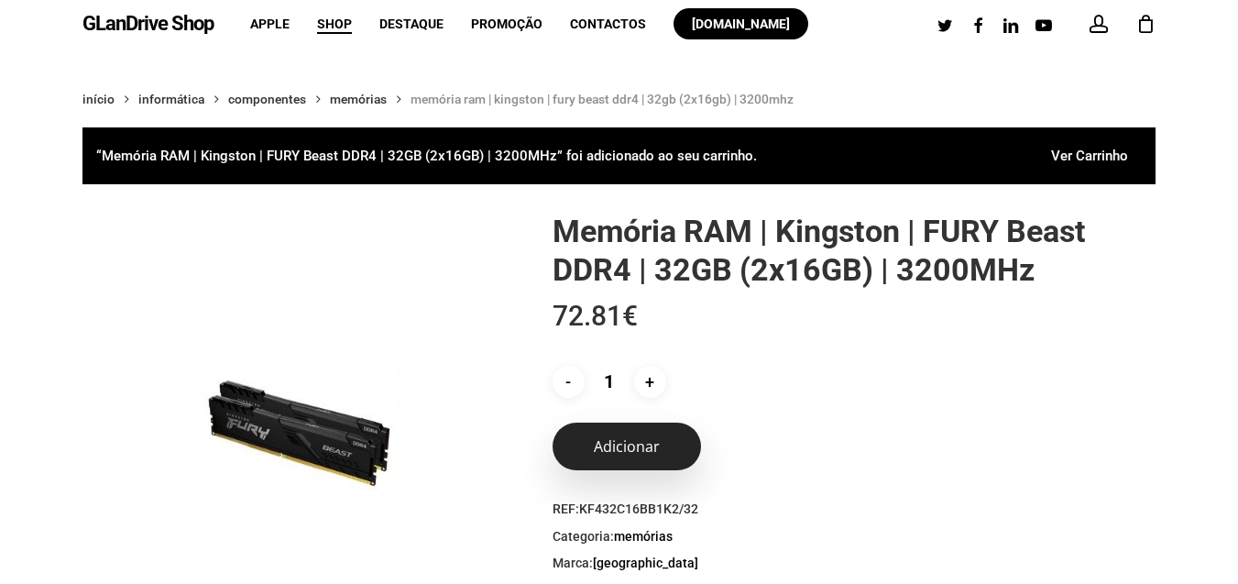
click at [674, 439] on button "Adicionar" at bounding box center [627, 447] width 148 height 48
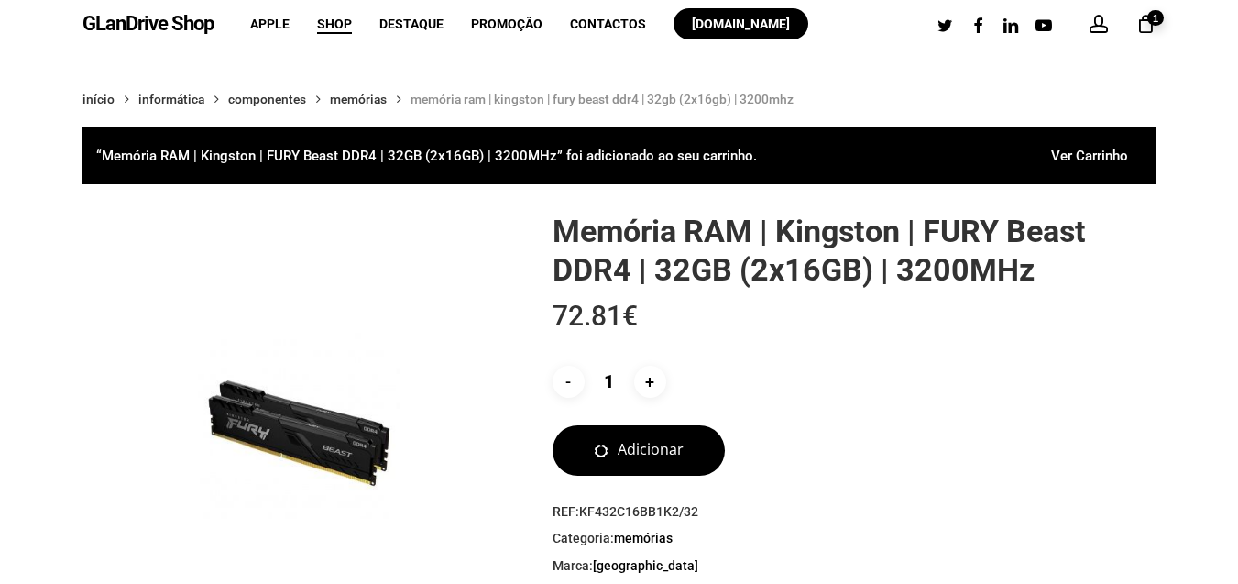
click at [1149, 20] on span "1" at bounding box center [1156, 18] width 16 height 16
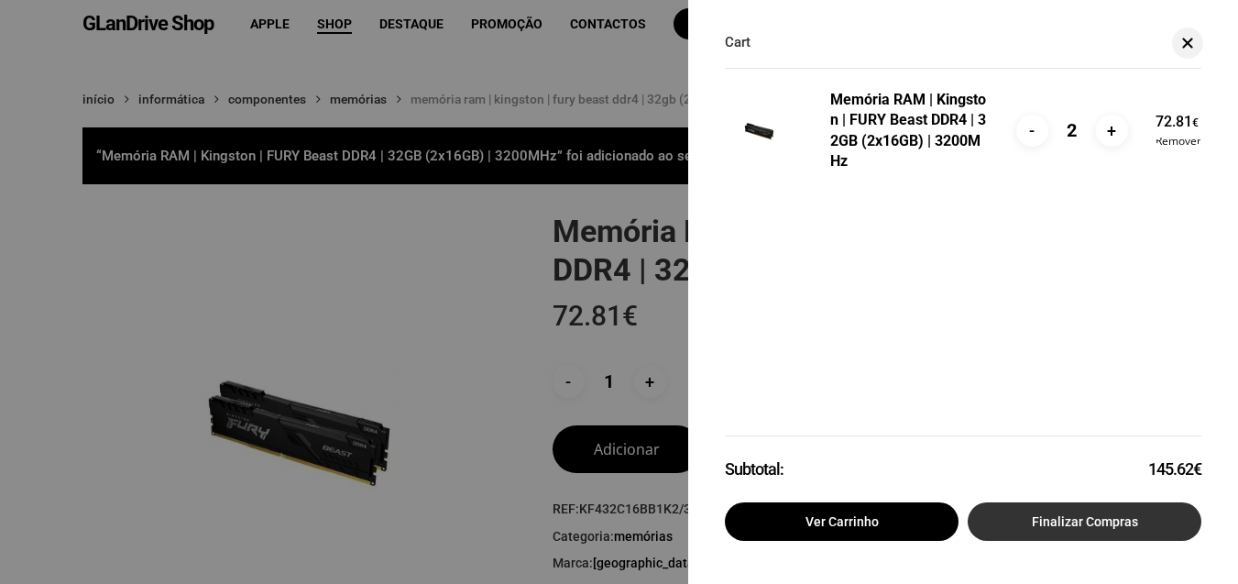
click at [1063, 527] on link "Finalizar compras" at bounding box center [1085, 521] width 234 height 38
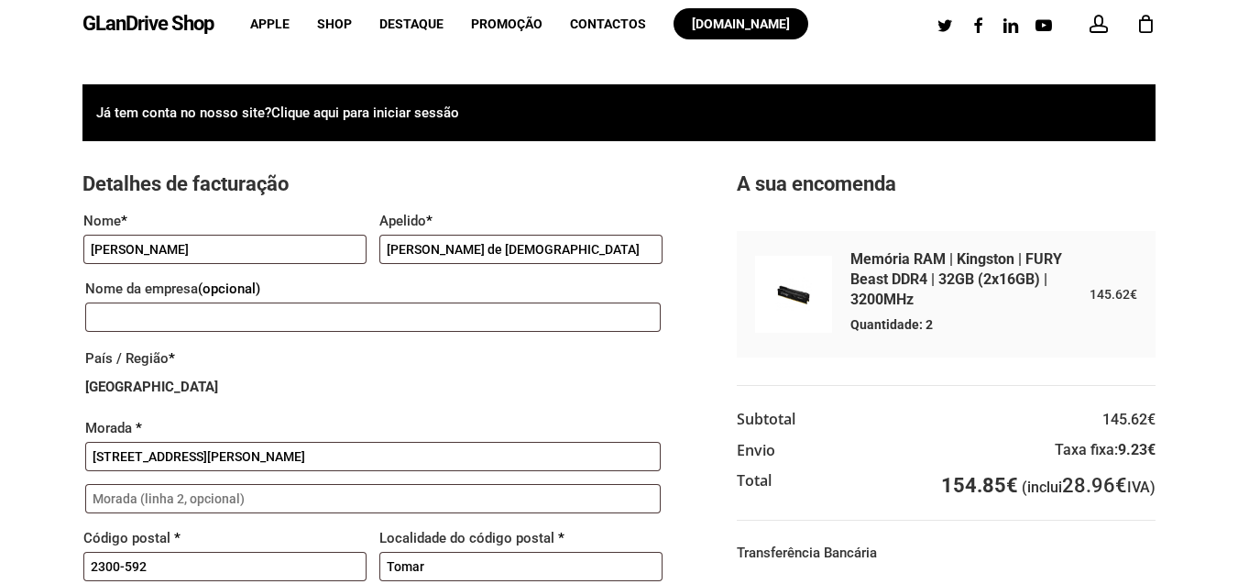
select select "ST"
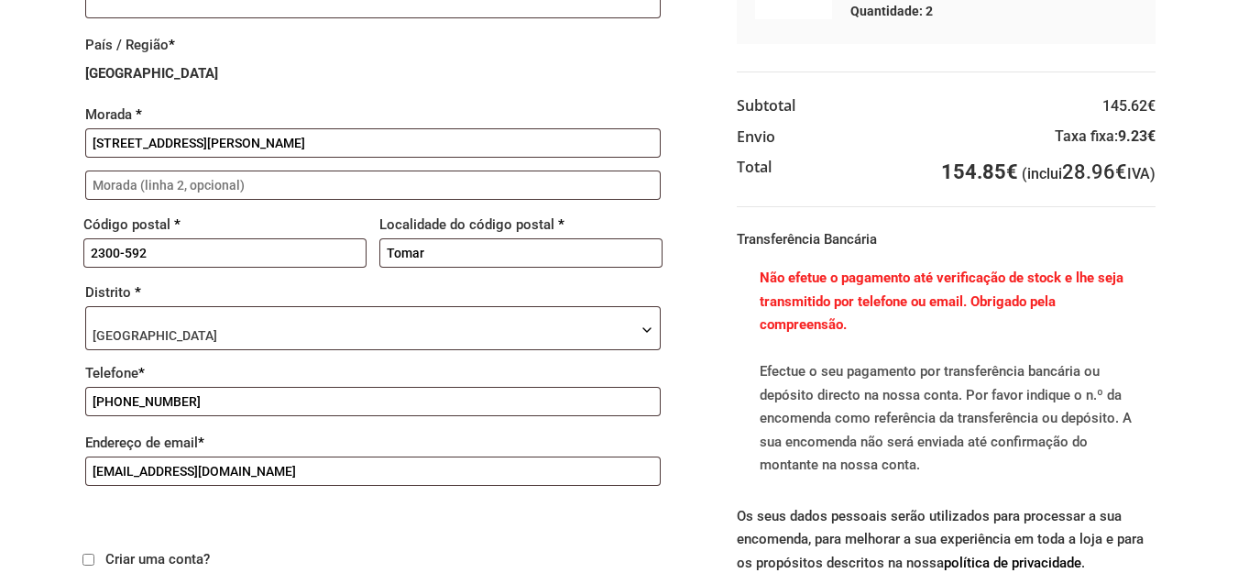
scroll to position [330, 0]
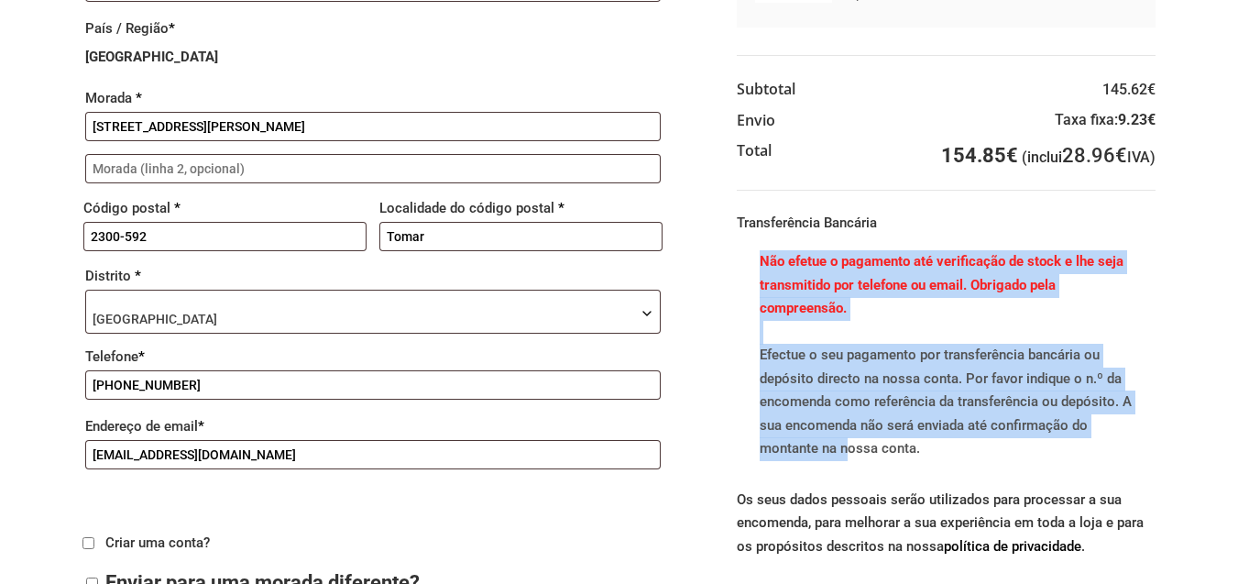
drag, startPoint x: 764, startPoint y: 344, endPoint x: 843, endPoint y: 445, distance: 128.7
click at [843, 445] on p "Não efetue o pagamento até verificação de stock e lhe seja transmitido por tele…" at bounding box center [946, 355] width 391 height 211
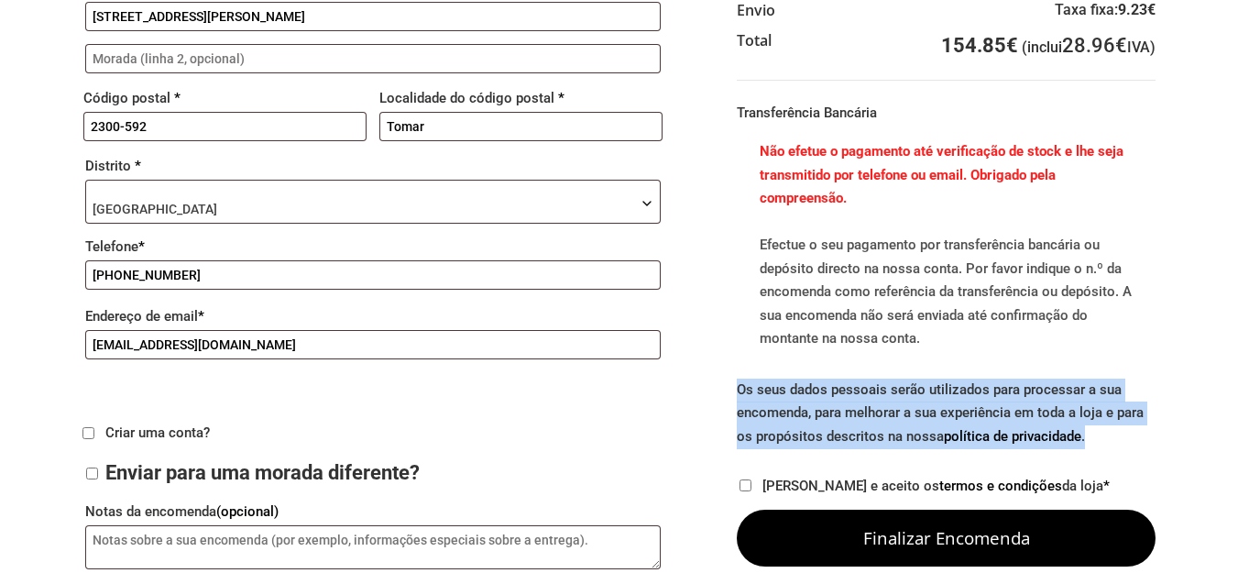
drag, startPoint x: 742, startPoint y: 395, endPoint x: 796, endPoint y: 438, distance: 69.1
click at [815, 447] on p "Os seus dados pessoais serão utilizados para processar a sua encomenda, para me…" at bounding box center [946, 424] width 419 height 91
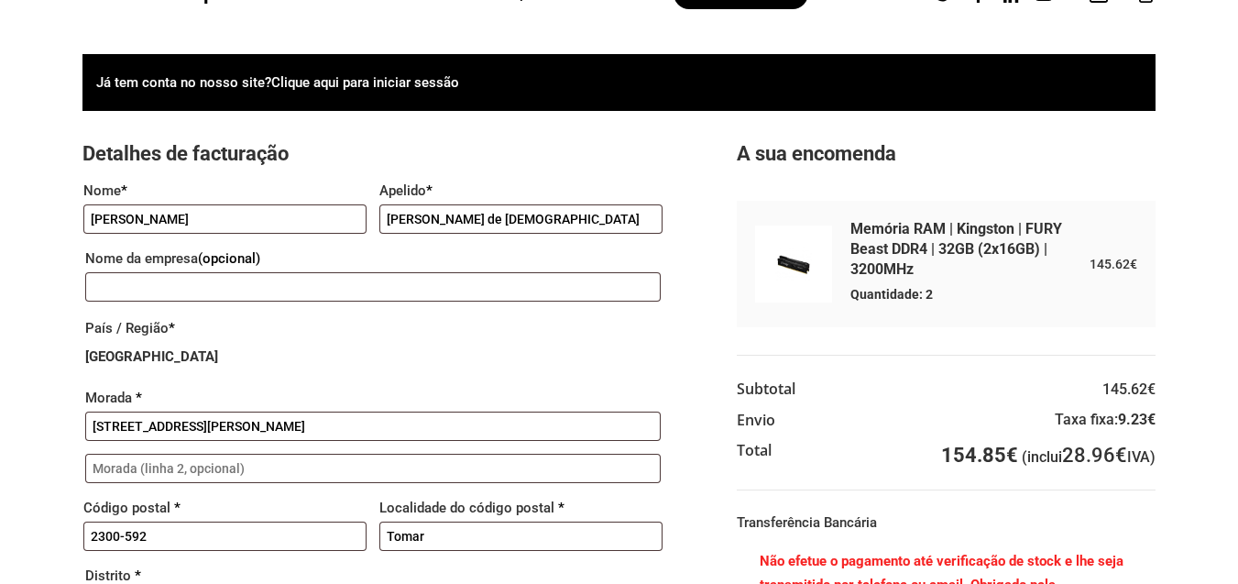
scroll to position [0, 0]
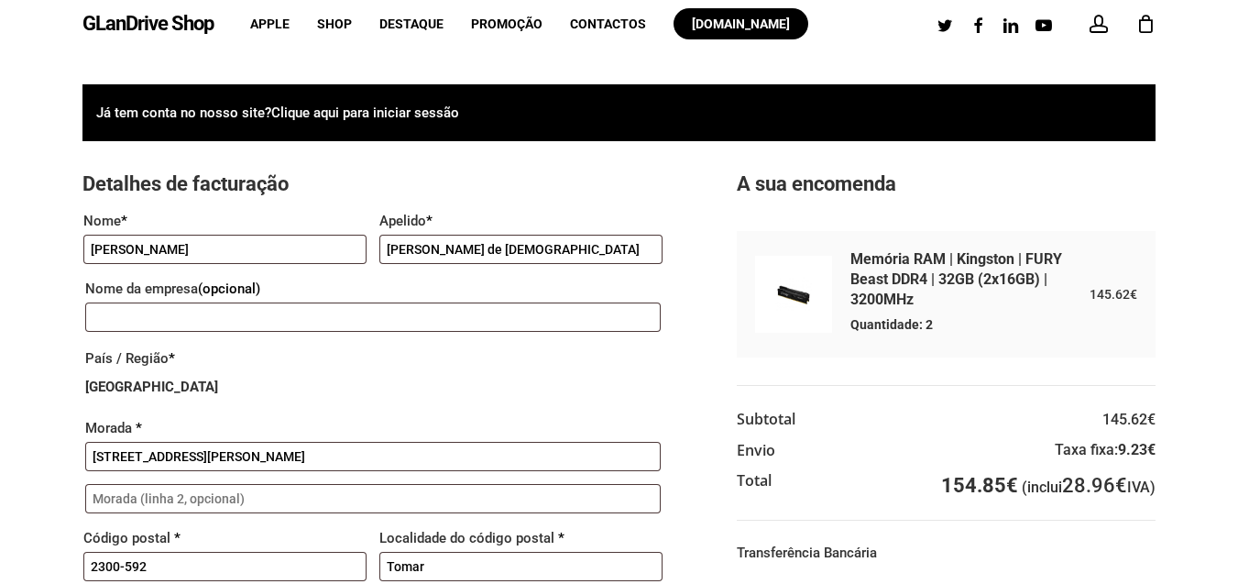
click at [1144, 17] on div "2" at bounding box center [1154, 19] width 20 height 20
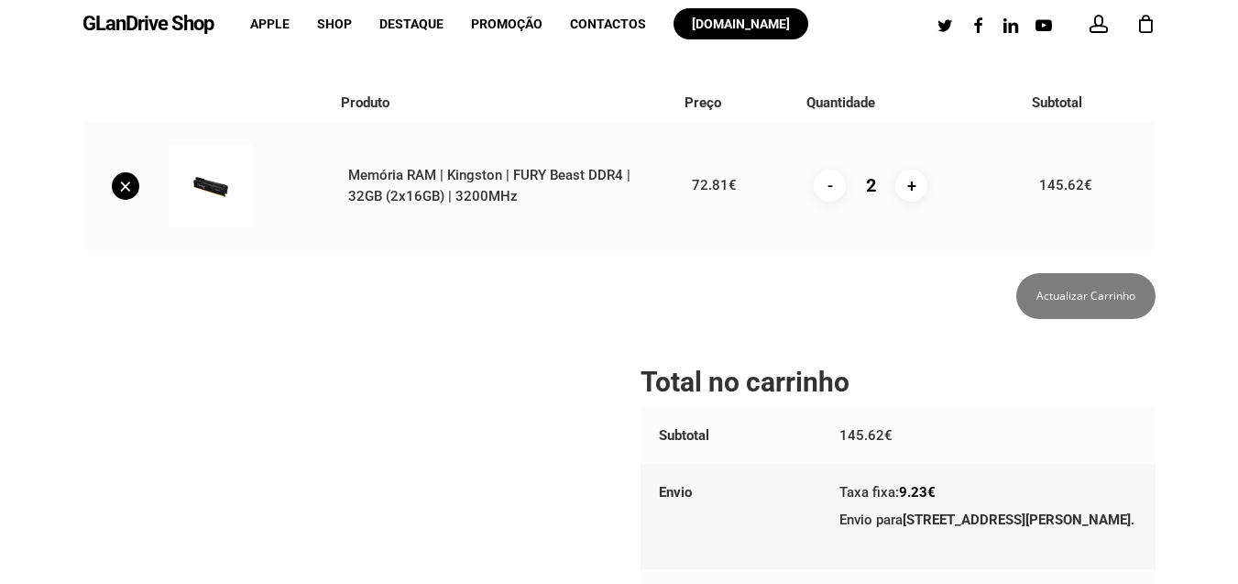
click at [126, 192] on link "×" at bounding box center [125, 185] width 27 height 27
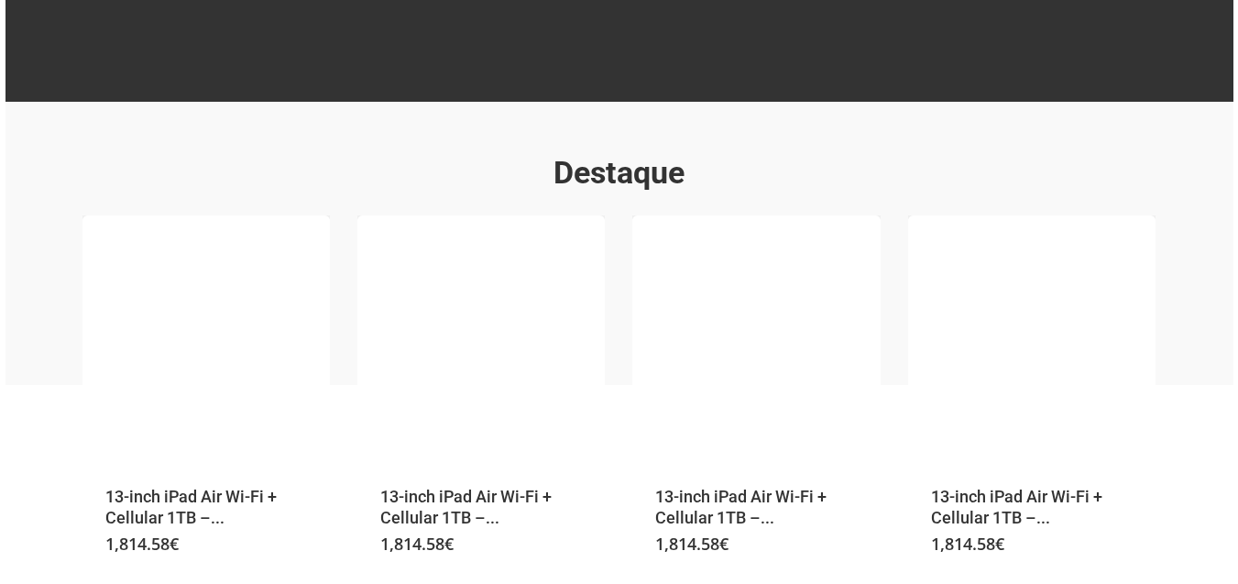
scroll to position [330, 0]
